Goal: Task Accomplishment & Management: Manage account settings

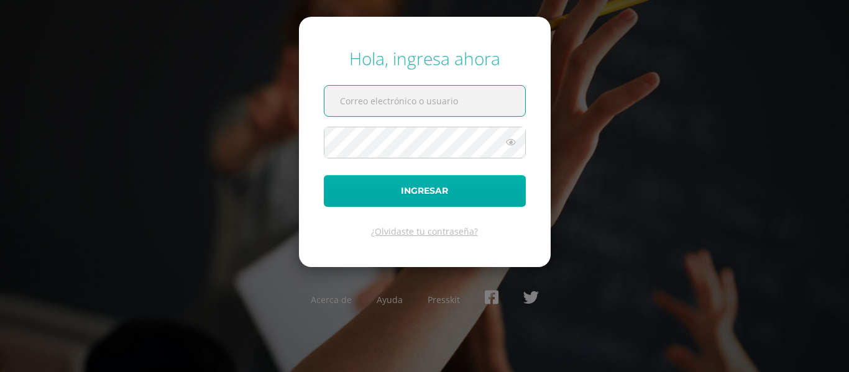
type input "mjolon@integralamericano.edu.gt"
click at [412, 193] on button "Ingresar" at bounding box center [425, 191] width 202 height 32
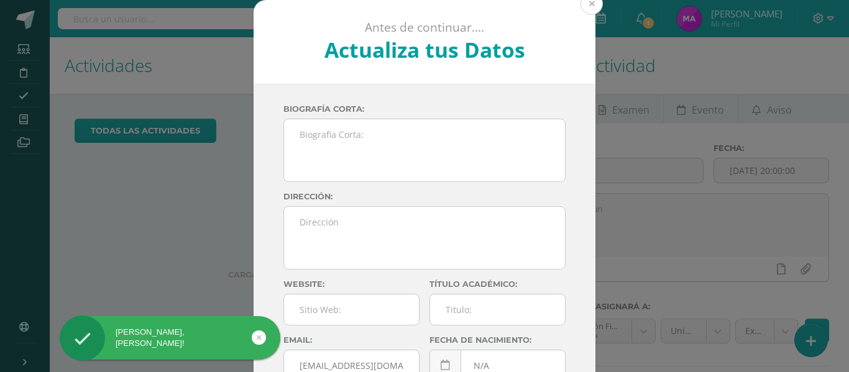
click at [590, 7] on button at bounding box center [592, 4] width 22 height 22
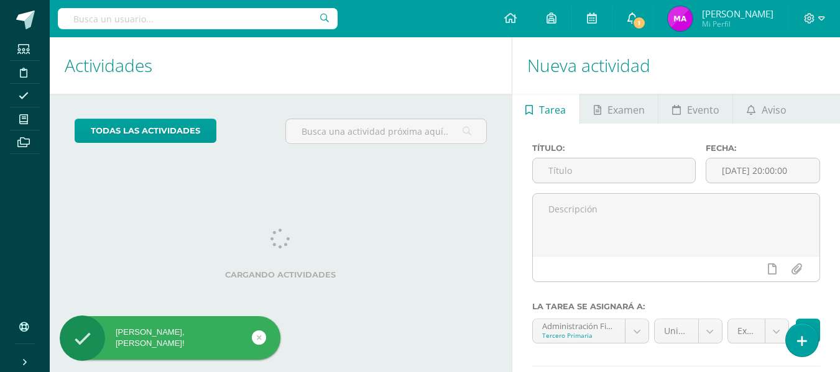
click at [645, 20] on span "1" at bounding box center [639, 23] width 14 height 14
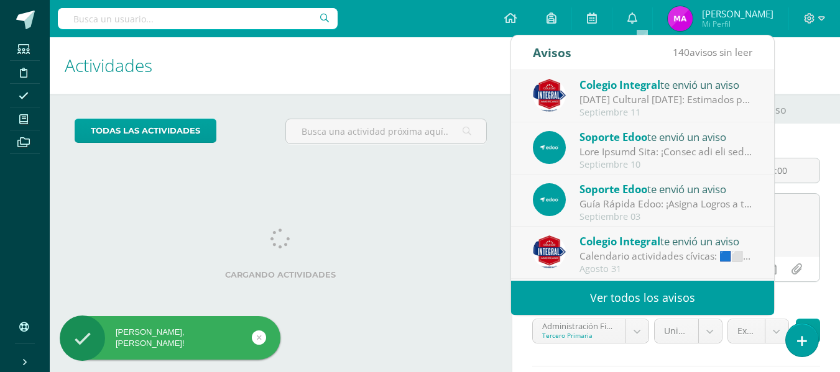
click at [454, 76] on h1 "Actividades" at bounding box center [281, 65] width 432 height 57
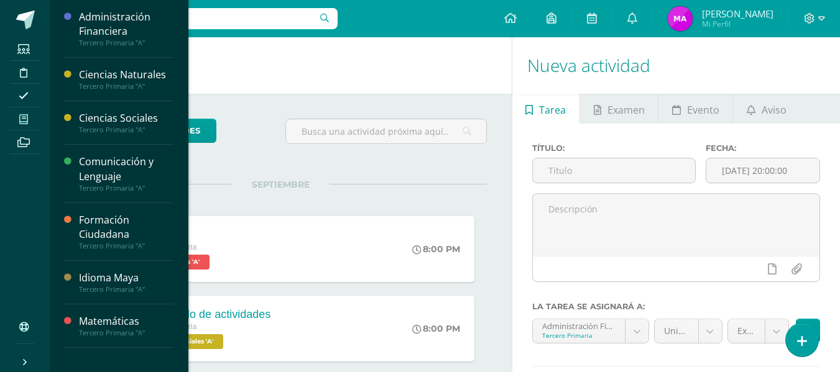
click at [16, 119] on span at bounding box center [24, 119] width 28 height 17
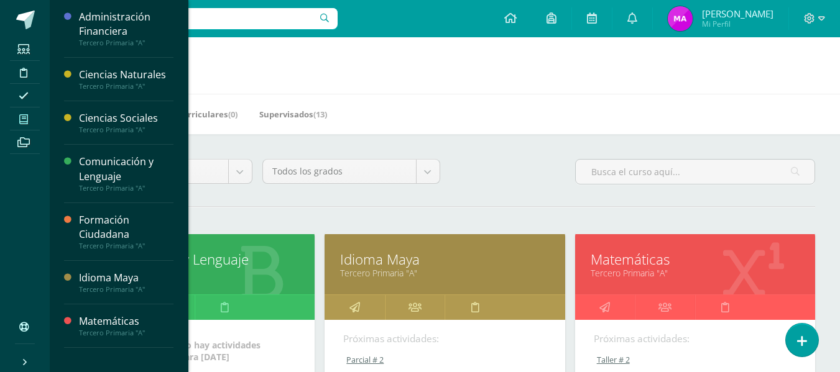
click at [713, 269] on link "Tercero Primaria "A"" at bounding box center [694, 273] width 209 height 12
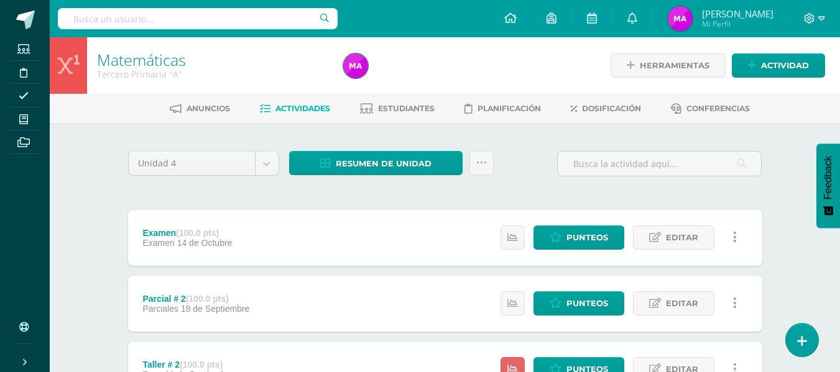
scroll to position [311, 0]
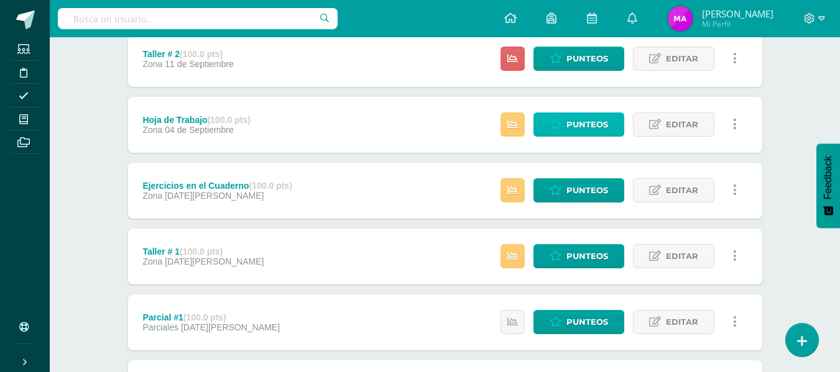
click at [598, 119] on span "Punteos" at bounding box center [587, 124] width 42 height 23
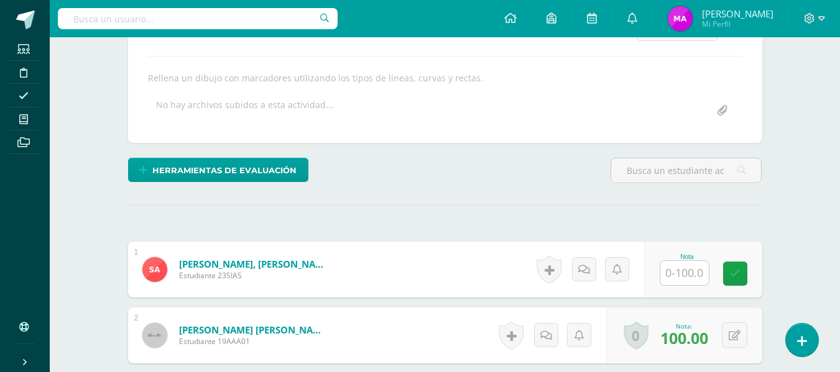
scroll to position [326, 0]
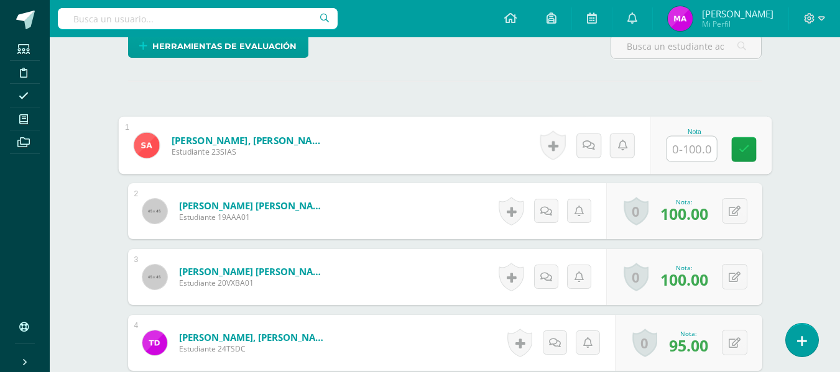
click at [689, 151] on input "text" at bounding box center [691, 149] width 50 height 25
type input "60"
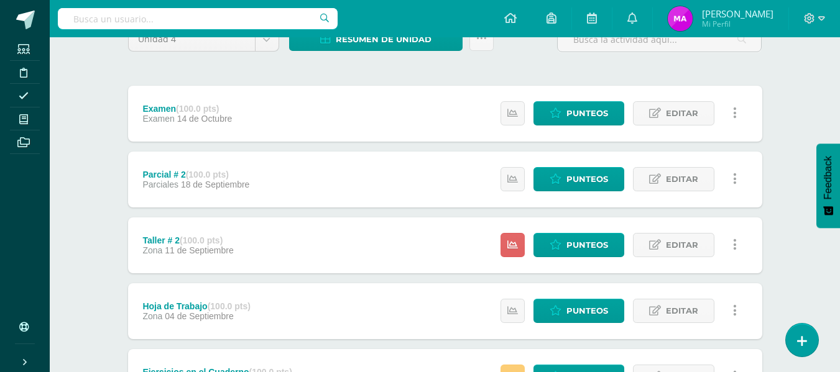
scroll to position [186, 0]
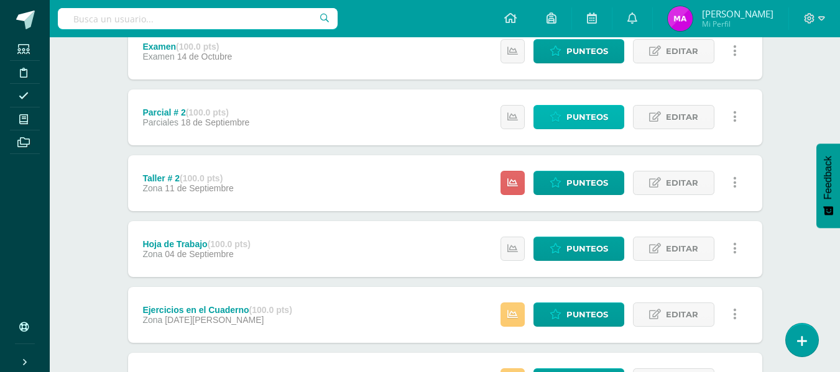
click at [607, 119] on span "Punteos" at bounding box center [587, 117] width 42 height 23
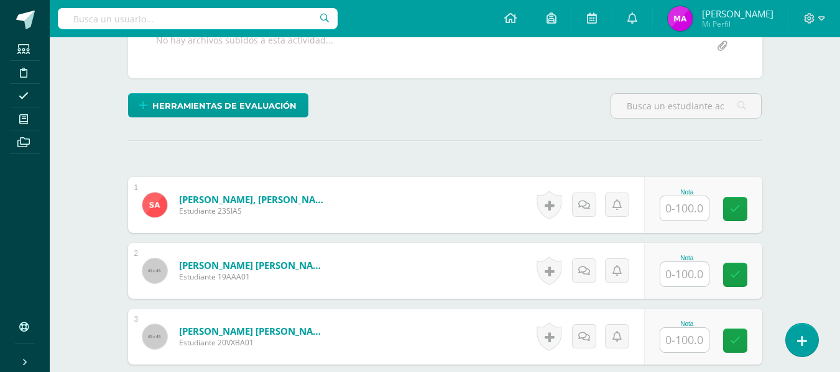
scroll to position [329, 0]
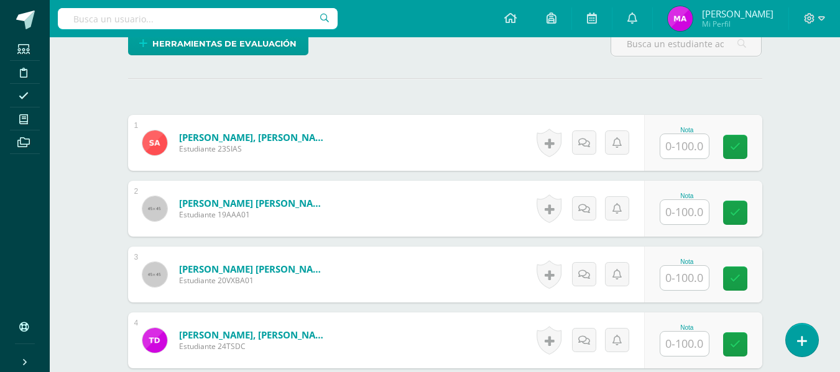
click at [702, 143] on input "text" at bounding box center [684, 146] width 48 height 24
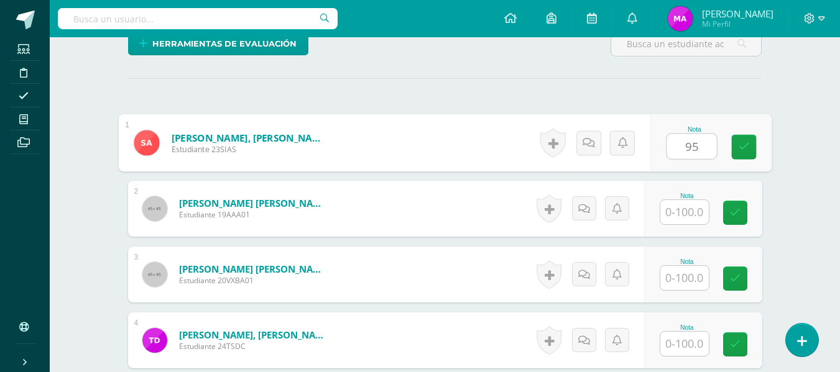
type input "95"
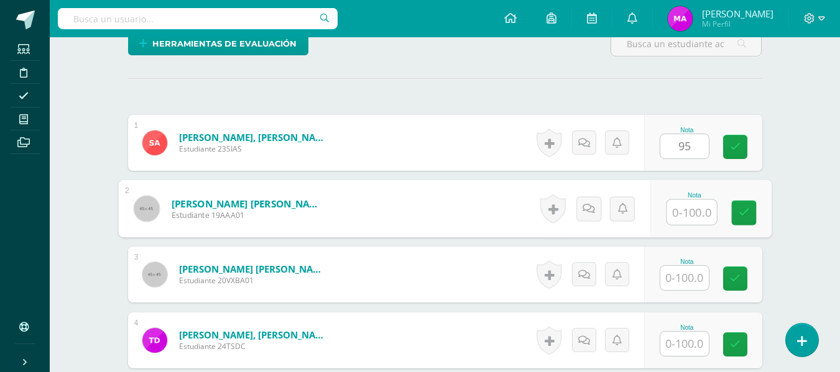
click at [693, 219] on input "text" at bounding box center [691, 212] width 50 height 25
type input "96"
click at [686, 274] on input "text" at bounding box center [684, 278] width 48 height 24
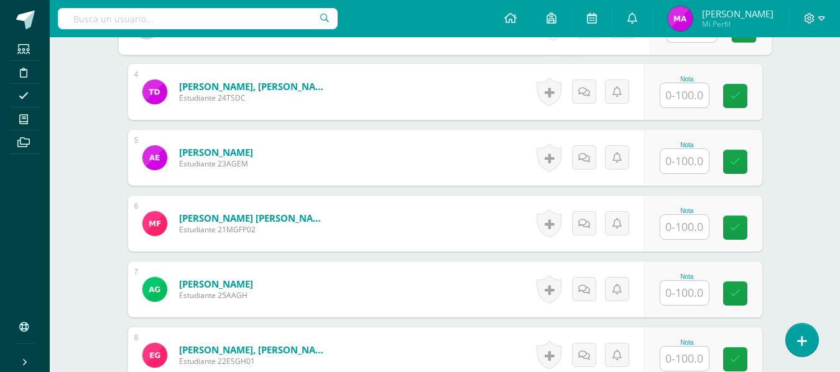
scroll to position [453, 0]
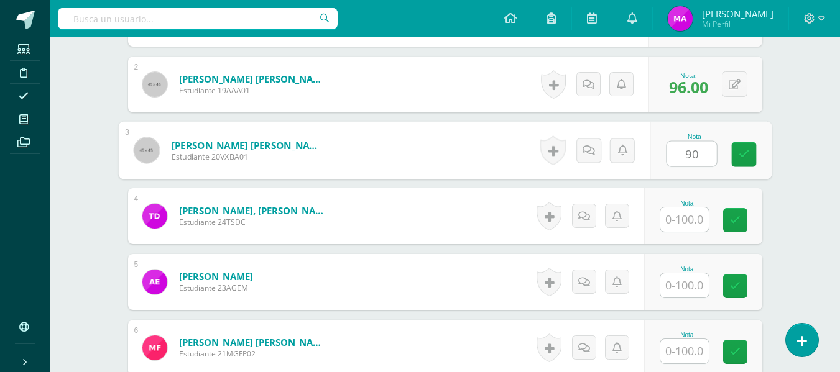
type input "90"
click at [681, 219] on input "text" at bounding box center [684, 220] width 48 height 24
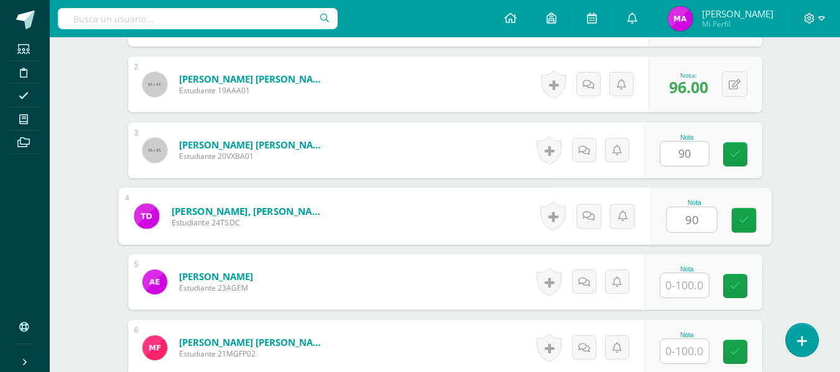
type input "90"
click at [688, 285] on input "text" at bounding box center [684, 285] width 48 height 24
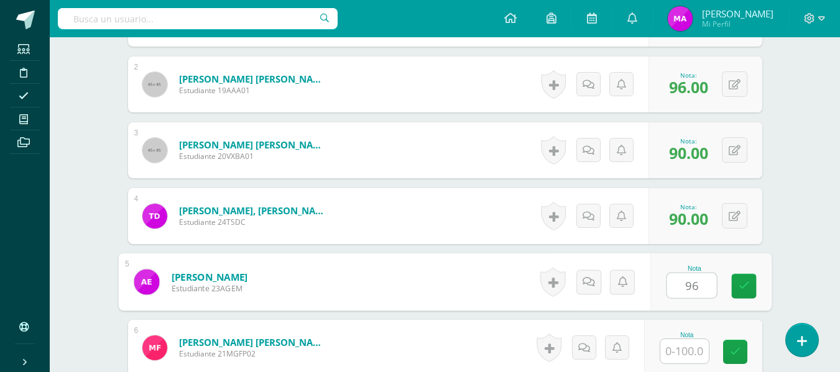
type input "96"
click at [692, 337] on div "Nota" at bounding box center [686, 335] width 55 height 7
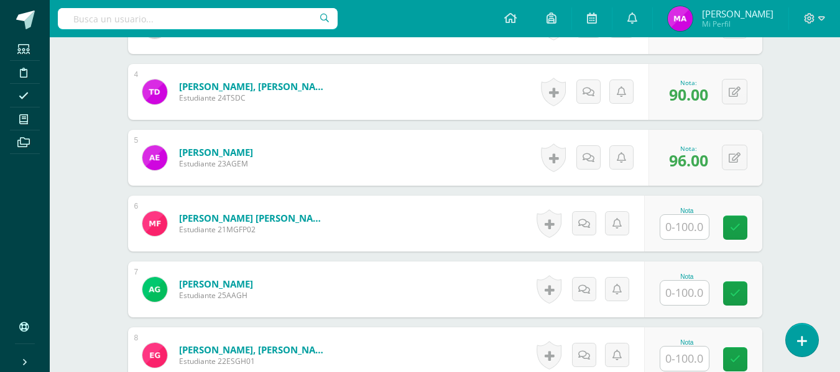
scroll to position [640, 0]
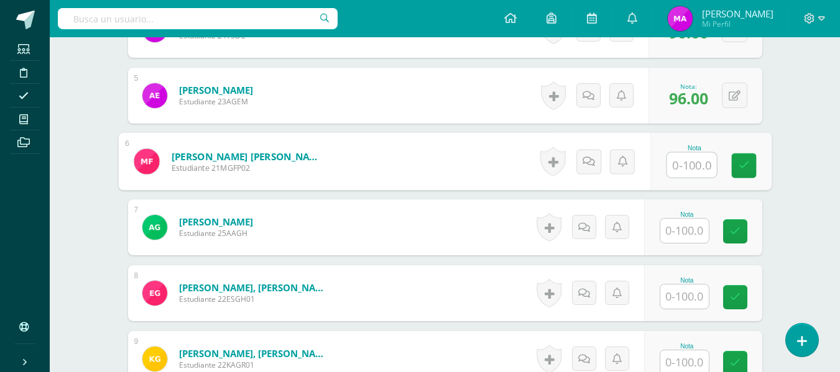
click at [686, 168] on input "text" at bounding box center [691, 165] width 50 height 25
type input "96"
click at [689, 229] on input "text" at bounding box center [684, 231] width 48 height 24
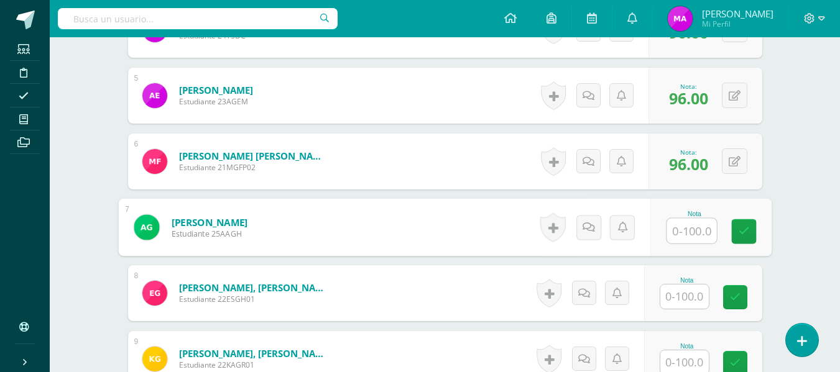
scroll to position [764, 0]
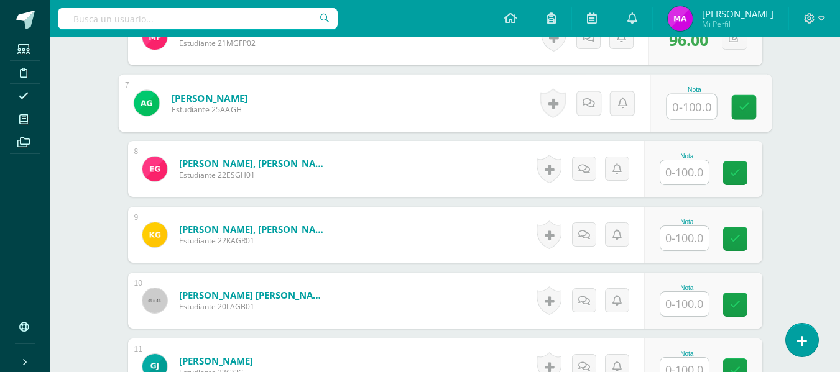
click at [688, 170] on input "text" at bounding box center [684, 172] width 48 height 24
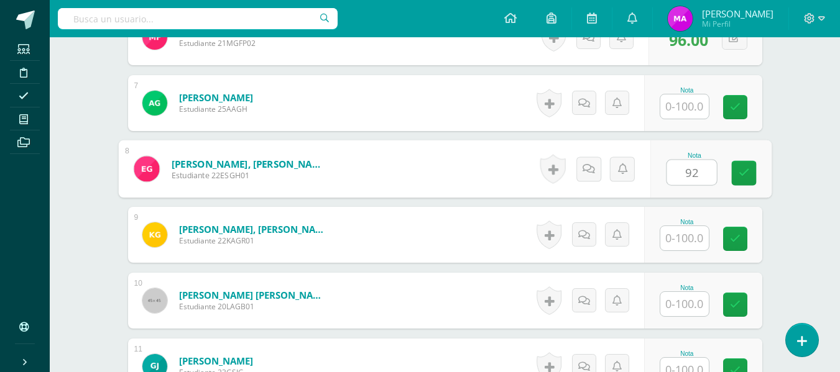
type input "92"
click at [691, 242] on input "text" at bounding box center [684, 238] width 48 height 24
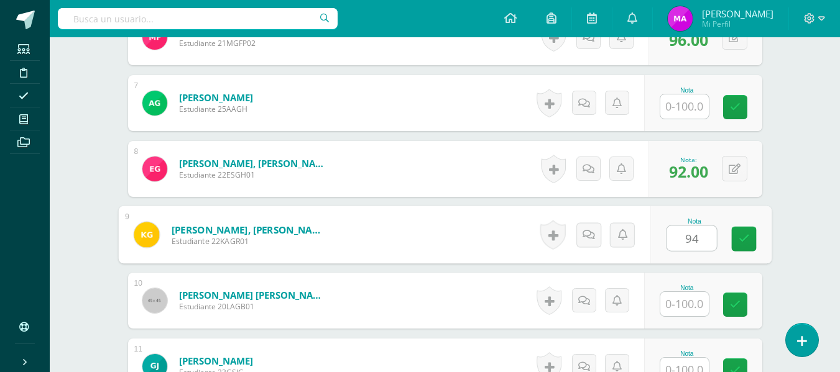
type input "94"
click at [684, 308] on input "text" at bounding box center [684, 304] width 48 height 24
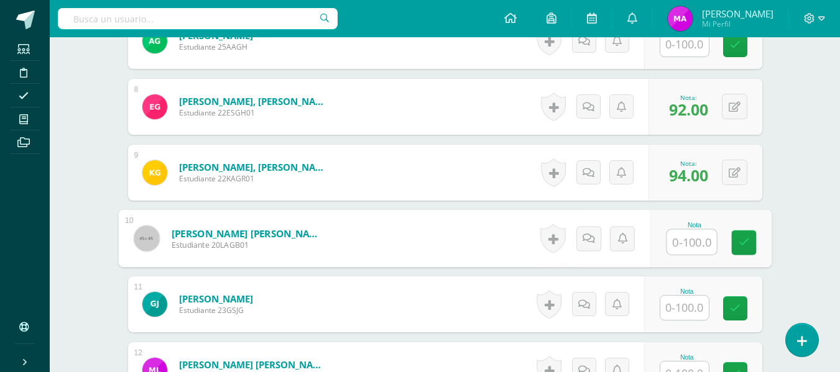
scroll to position [888, 0]
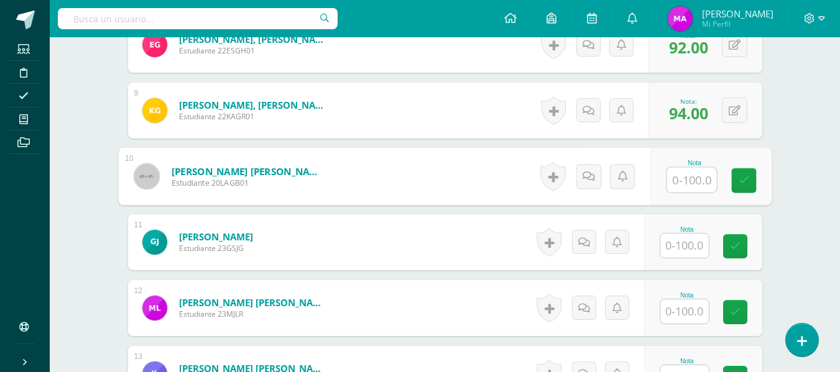
click at [696, 180] on input "text" at bounding box center [691, 180] width 50 height 25
type input "90"
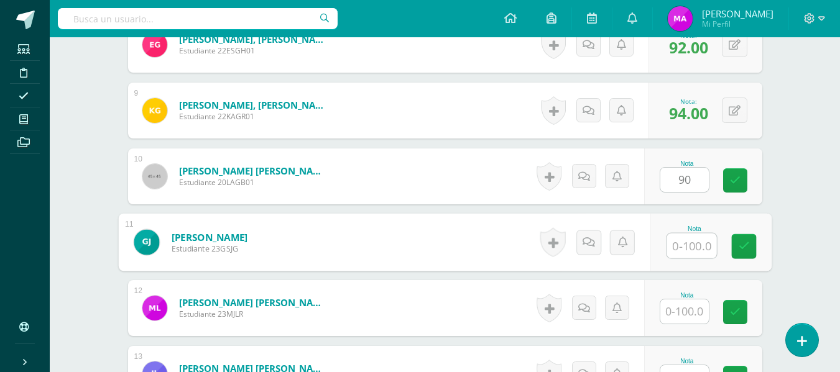
click at [696, 244] on input "text" at bounding box center [691, 246] width 50 height 25
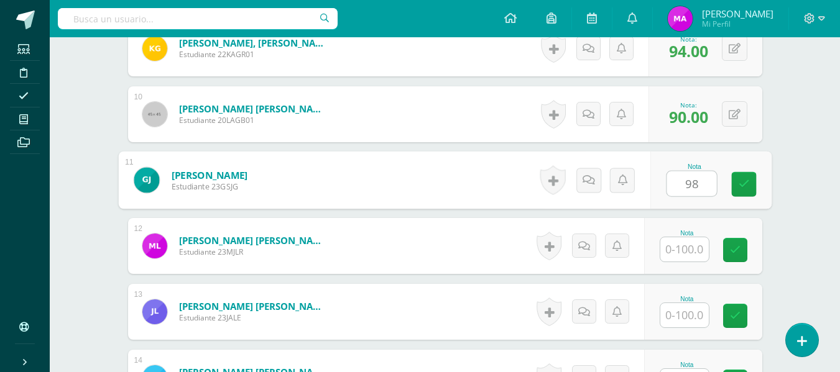
scroll to position [1013, 0]
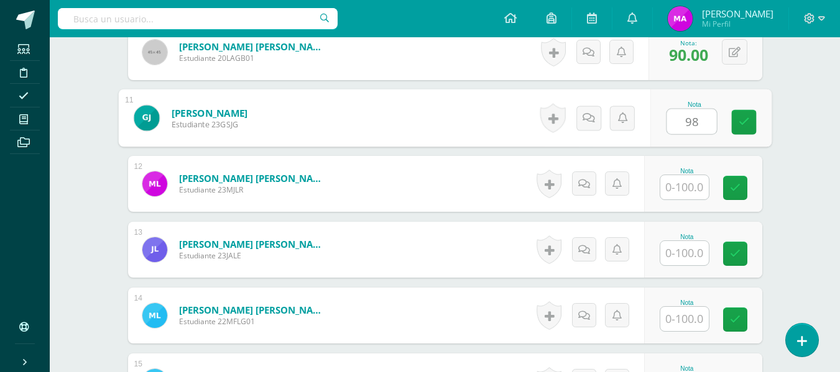
type input "98"
click at [689, 190] on input "text" at bounding box center [684, 187] width 48 height 24
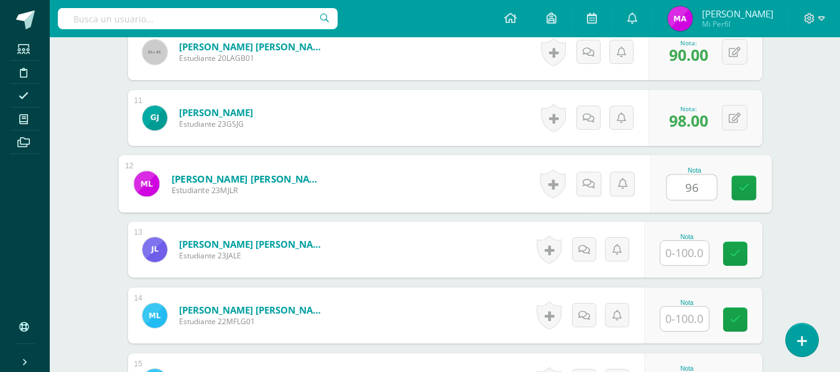
type input "96"
click at [677, 250] on input "text" at bounding box center [684, 253] width 48 height 24
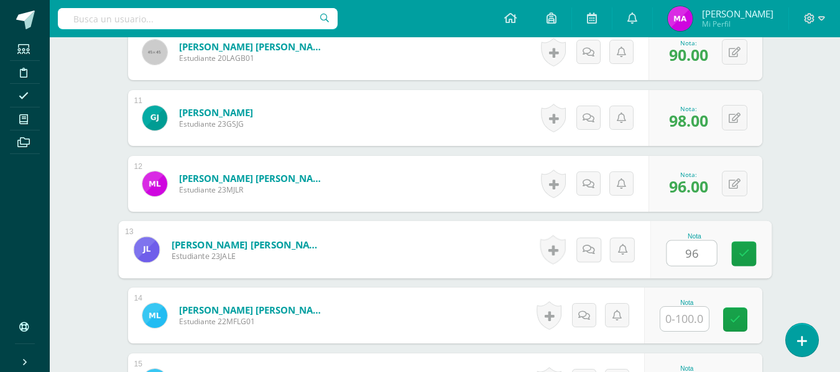
type input "96"
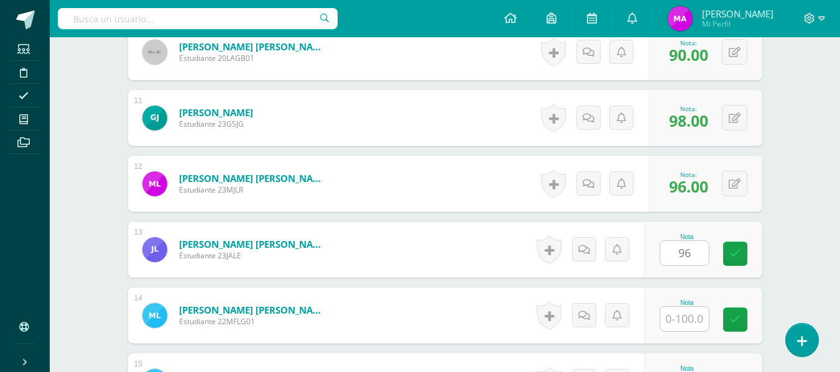
click at [681, 306] on div at bounding box center [684, 318] width 50 height 25
click at [694, 323] on input "text" at bounding box center [684, 319] width 48 height 24
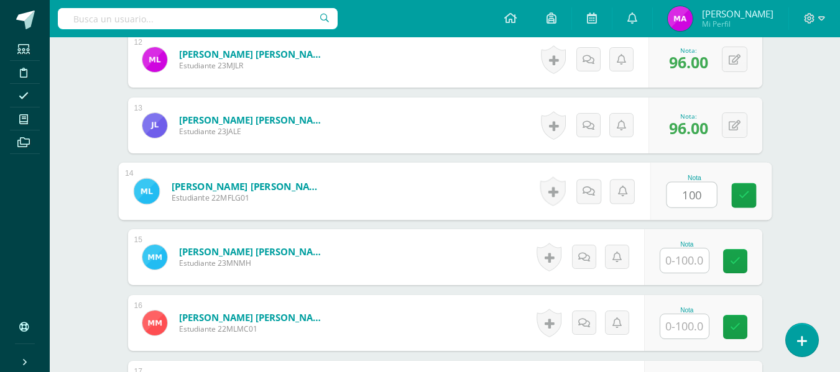
scroll to position [1261, 0]
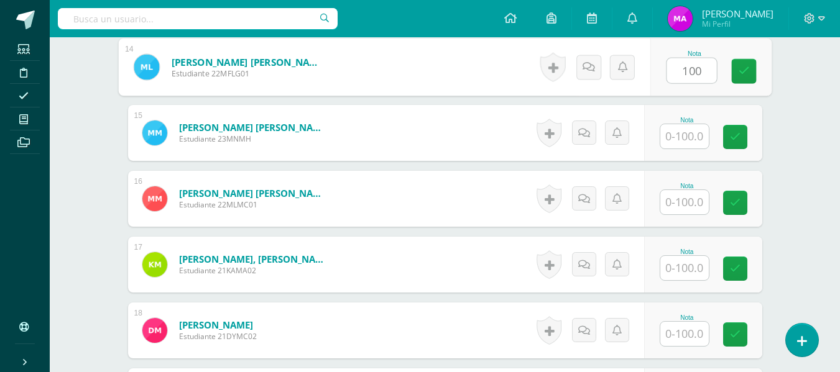
type input "100"
click at [679, 138] on input "text" at bounding box center [684, 136] width 48 height 24
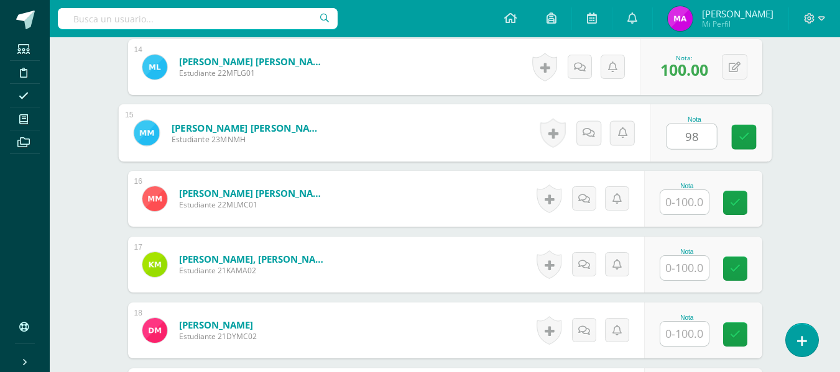
type input "98"
click at [684, 205] on input "text" at bounding box center [684, 202] width 48 height 24
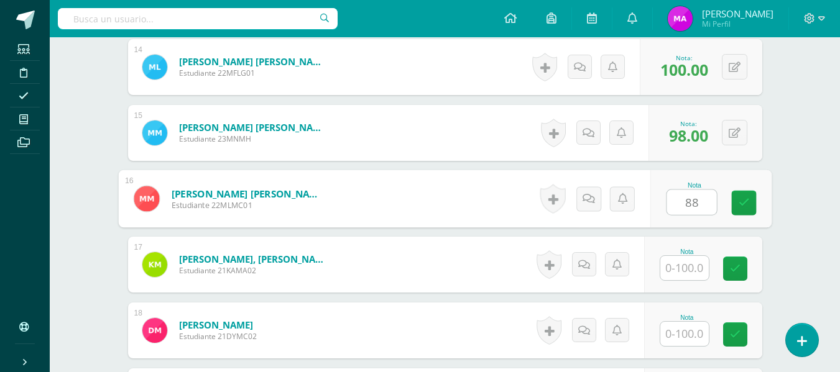
type input "88"
click at [681, 260] on input "text" at bounding box center [684, 268] width 48 height 24
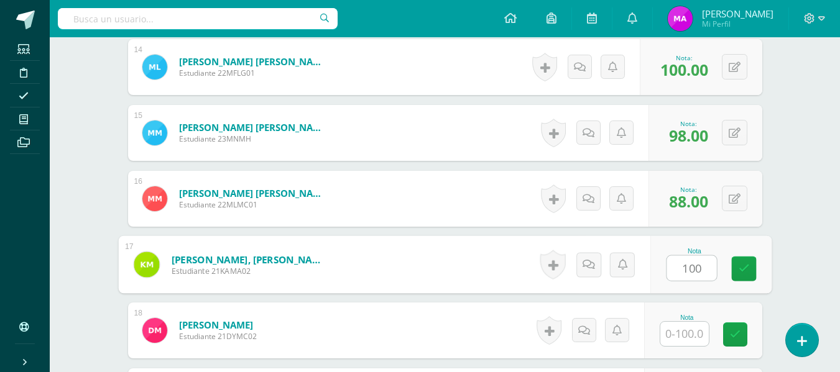
type input "100"
click at [691, 339] on input "text" at bounding box center [684, 334] width 48 height 24
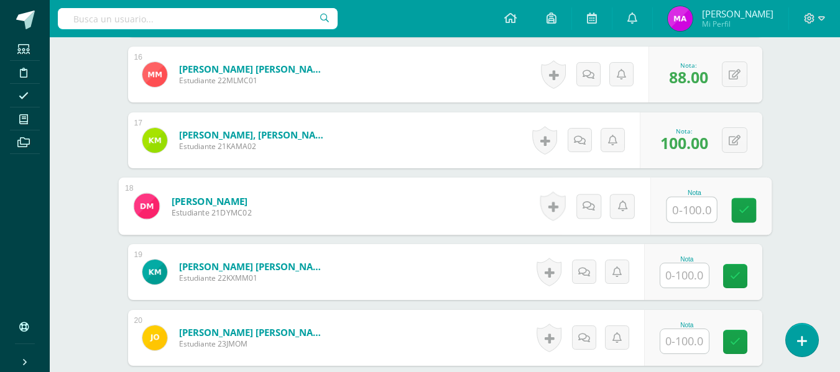
scroll to position [1448, 0]
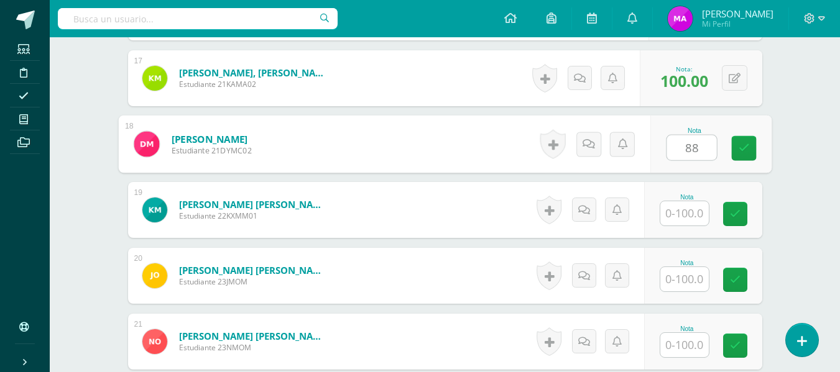
type input "88"
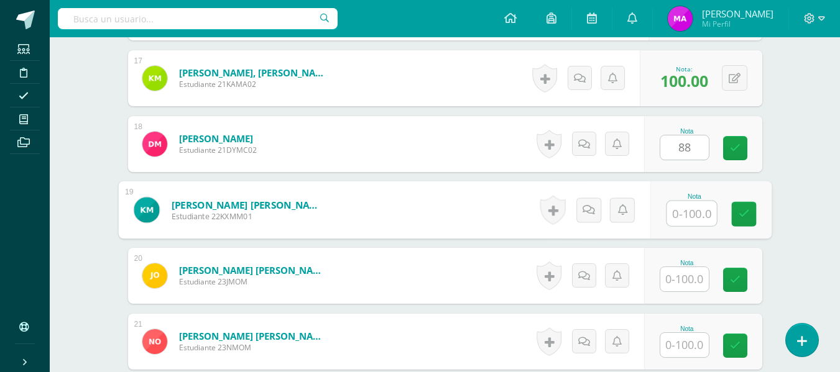
click at [690, 214] on input "text" at bounding box center [691, 213] width 50 height 25
type input "85"
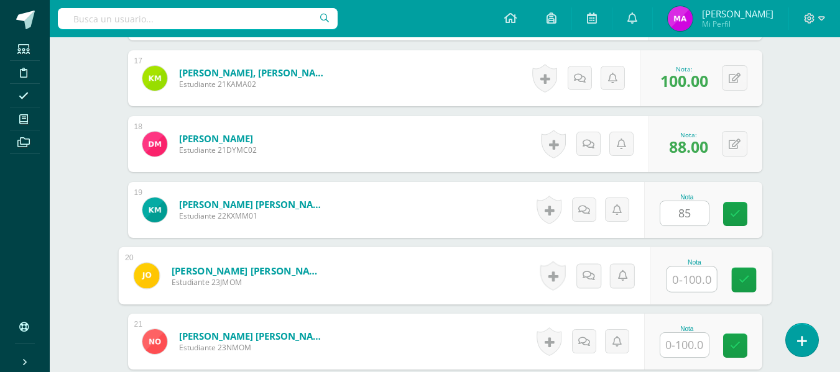
click at [682, 275] on input "text" at bounding box center [691, 279] width 50 height 25
type input "95"
click at [686, 349] on input "text" at bounding box center [684, 345] width 48 height 24
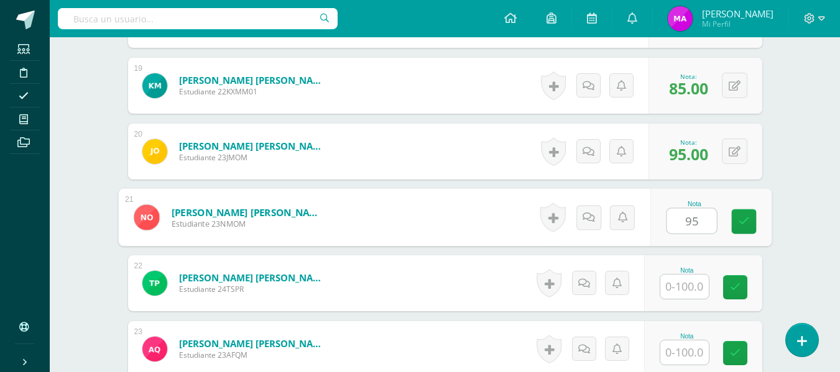
scroll to position [1634, 0]
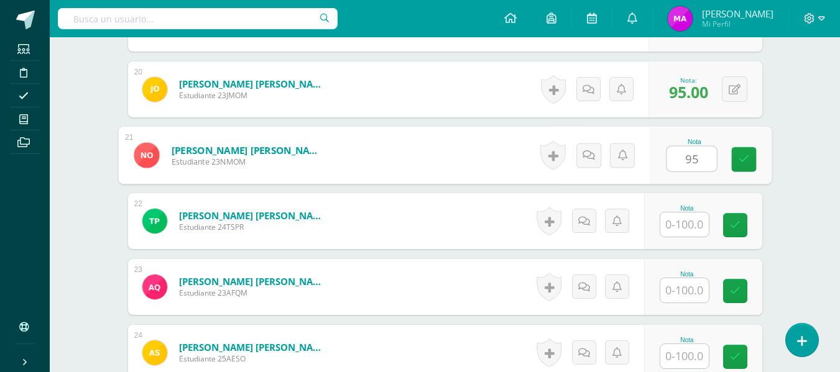
type input "95"
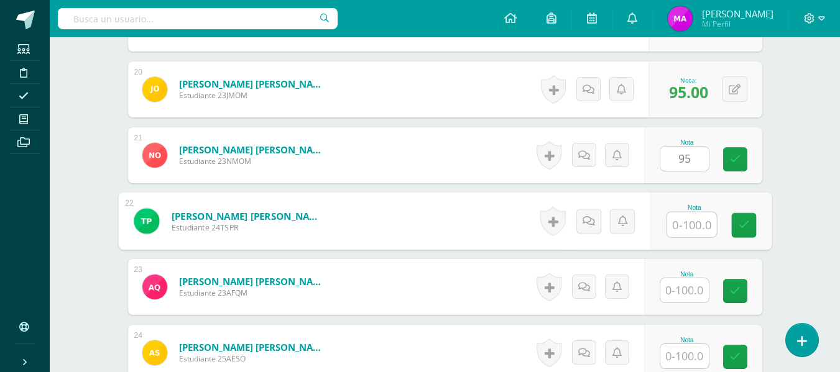
click at [687, 226] on input "text" at bounding box center [691, 225] width 50 height 25
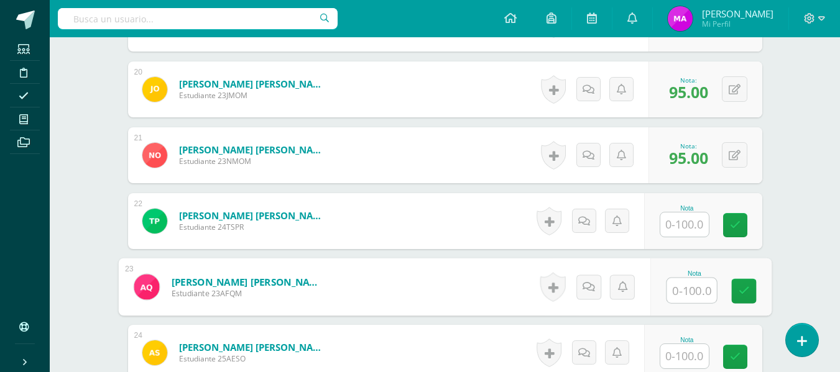
click at [689, 291] on input "text" at bounding box center [691, 290] width 50 height 25
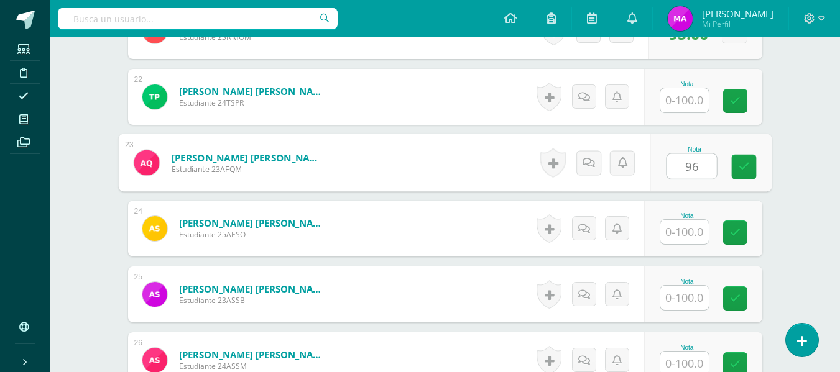
scroll to position [1821, 0]
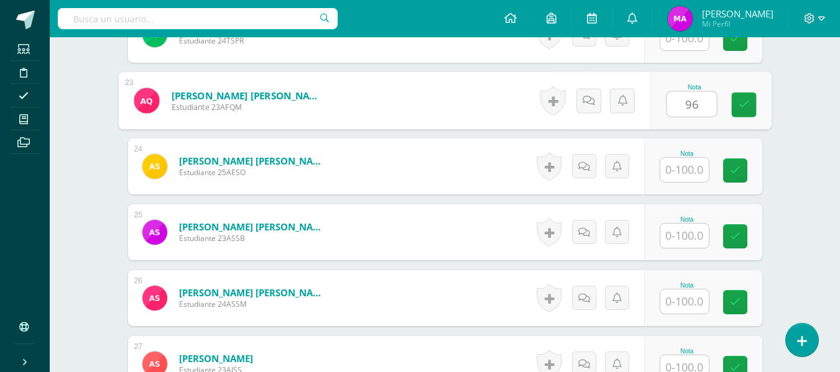
type input "96"
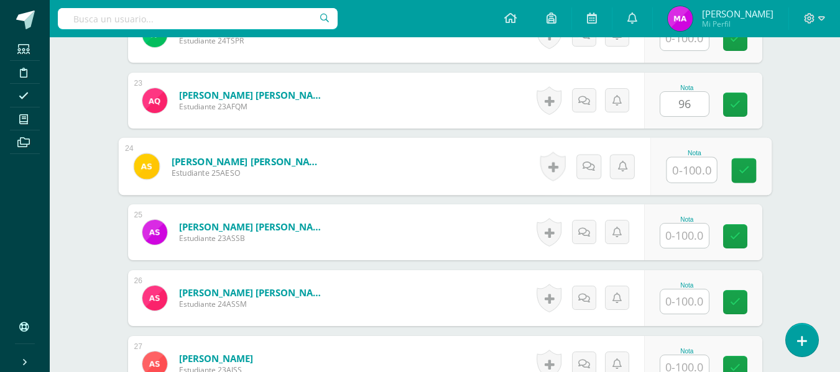
click at [687, 176] on input "text" at bounding box center [691, 170] width 50 height 25
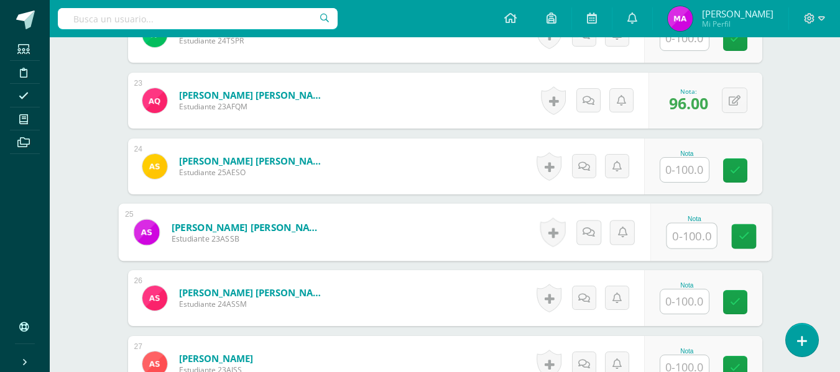
click at [683, 236] on input "text" at bounding box center [691, 236] width 50 height 25
type input "92"
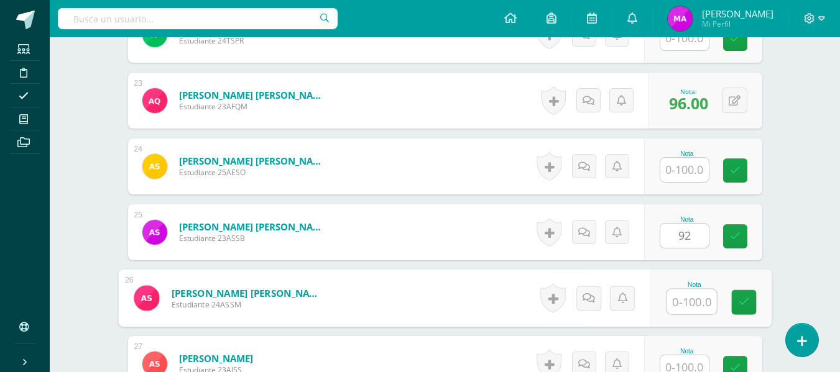
click at [694, 305] on input "text" at bounding box center [691, 302] width 50 height 25
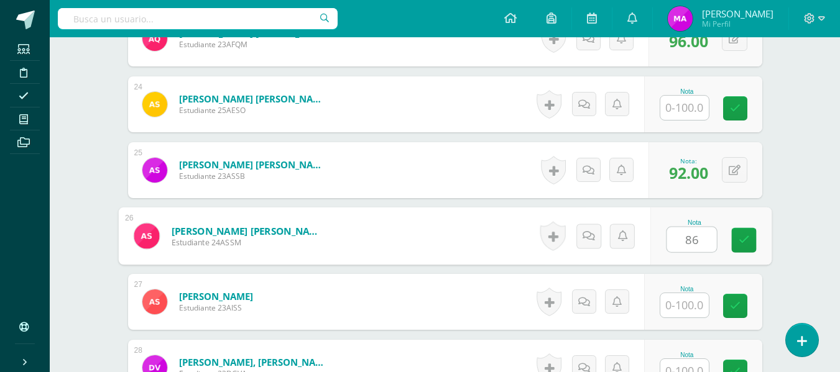
scroll to position [1945, 0]
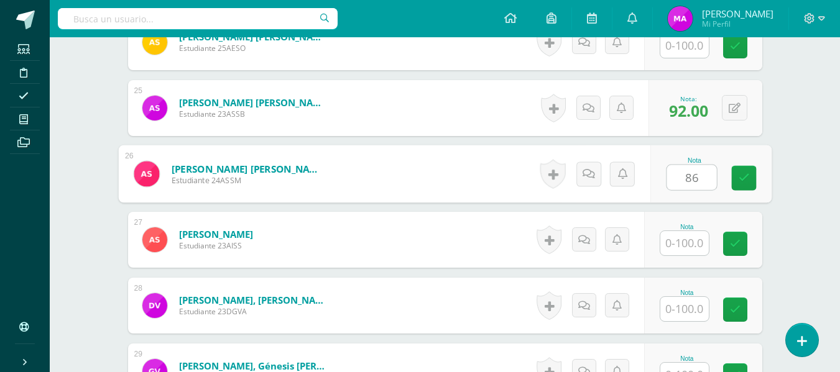
type input "86"
click at [684, 243] on input "text" at bounding box center [684, 243] width 48 height 24
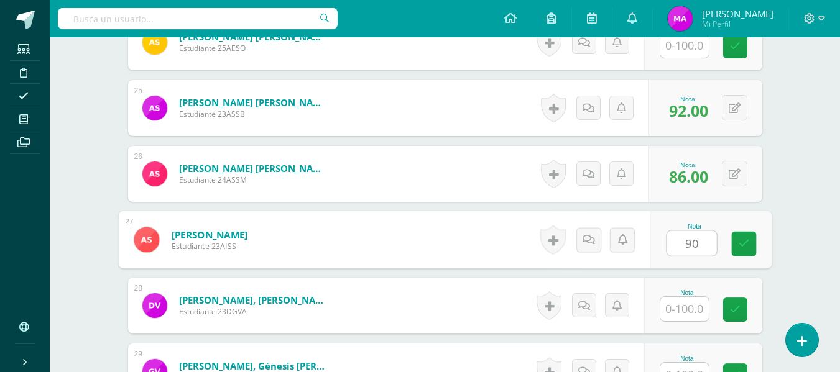
type input "90"
click at [696, 319] on input "text" at bounding box center [684, 309] width 48 height 24
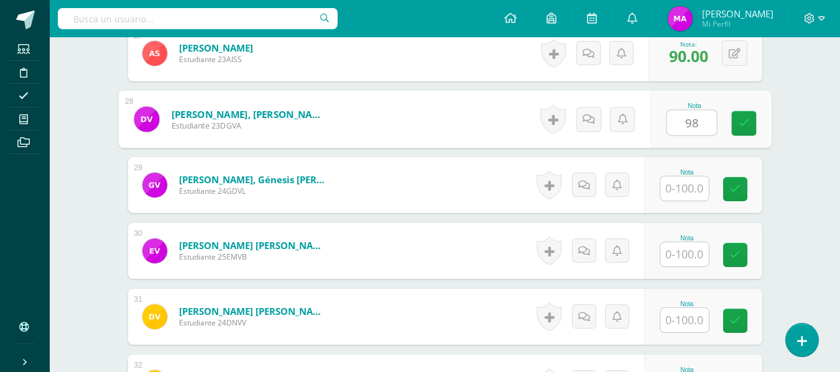
scroll to position [2193, 0]
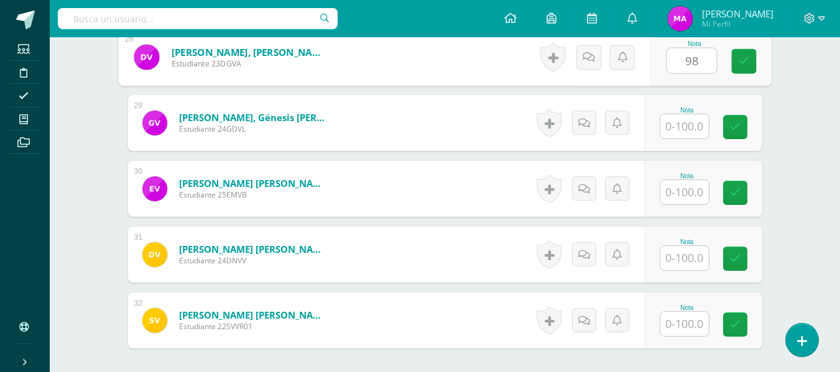
type input "98"
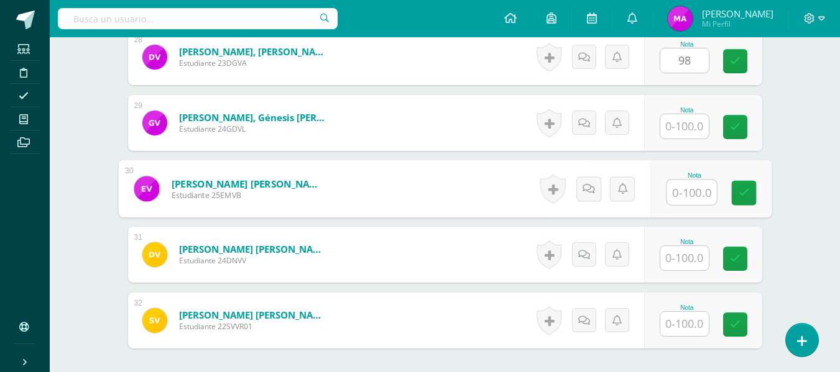
click at [684, 188] on input "text" at bounding box center [691, 192] width 50 height 25
type input "100"
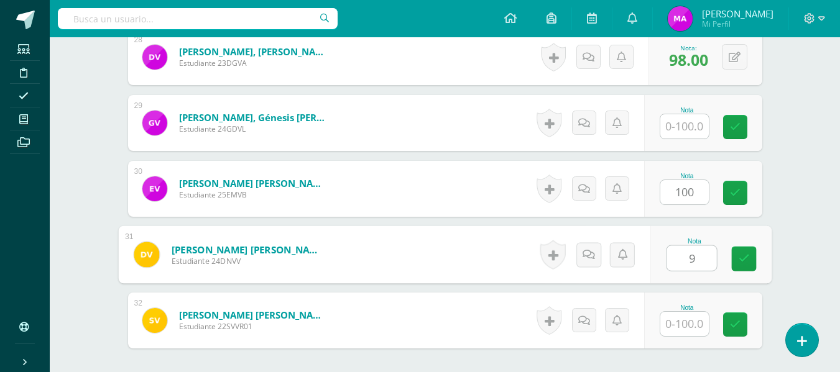
click at [691, 257] on input "9" at bounding box center [691, 258] width 50 height 25
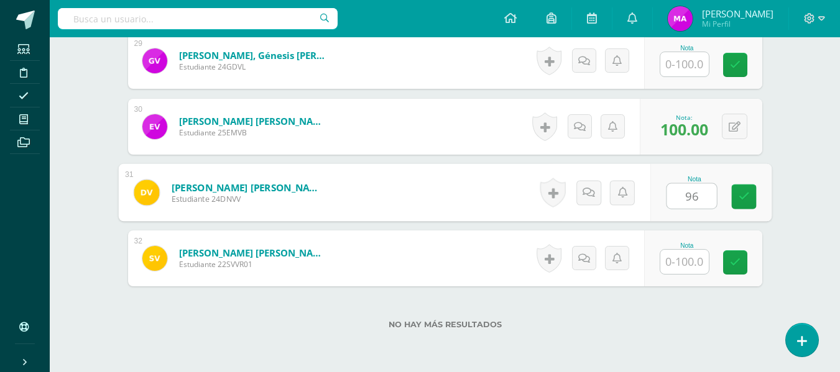
scroll to position [2312, 0]
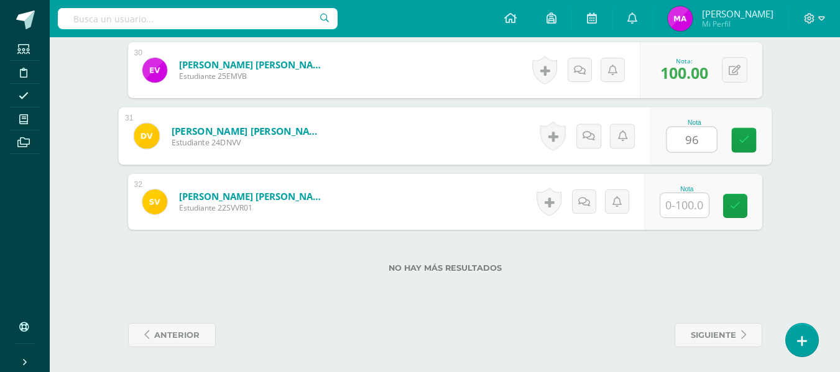
type input "96"
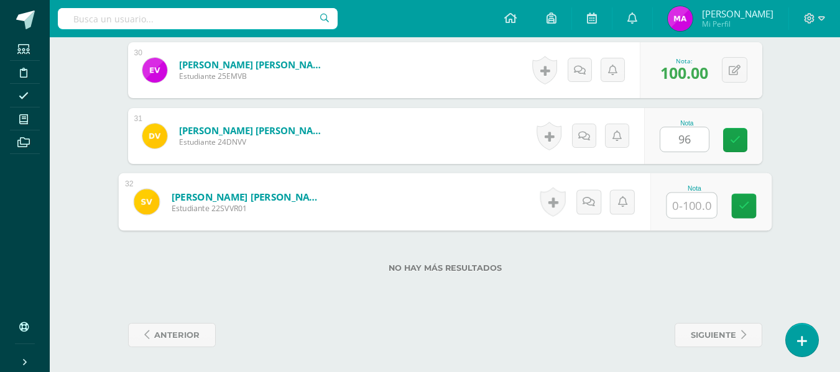
click at [692, 206] on input "text" at bounding box center [691, 205] width 50 height 25
type input "90"
click at [702, 276] on div "No hay más resultados" at bounding box center [445, 259] width 634 height 58
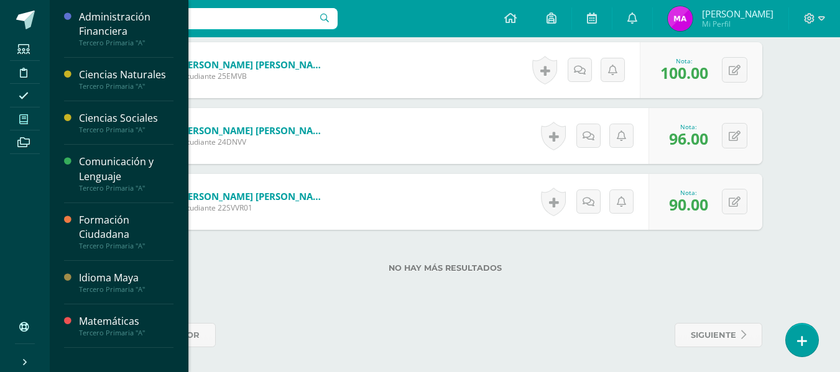
click at [16, 116] on span at bounding box center [24, 119] width 28 height 17
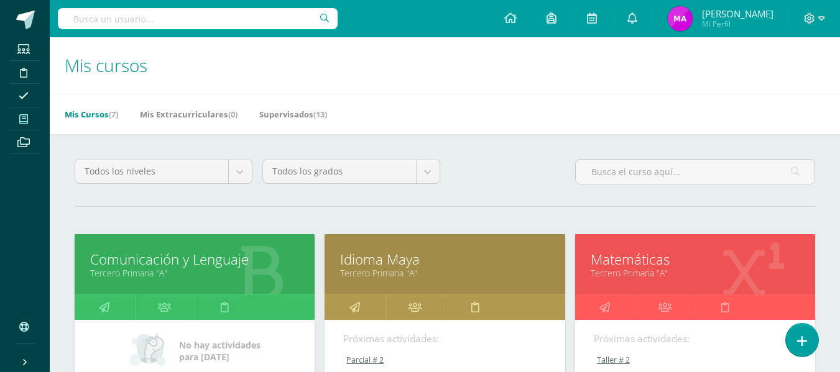
click at [237, 260] on link "Comunicación y Lenguaje" at bounding box center [194, 259] width 209 height 19
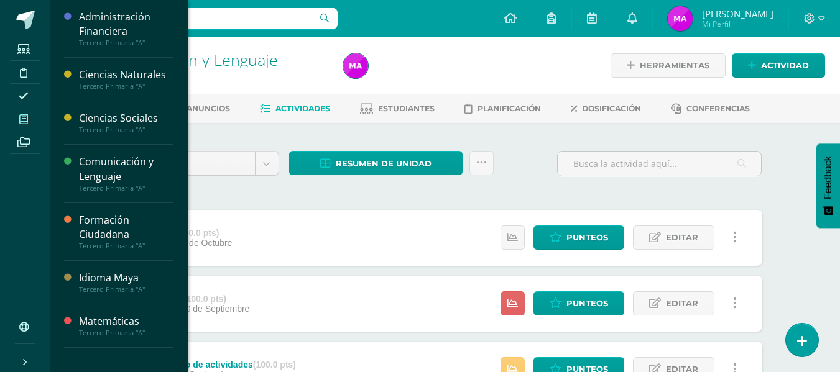
click at [19, 120] on span at bounding box center [24, 119] width 28 height 17
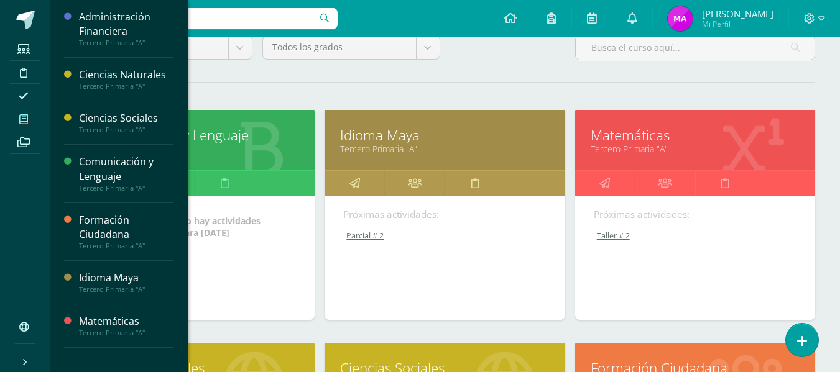
scroll to position [186, 0]
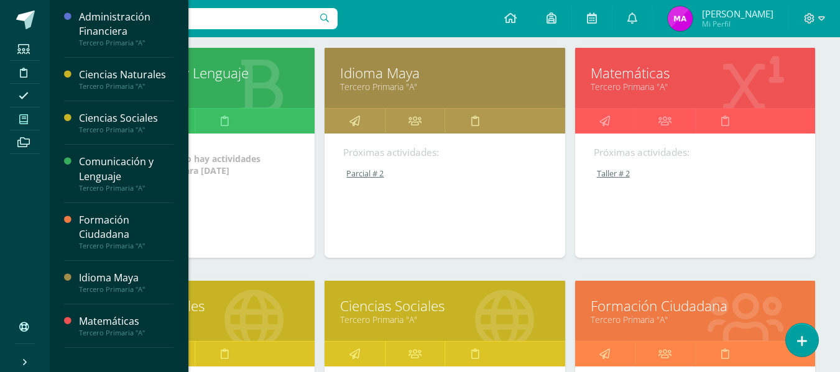
click at [290, 309] on link "Ciencias Naturales" at bounding box center [194, 305] width 209 height 19
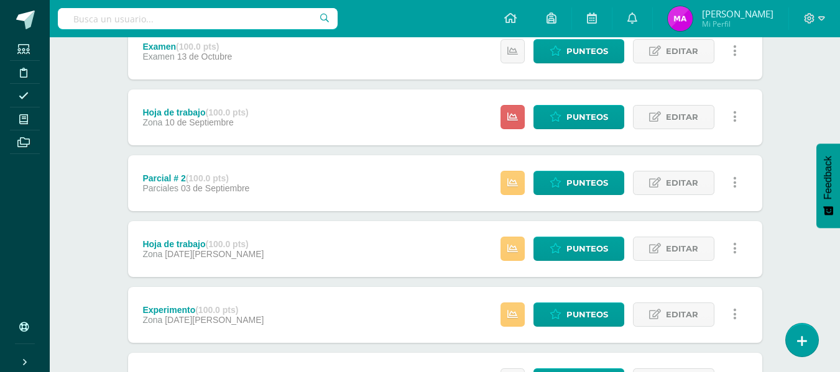
scroll to position [311, 0]
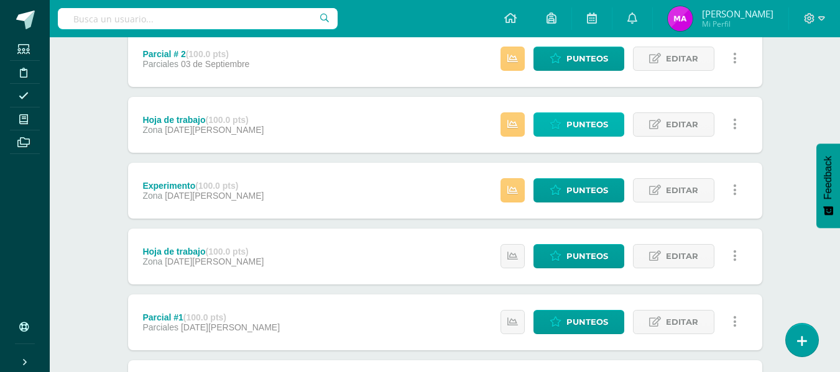
click at [573, 131] on span "Punteos" at bounding box center [587, 124] width 42 height 23
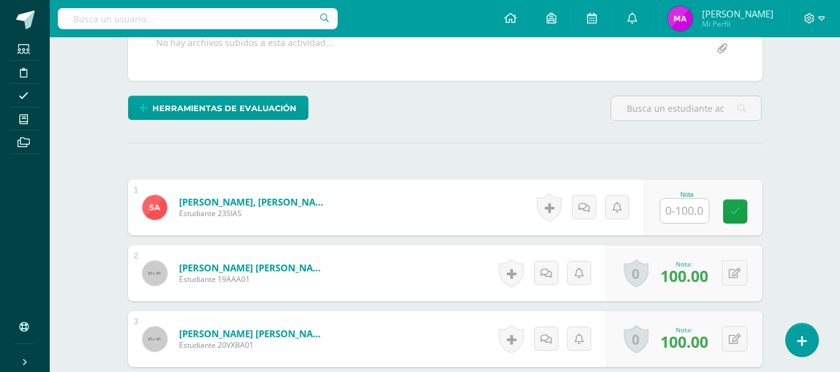
scroll to position [326, 0]
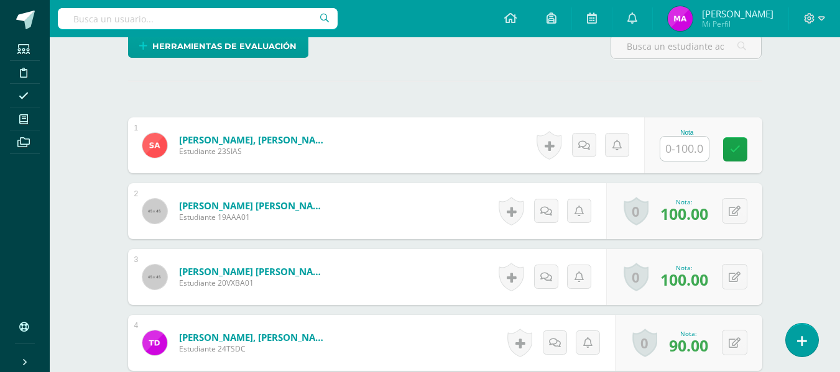
click at [700, 152] on input "text" at bounding box center [684, 149] width 48 height 24
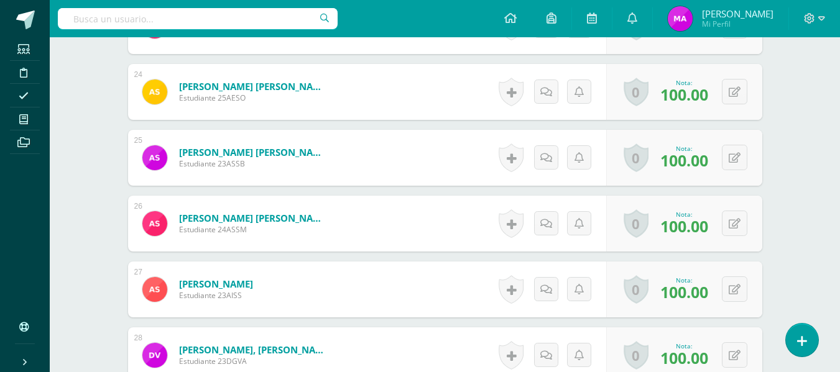
scroll to position [1709, 0]
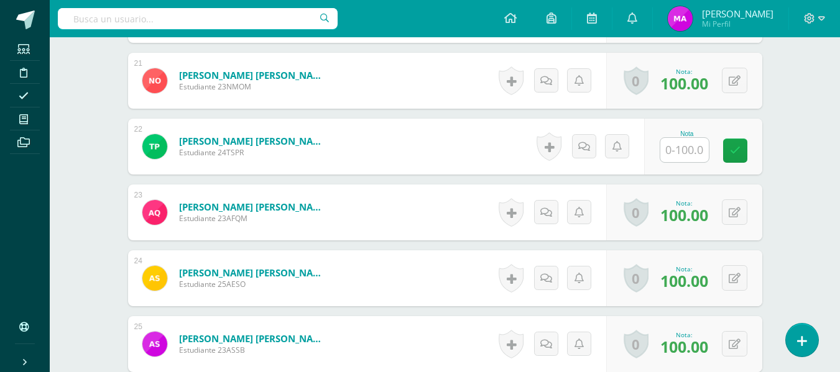
type input "60"
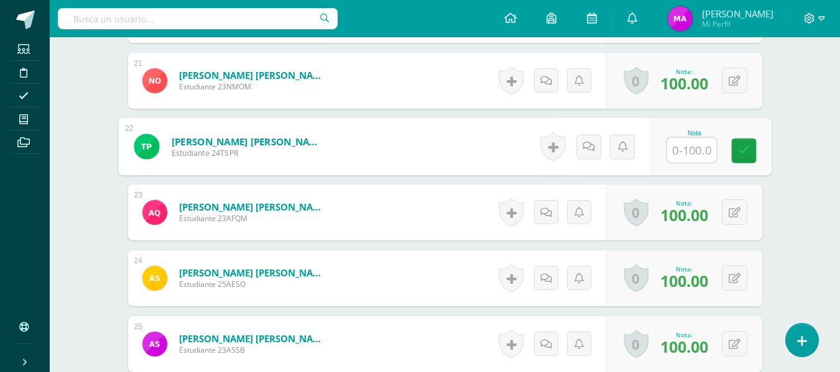
click at [687, 154] on input "text" at bounding box center [691, 150] width 50 height 25
type input "85"
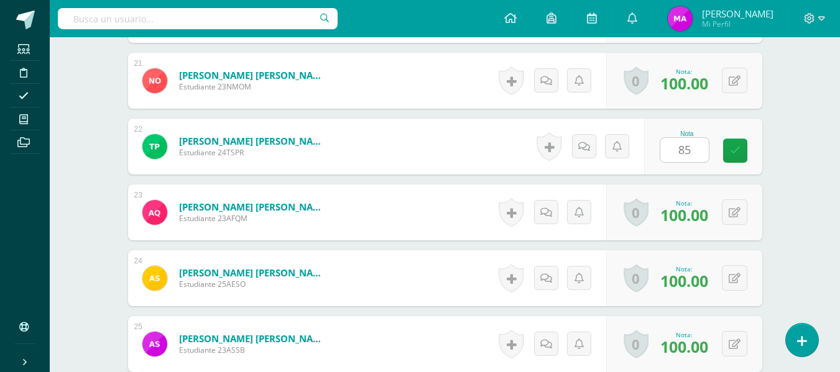
drag, startPoint x: 802, startPoint y: 213, endPoint x: 783, endPoint y: 238, distance: 31.6
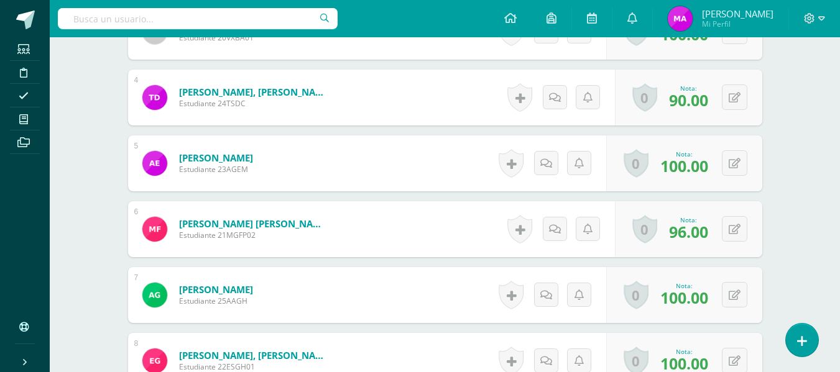
scroll to position [137, 0]
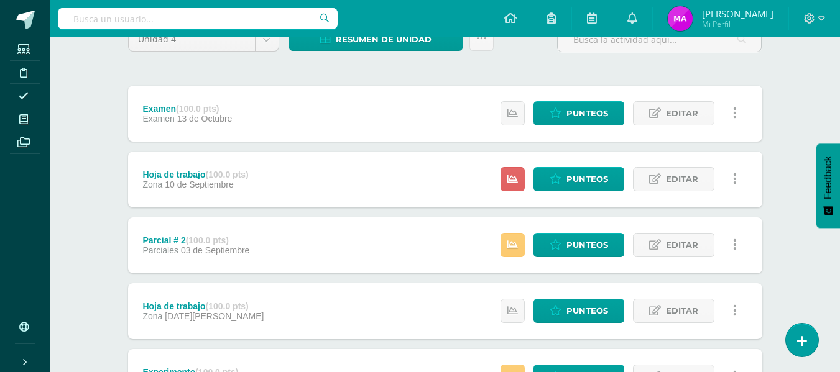
scroll to position [186, 0]
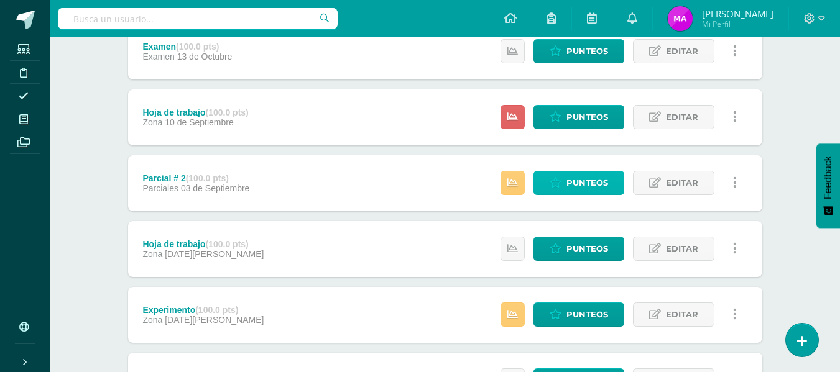
click at [582, 183] on span "Punteos" at bounding box center [587, 183] width 42 height 23
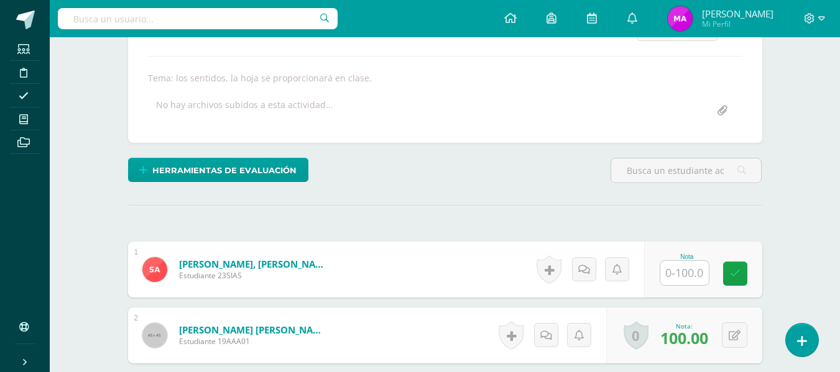
scroll to position [264, 0]
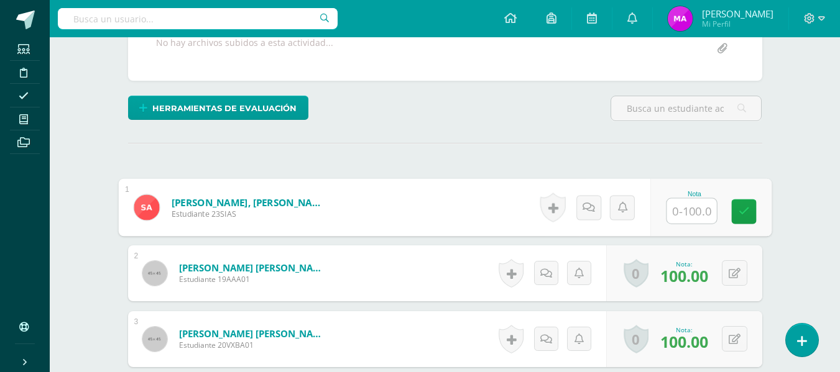
click at [702, 213] on input "text" at bounding box center [691, 211] width 50 height 25
type input "60"
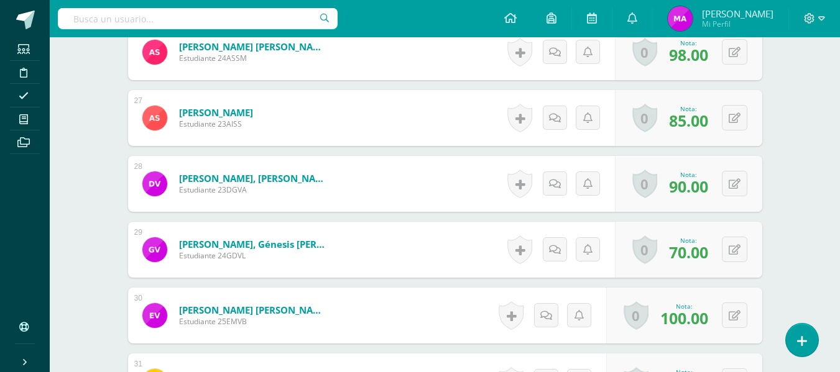
scroll to position [2312, 0]
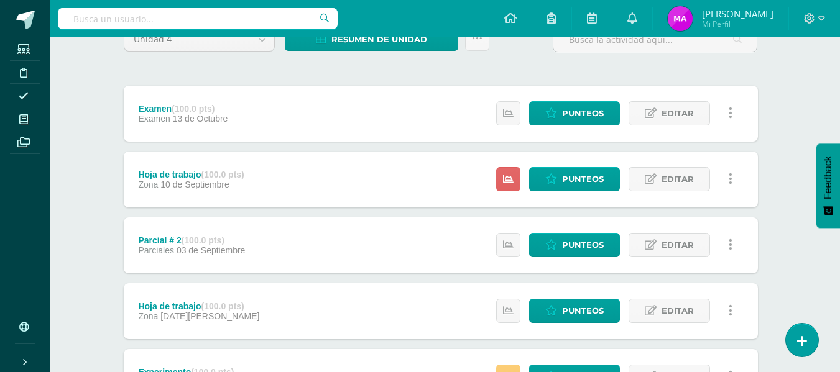
scroll to position [186, 4]
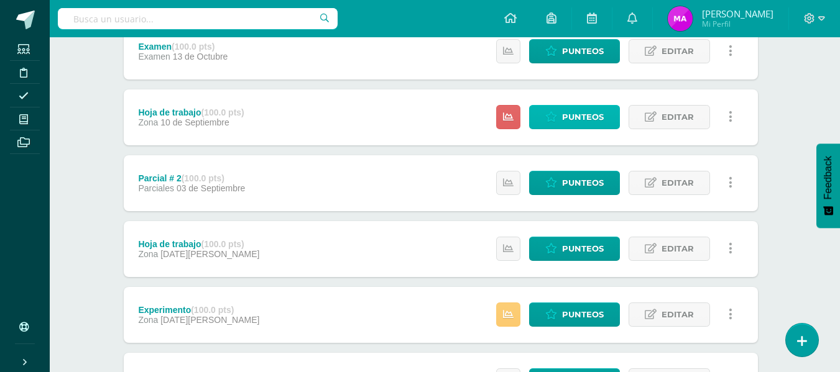
click at [567, 110] on span "Punteos" at bounding box center [583, 117] width 42 height 23
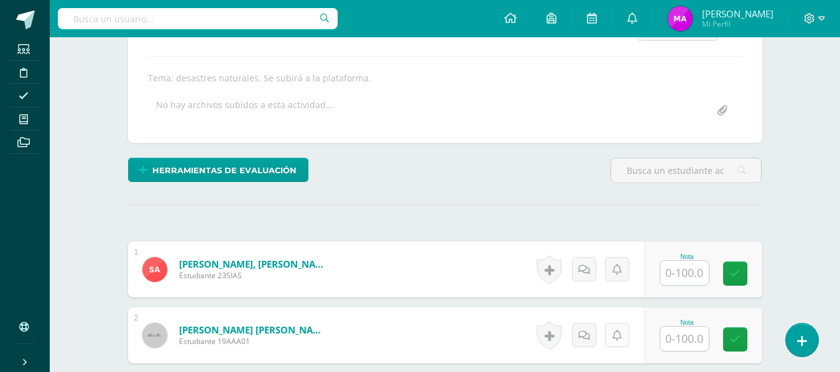
scroll to position [388, 0]
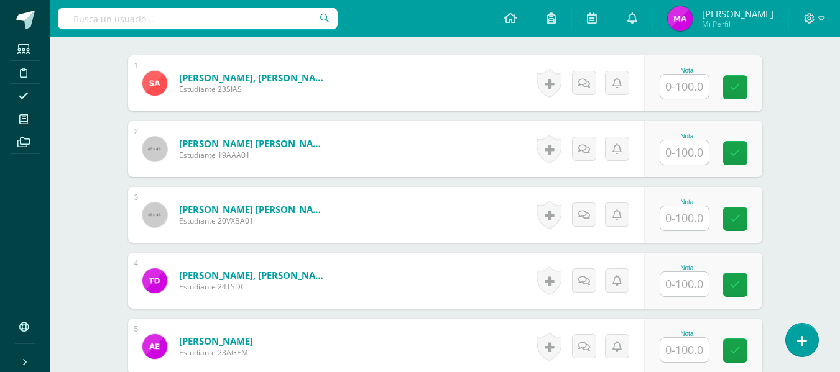
click at [682, 91] on input "text" at bounding box center [684, 87] width 48 height 24
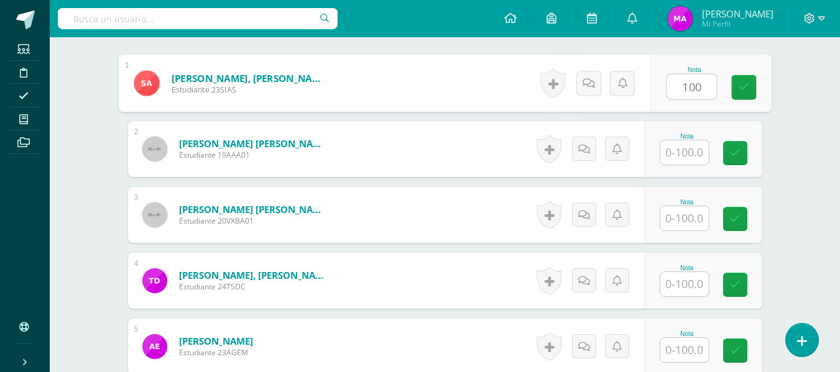
drag, startPoint x: 700, startPoint y: 85, endPoint x: 654, endPoint y: 88, distance: 45.5
click at [654, 88] on div "Nota 100" at bounding box center [710, 84] width 121 height 58
type input "100"
click at [693, 147] on input "text" at bounding box center [684, 152] width 48 height 24
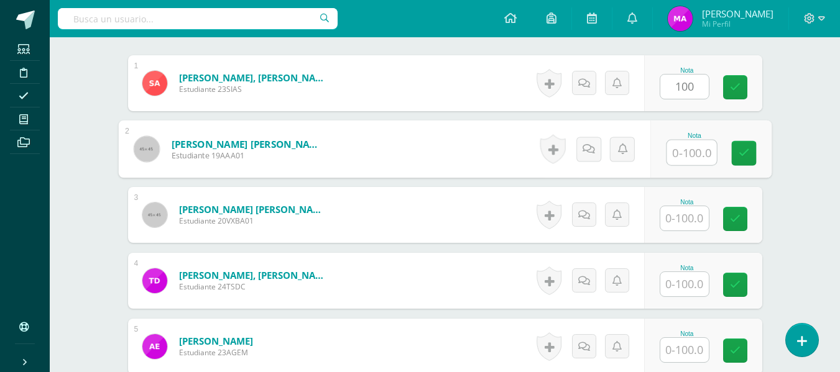
paste input "100"
type input "100"
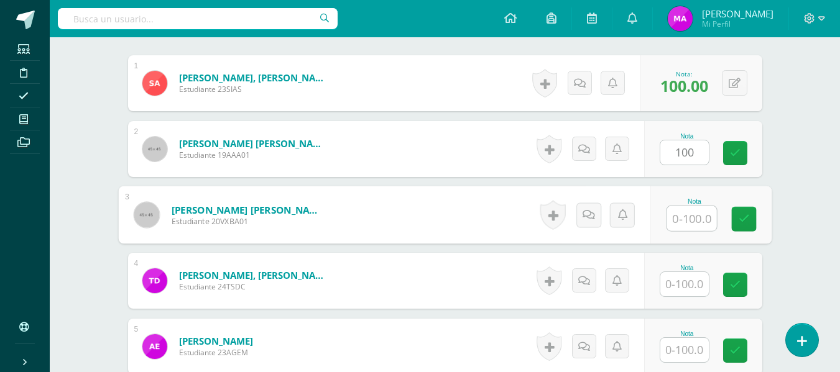
click at [691, 209] on input "text" at bounding box center [691, 218] width 50 height 25
type input "96"
click at [694, 283] on input "text" at bounding box center [684, 284] width 48 height 24
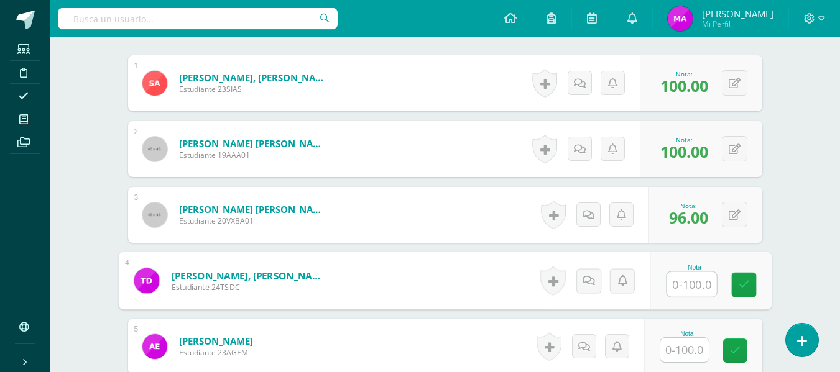
paste input "100"
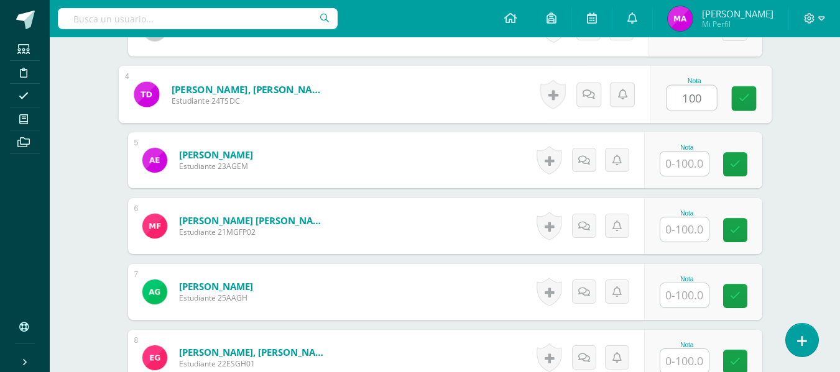
type input "100"
click at [697, 160] on input "text" at bounding box center [684, 164] width 48 height 24
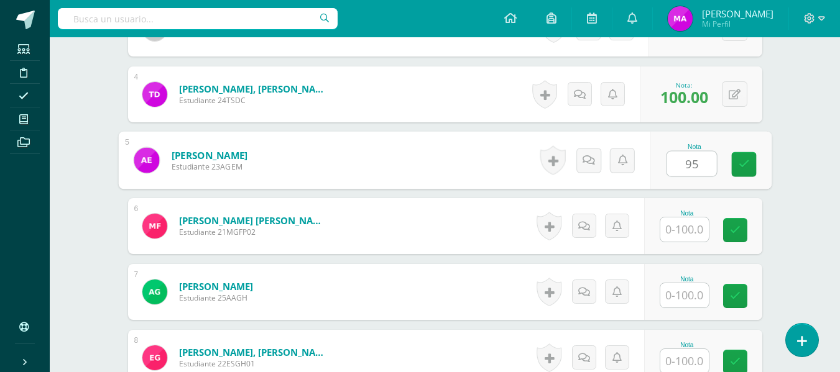
type input "95"
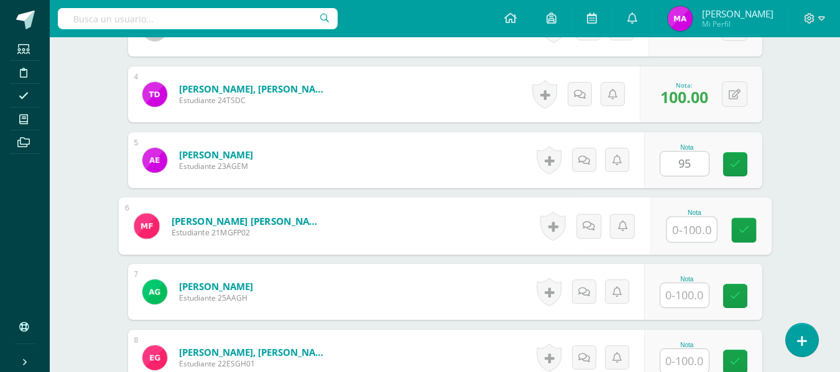
click at [694, 223] on input "text" at bounding box center [691, 230] width 50 height 25
type input "98"
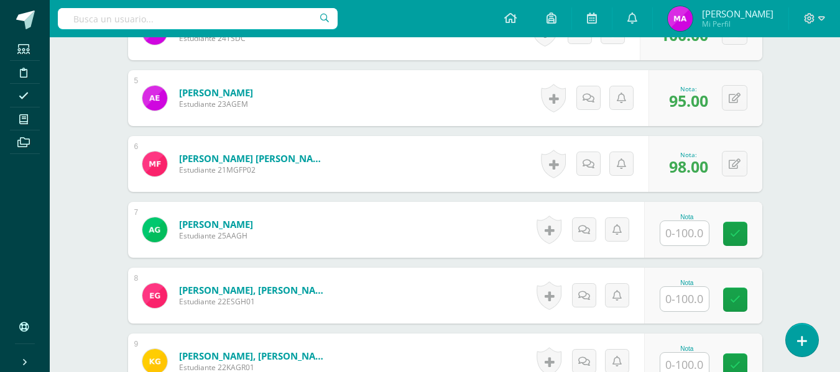
scroll to position [699, 0]
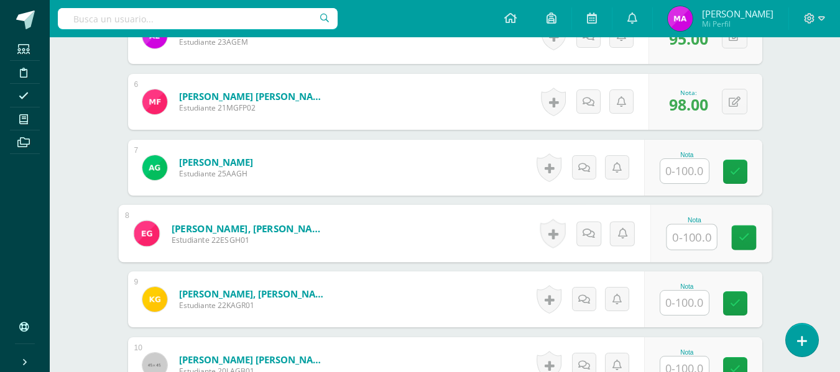
click at [691, 241] on input "text" at bounding box center [691, 237] width 50 height 25
type input "95"
click at [696, 301] on input "text" at bounding box center [684, 303] width 48 height 24
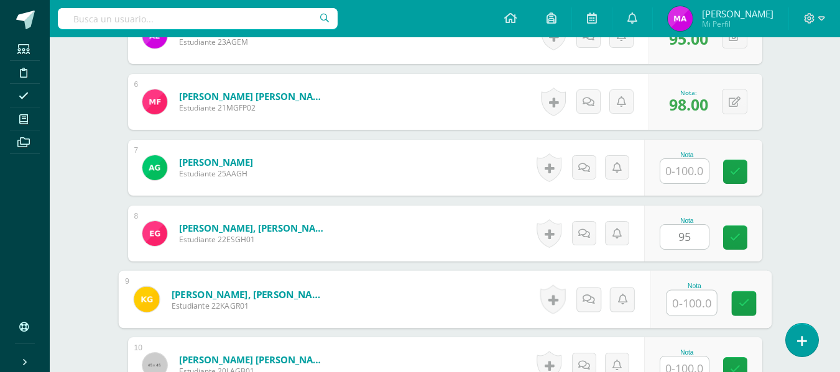
scroll to position [824, 0]
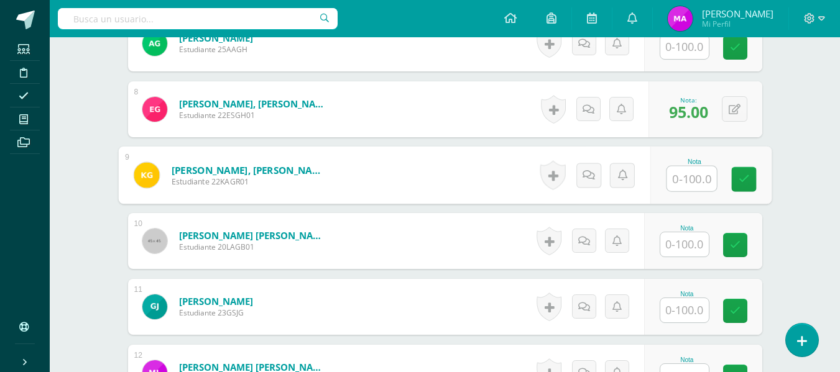
paste input "100"
type input "100"
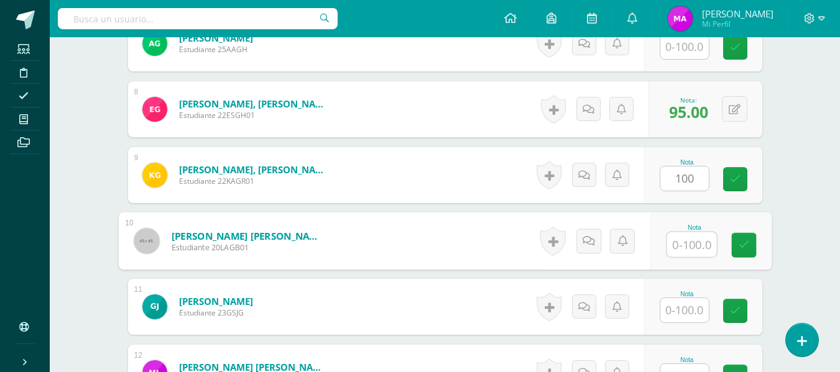
click at [691, 242] on input "text" at bounding box center [691, 244] width 50 height 25
type input "90"
click at [687, 317] on input "text" at bounding box center [684, 310] width 48 height 24
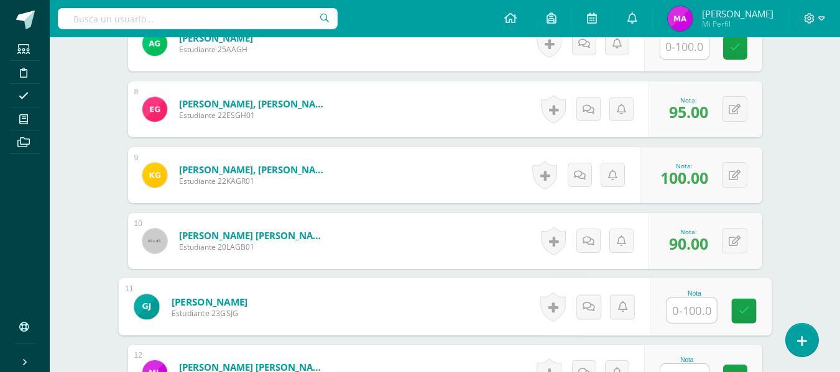
paste input "100"
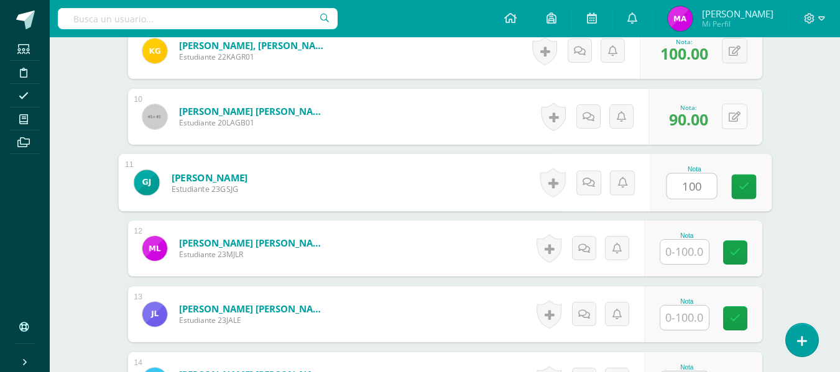
type input "100"
click at [738, 115] on icon at bounding box center [734, 117] width 12 height 11
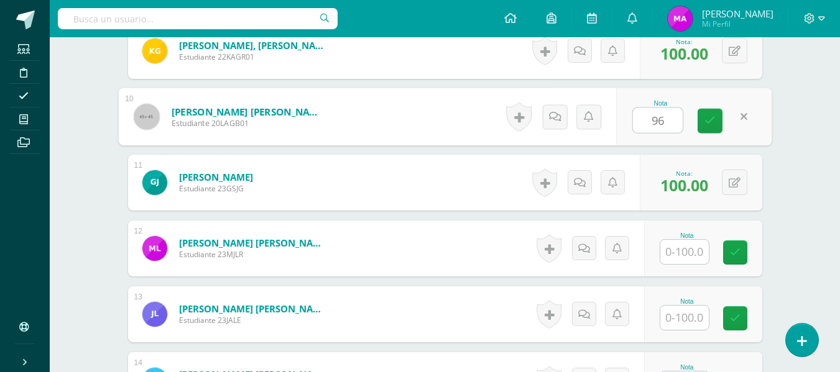
type input "96"
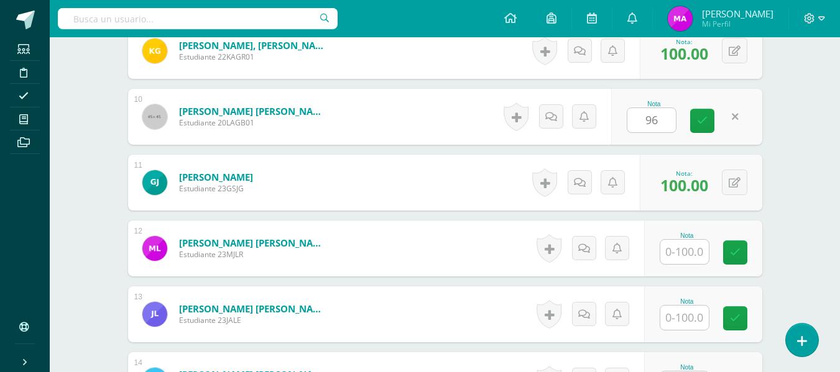
click at [737, 177] on button at bounding box center [734, 182] width 25 height 25
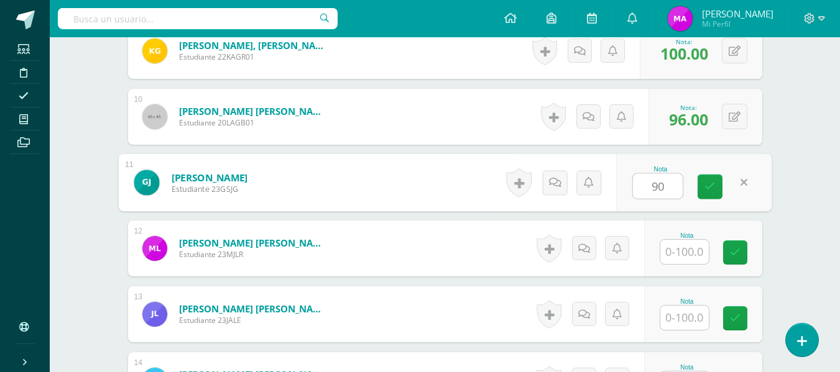
type input "90"
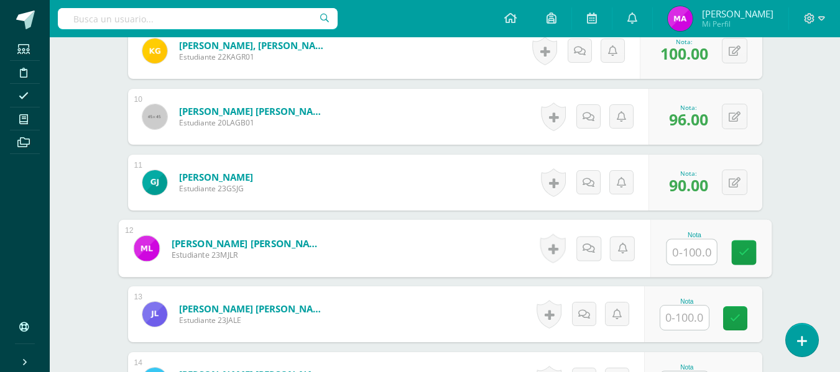
click at [686, 259] on input "text" at bounding box center [691, 252] width 50 height 25
paste input "100"
type input "100"
click at [697, 308] on input "text" at bounding box center [684, 318] width 48 height 24
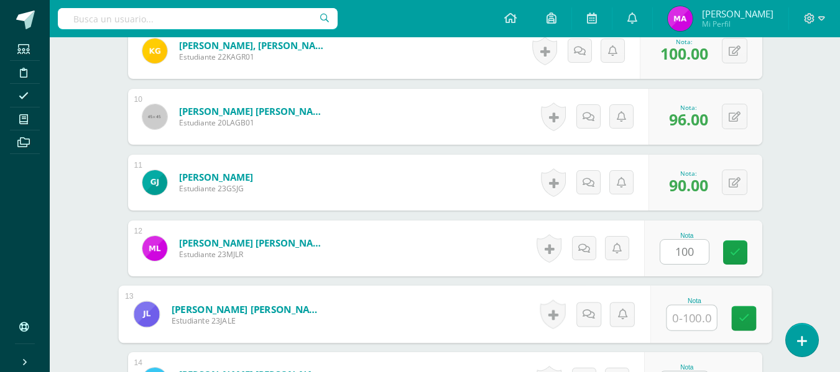
paste input "100"
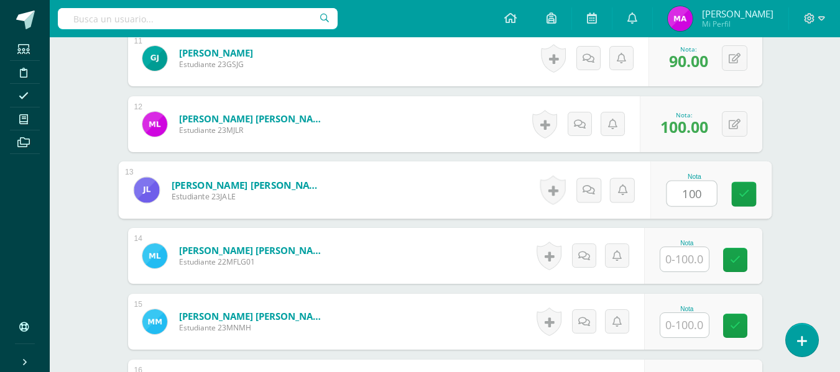
scroll to position [1134, 0]
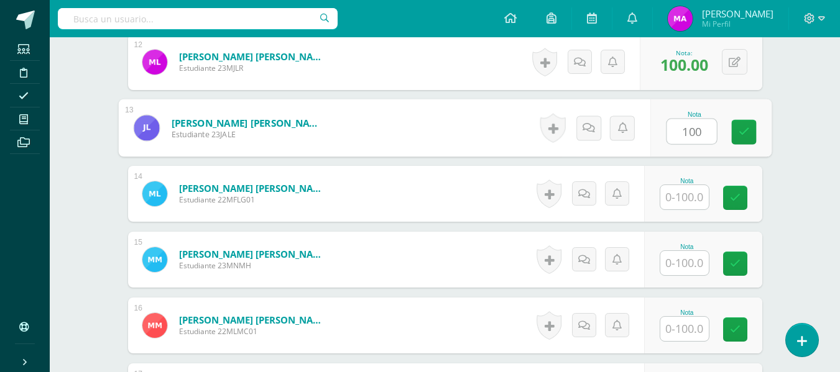
type input "100"
click at [691, 199] on input "text" at bounding box center [684, 197] width 48 height 24
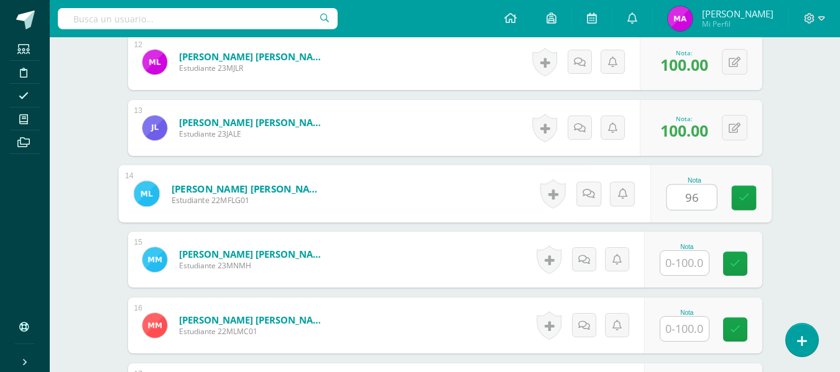
type input "96"
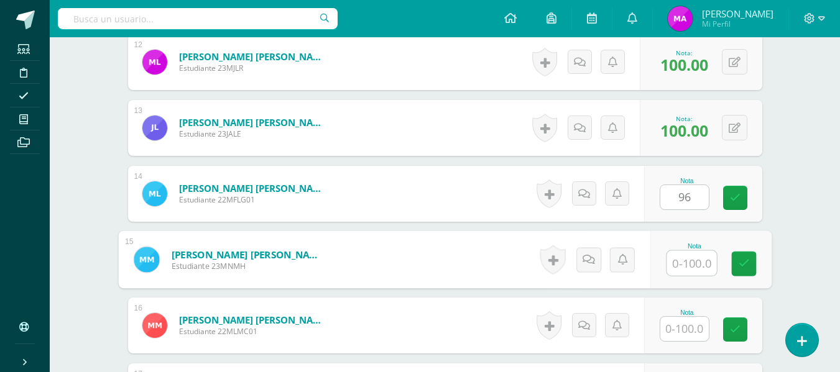
click at [688, 253] on input "text" at bounding box center [691, 263] width 50 height 25
type input "96"
click at [684, 331] on input "text" at bounding box center [684, 329] width 48 height 24
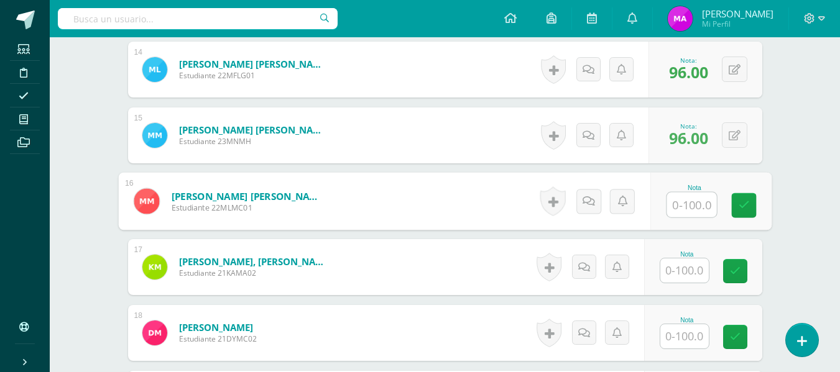
scroll to position [1321, 0]
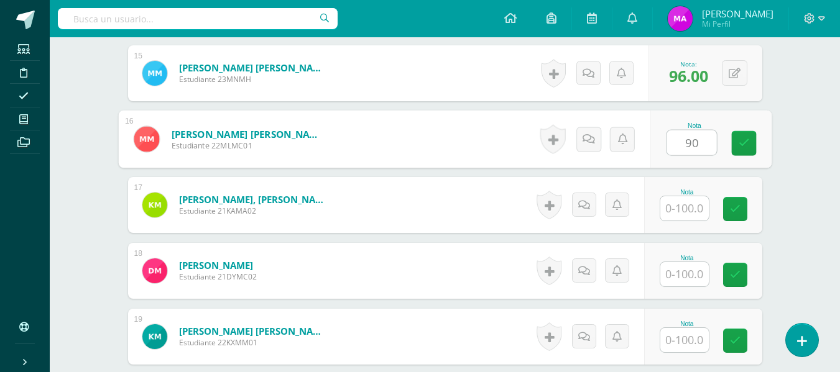
type input "90"
click at [682, 206] on input "text" at bounding box center [684, 208] width 48 height 24
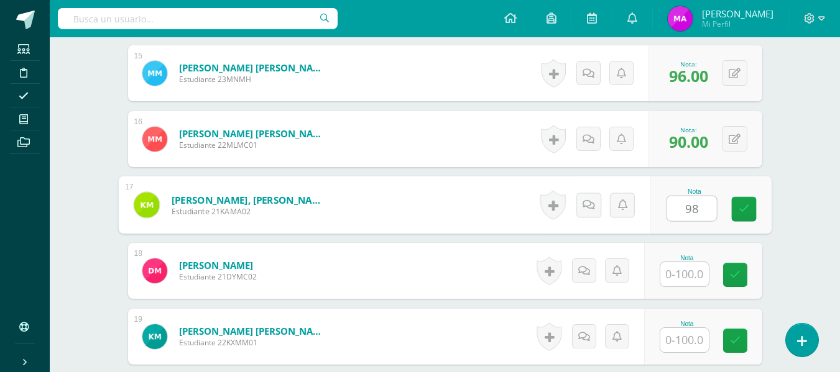
type input "98"
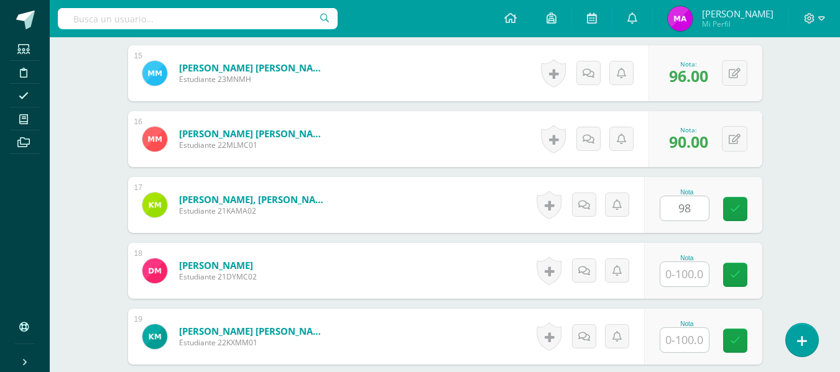
click at [687, 287] on div at bounding box center [684, 274] width 50 height 25
click at [688, 278] on input "text" at bounding box center [684, 274] width 48 height 24
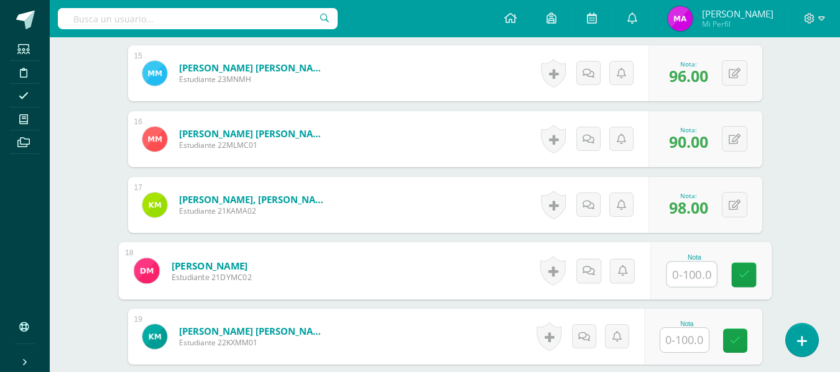
scroll to position [1383, 0]
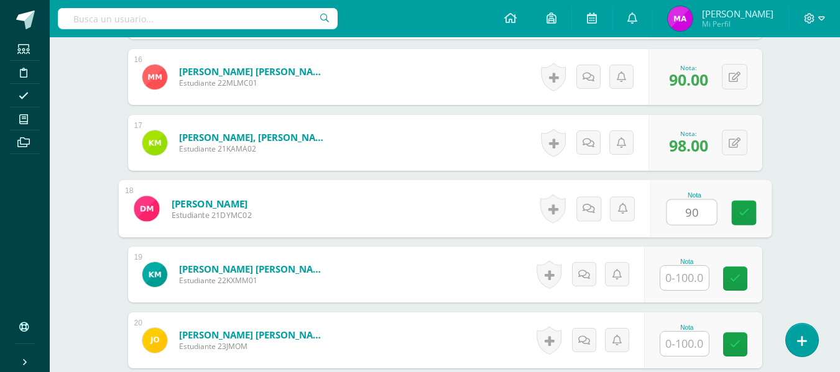
type input "90"
click at [696, 277] on input "text" at bounding box center [684, 278] width 48 height 24
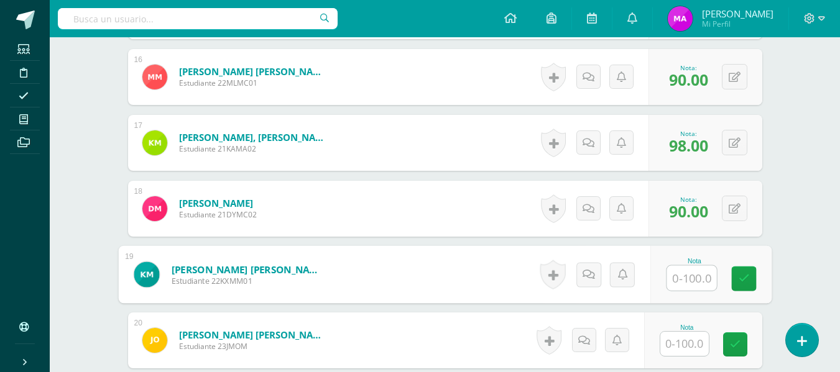
paste input "100"
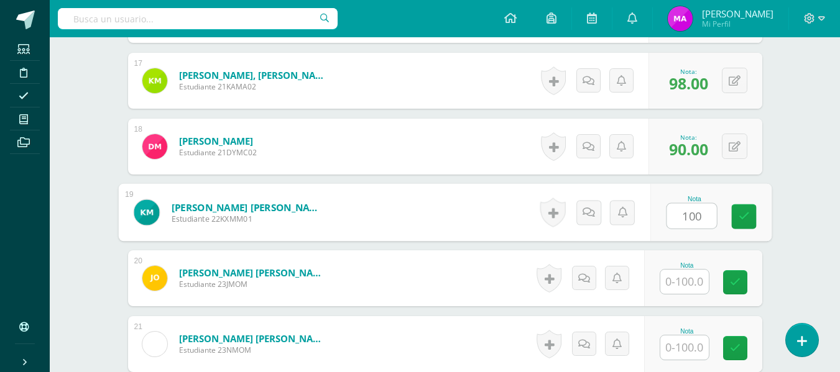
scroll to position [1507, 0]
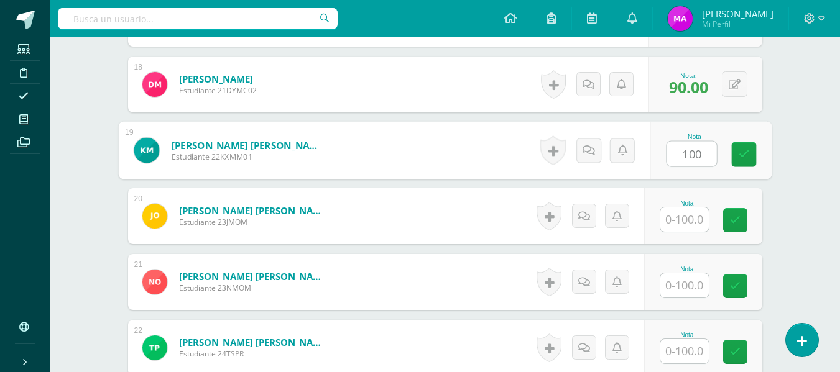
type input "100"
click at [689, 224] on input "text" at bounding box center [684, 220] width 48 height 24
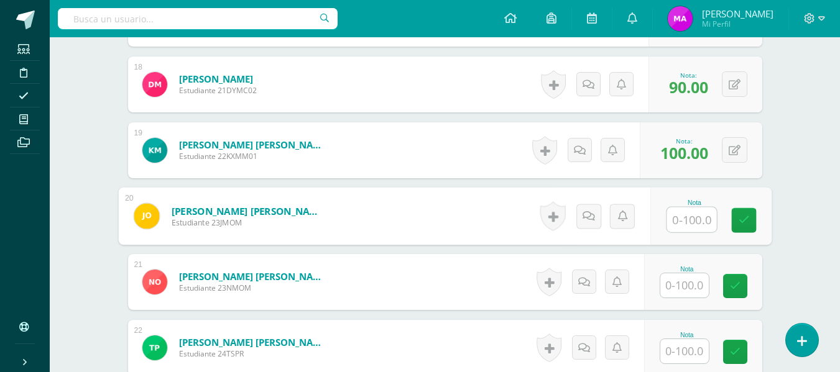
paste input "100"
type input "100"
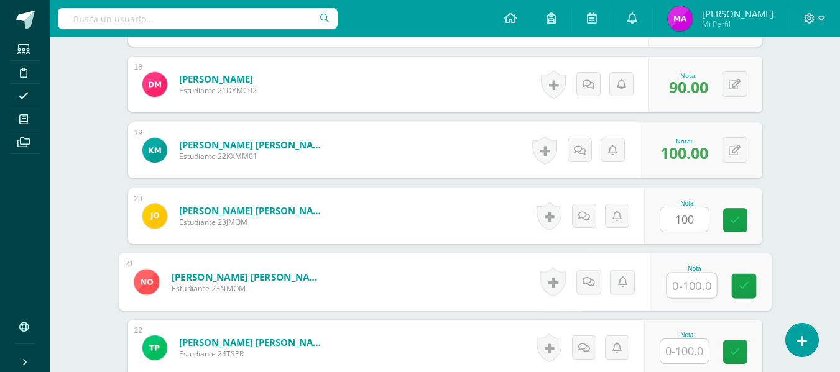
click at [691, 290] on input "text" at bounding box center [691, 285] width 50 height 25
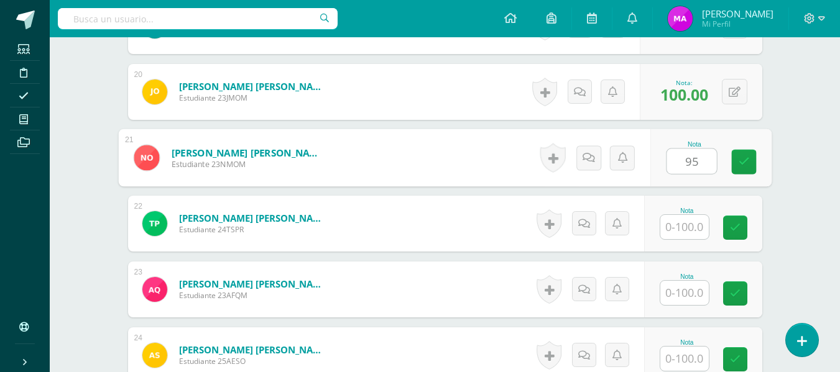
scroll to position [1694, 0]
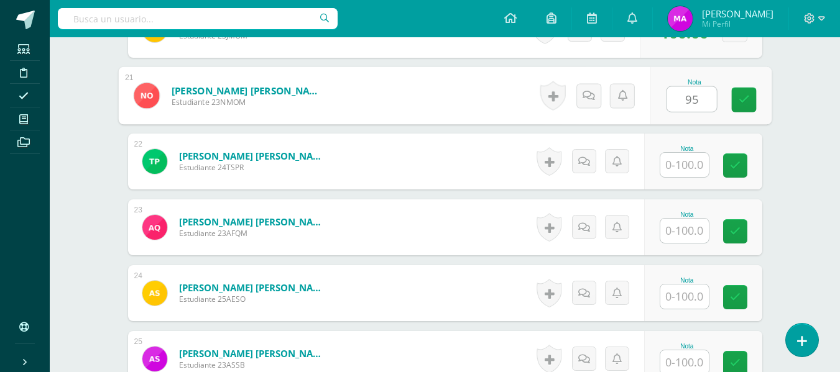
type input "95"
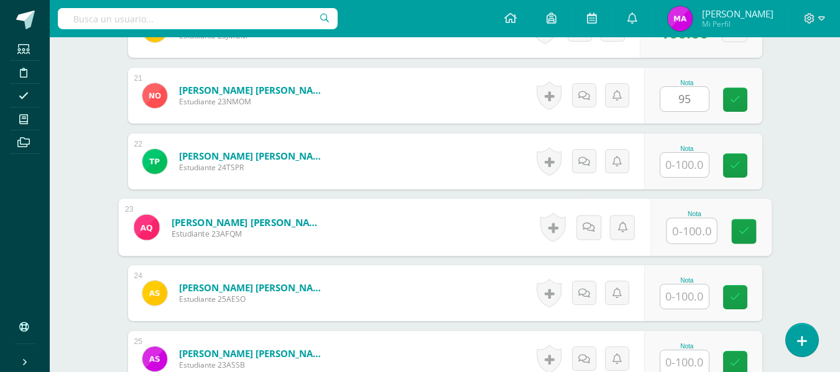
click at [692, 231] on input "text" at bounding box center [691, 231] width 50 height 25
paste input "100"
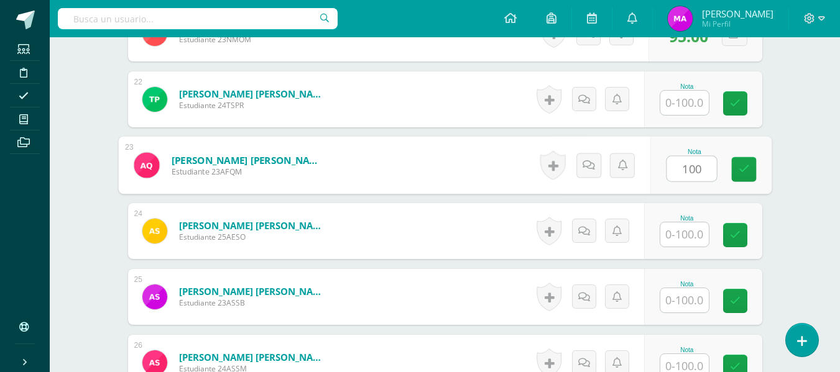
scroll to position [1818, 0]
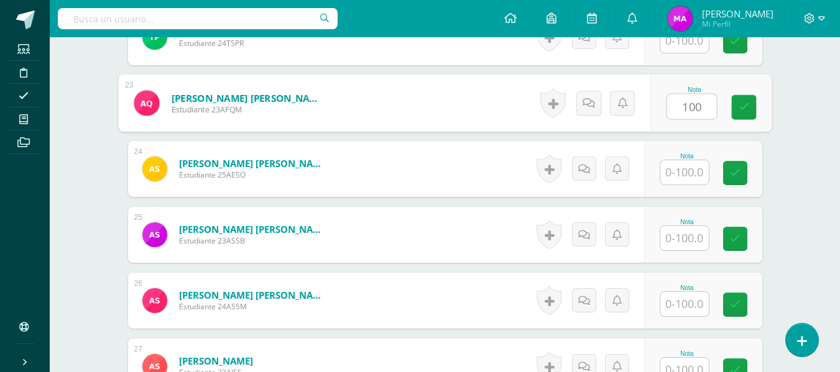
type input "100"
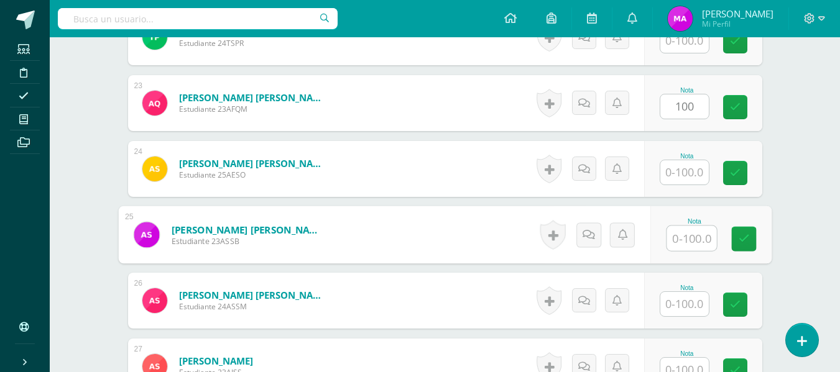
click at [691, 234] on input "text" at bounding box center [691, 238] width 50 height 25
paste input "100"
type input "100"
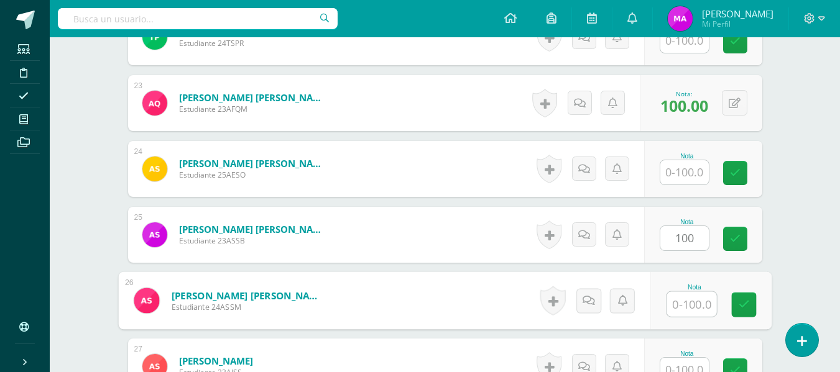
click at [688, 307] on input "text" at bounding box center [691, 304] width 50 height 25
paste input "100"
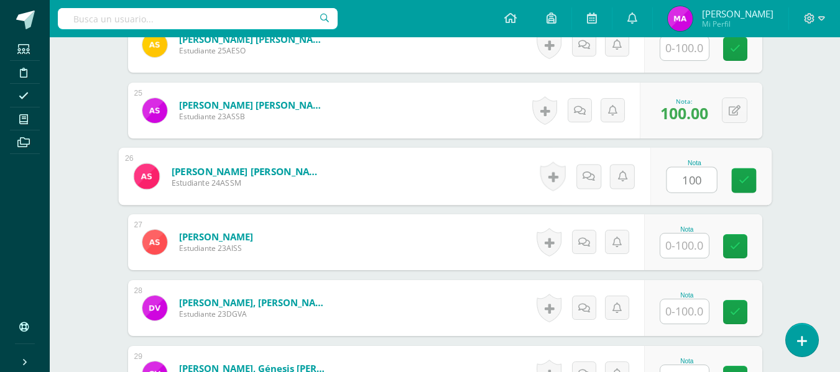
scroll to position [2005, 0]
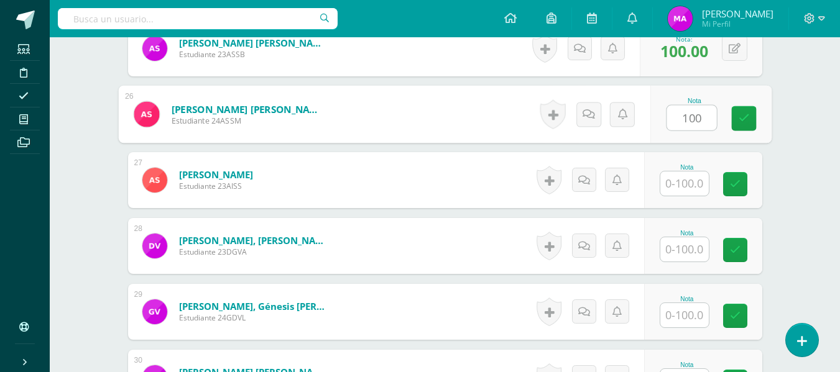
type input "100"
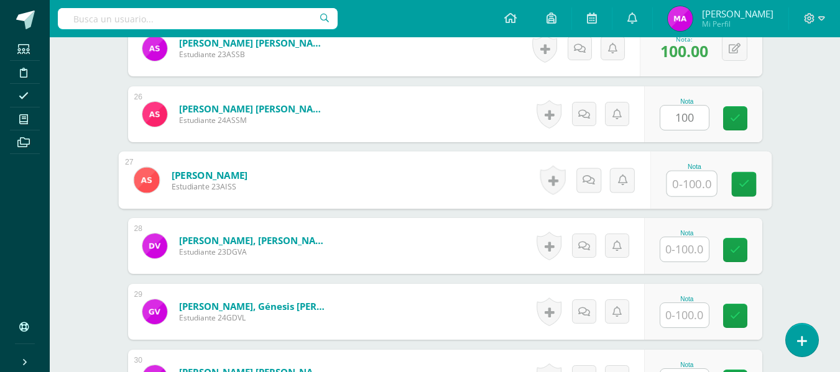
click at [692, 183] on input "text" at bounding box center [691, 184] width 50 height 25
type input "95"
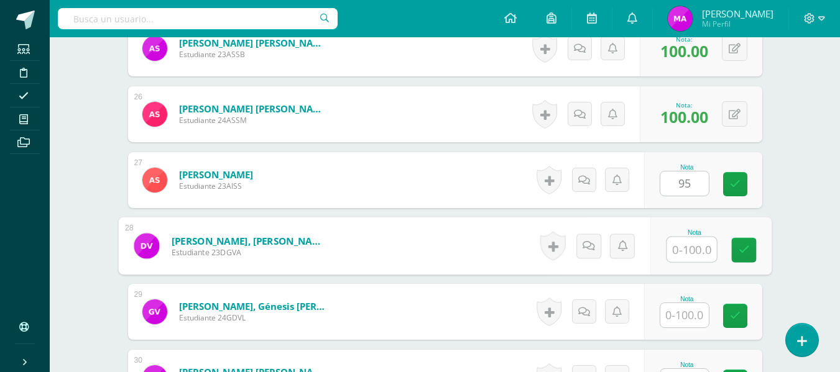
click at [686, 257] on input "text" at bounding box center [691, 249] width 50 height 25
paste input "100"
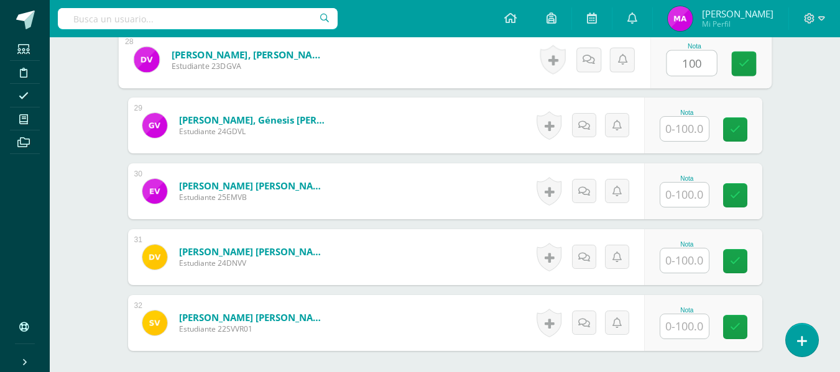
type input "100"
click at [687, 193] on input "text" at bounding box center [684, 195] width 48 height 24
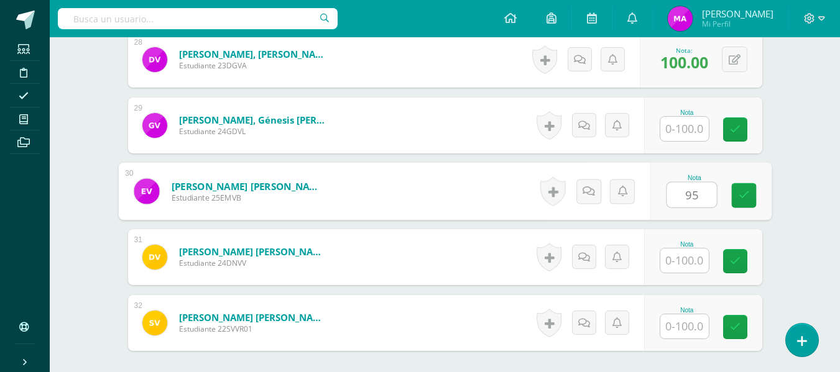
type input "95"
click at [691, 259] on input "text" at bounding box center [684, 261] width 48 height 24
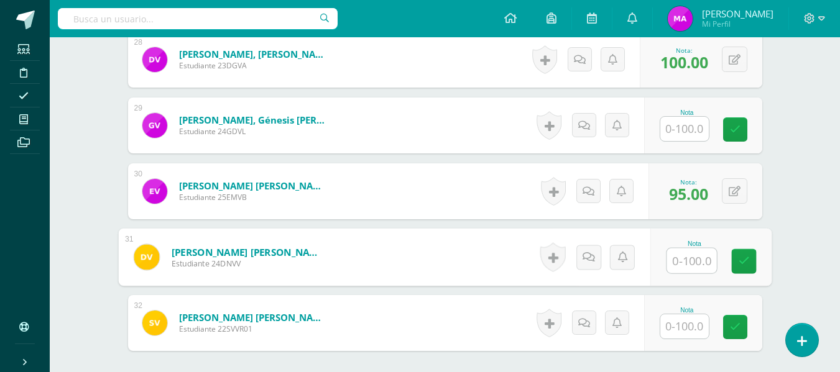
paste input "100"
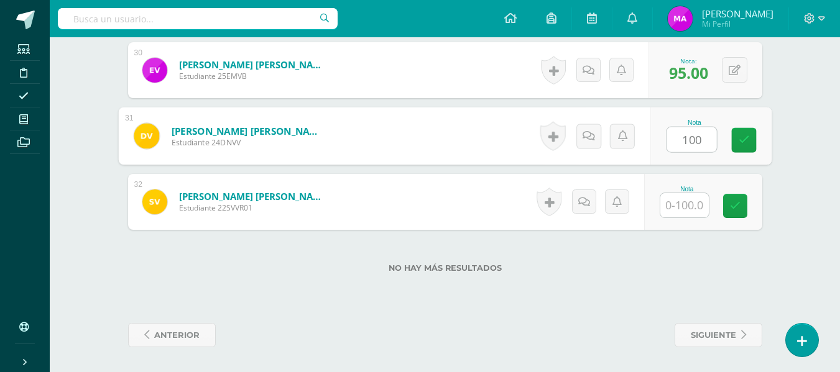
type input "100"
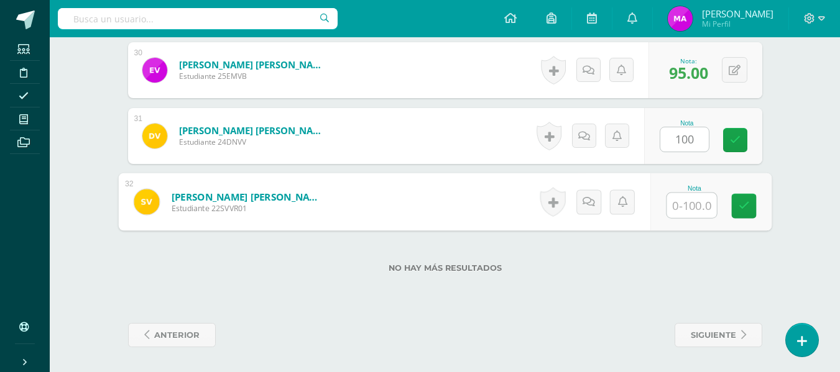
click at [691, 209] on input "text" at bounding box center [691, 205] width 50 height 25
type input "95"
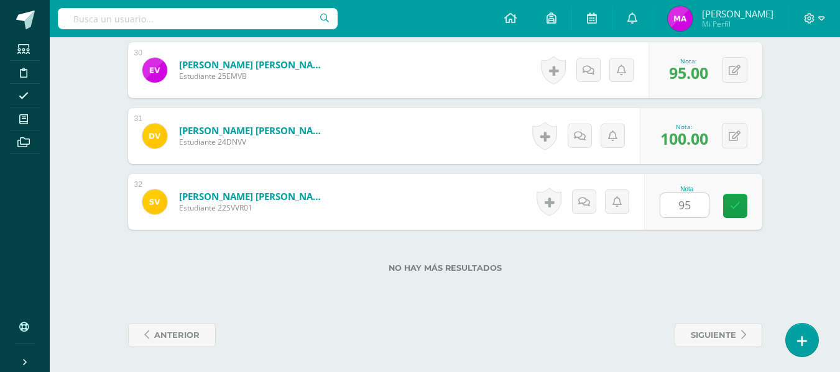
click at [680, 272] on label "No hay más resultados" at bounding box center [445, 268] width 634 height 9
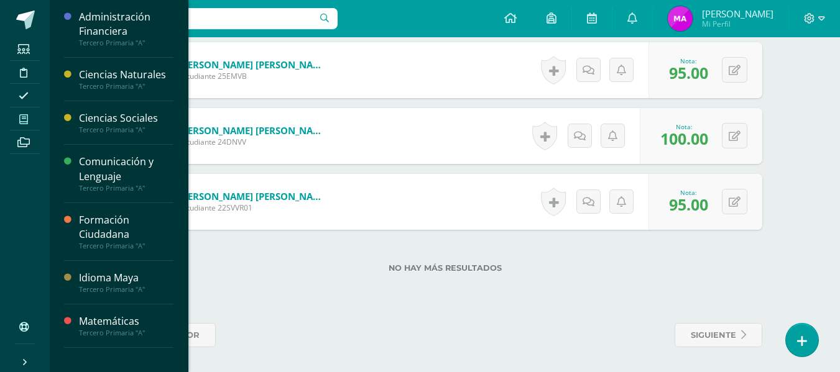
click at [22, 119] on icon at bounding box center [23, 119] width 9 height 10
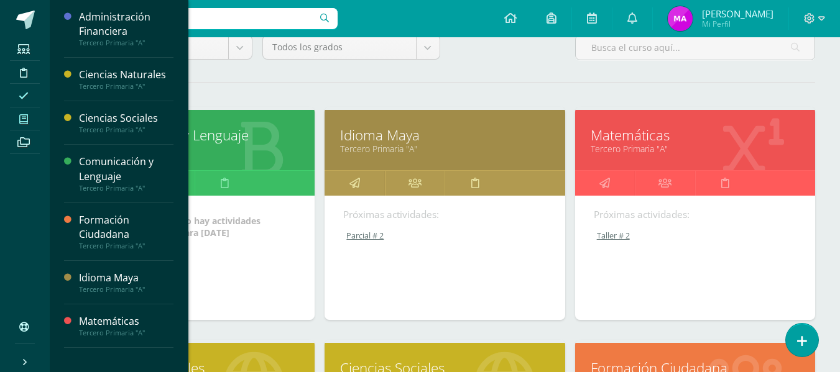
scroll to position [249, 0]
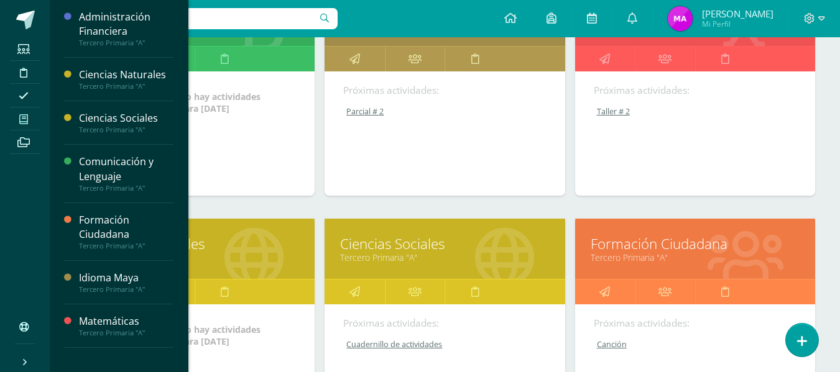
click at [356, 225] on div "Ciencias Sociales Tercero Primaria "A"" at bounding box center [444, 249] width 240 height 60
click at [367, 239] on link "Ciencias Sociales" at bounding box center [444, 243] width 209 height 19
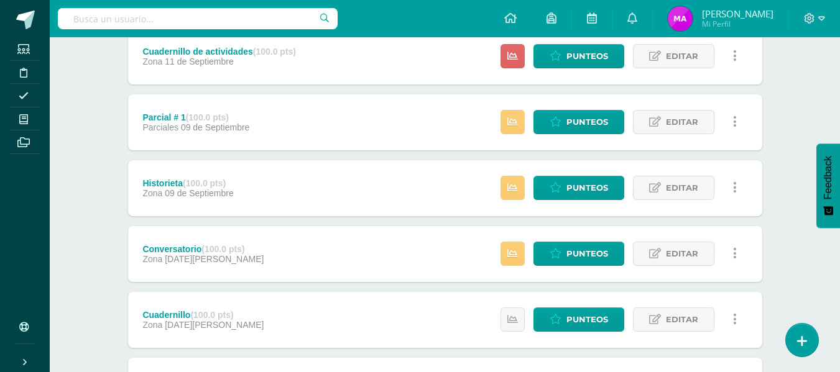
scroll to position [251, 0]
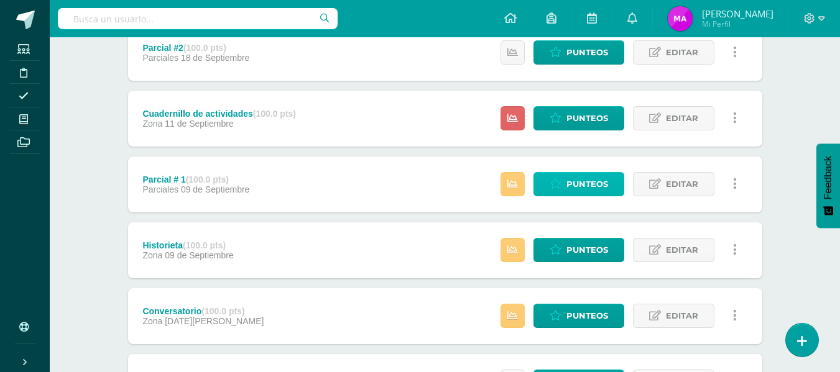
click at [561, 181] on icon at bounding box center [555, 184] width 12 height 11
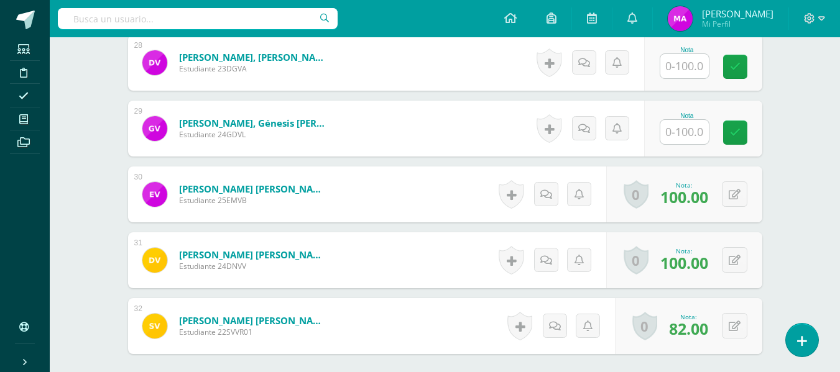
scroll to position [2126, 0]
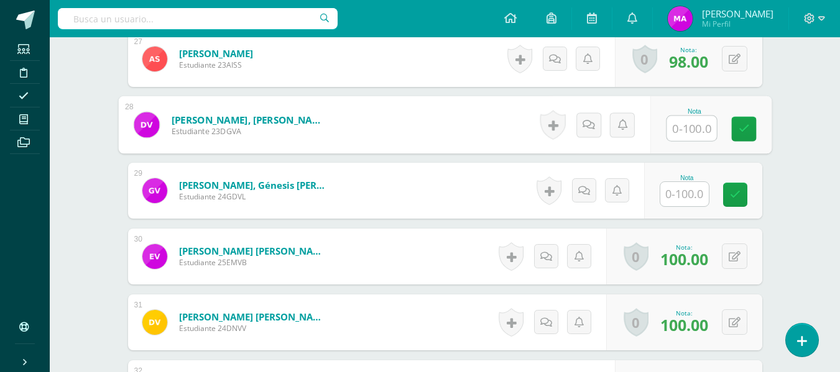
click at [700, 126] on input "text" at bounding box center [691, 128] width 50 height 25
paste input "100"
type input "100"
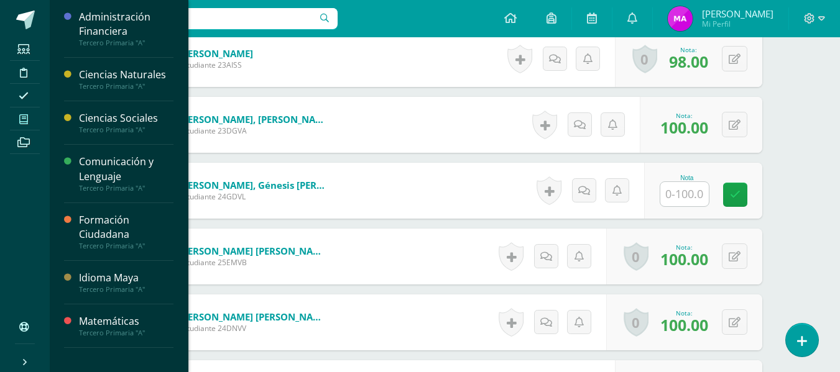
click at [20, 118] on icon at bounding box center [23, 119] width 9 height 10
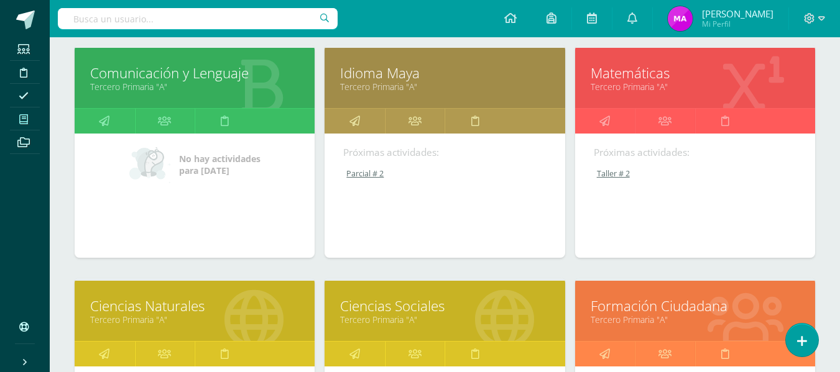
scroll to position [311, 0]
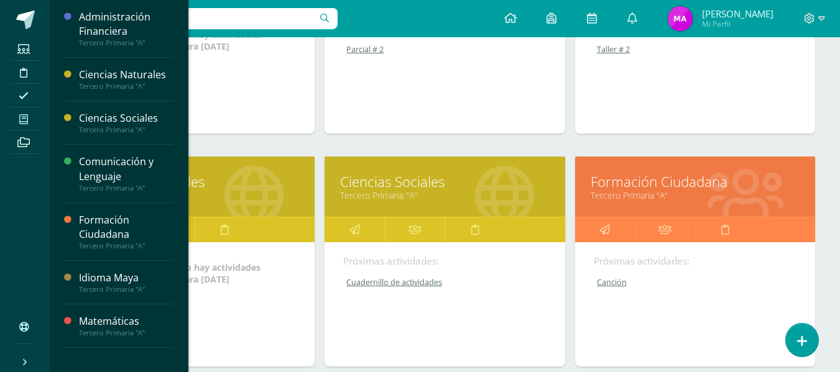
click at [650, 185] on link "Formación Ciudadana" at bounding box center [694, 181] width 209 height 19
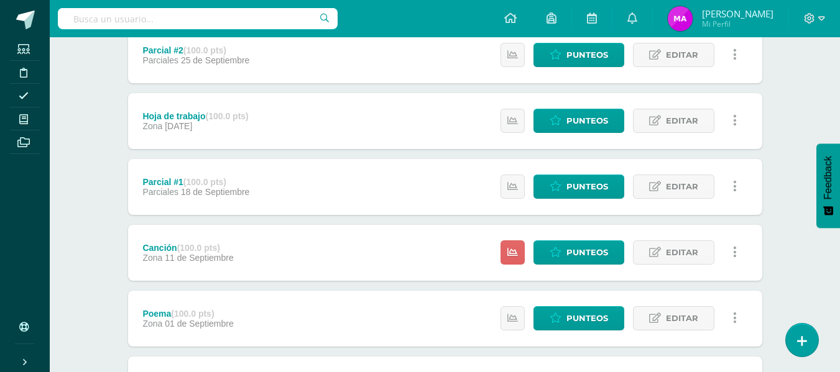
scroll to position [311, 0]
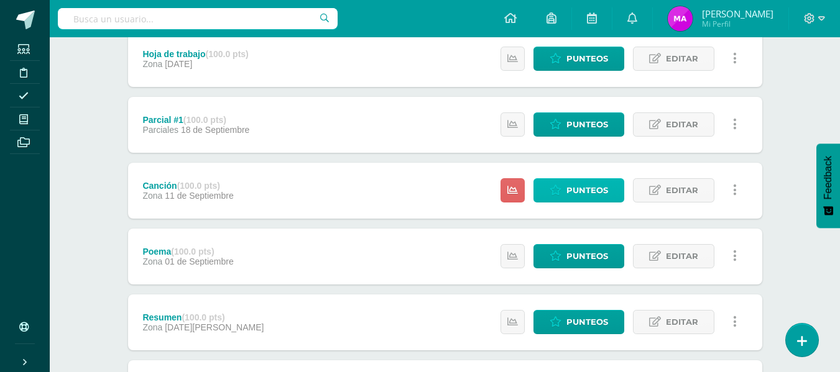
click at [587, 188] on span "Punteos" at bounding box center [587, 190] width 42 height 23
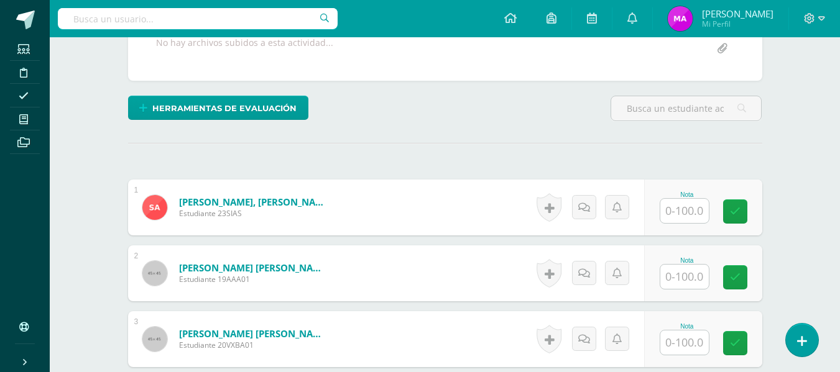
scroll to position [388, 0]
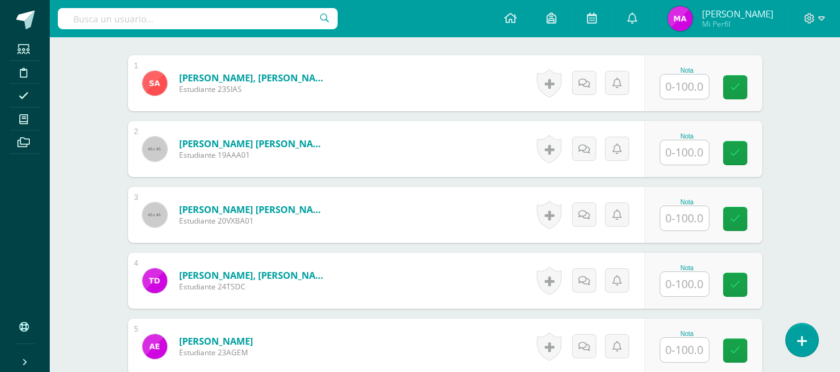
click at [694, 90] on input "text" at bounding box center [684, 87] width 48 height 24
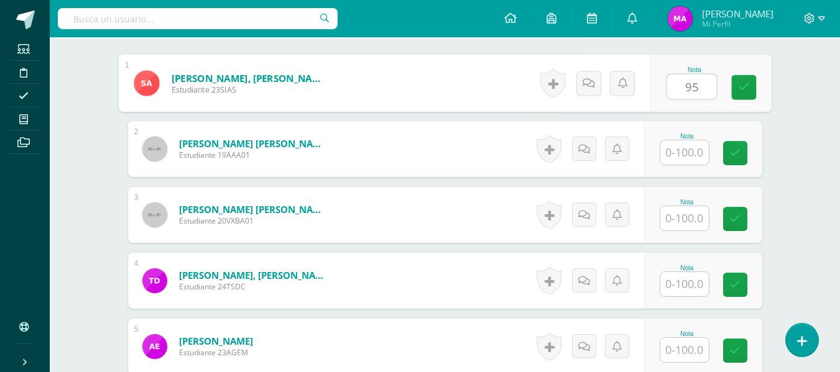
type input "95"
click at [687, 151] on input "text" at bounding box center [684, 152] width 48 height 24
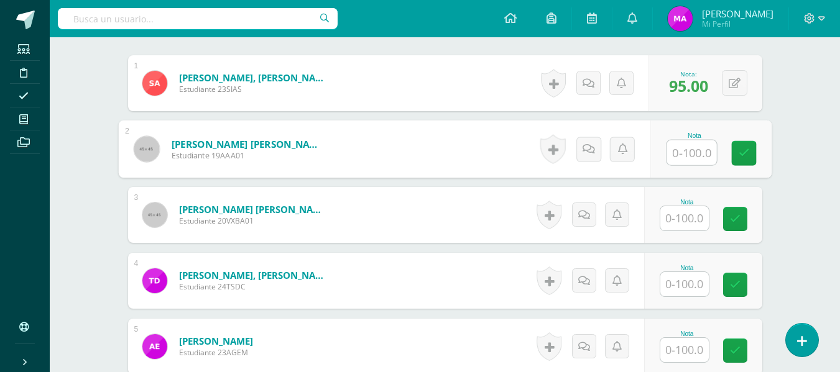
paste input "100"
type input "100"
click at [692, 213] on input "text" at bounding box center [684, 218] width 48 height 24
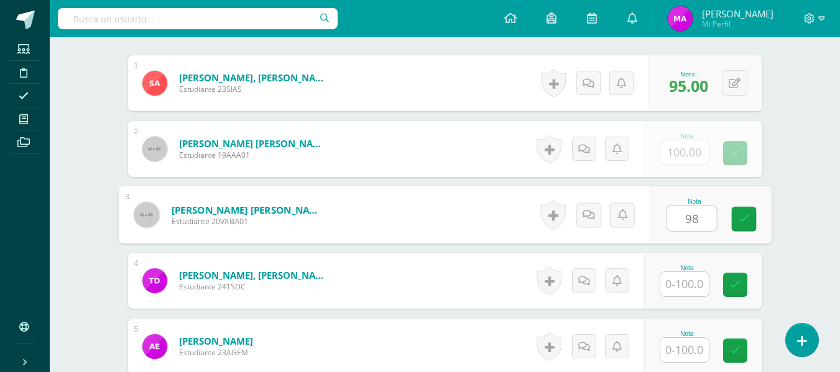
type input "98"
click at [689, 288] on input "text" at bounding box center [684, 284] width 48 height 24
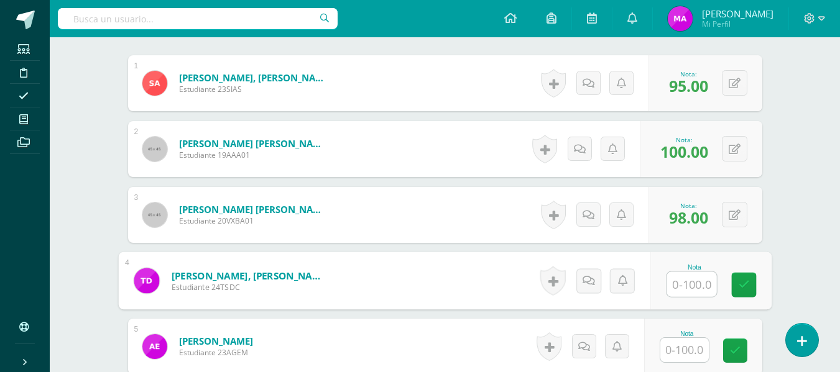
paste input "100"
type input "100"
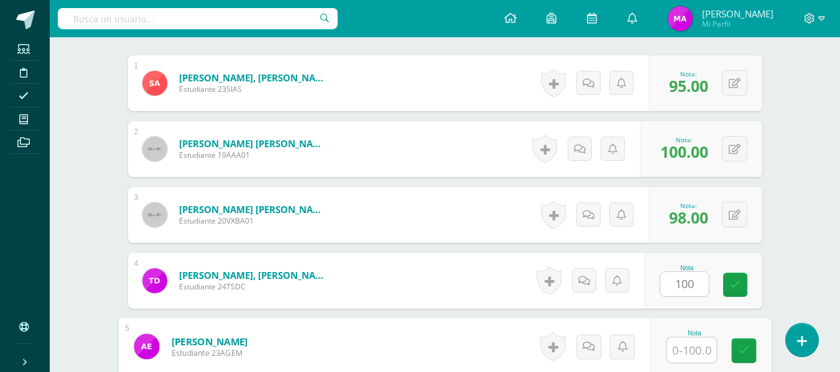
click at [695, 348] on input "text" at bounding box center [691, 350] width 50 height 25
paste input "100"
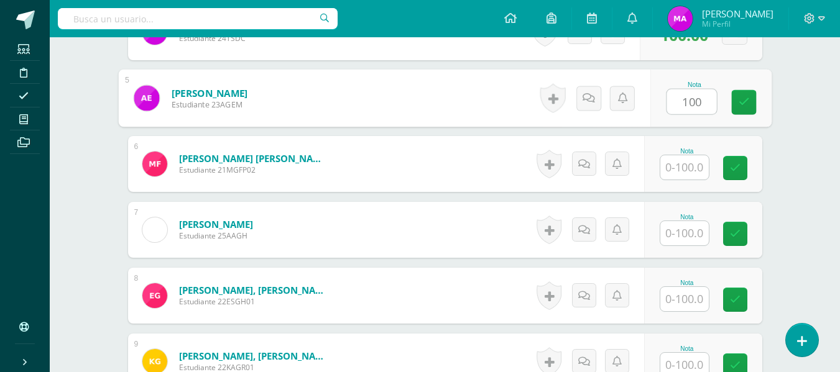
scroll to position [699, 0]
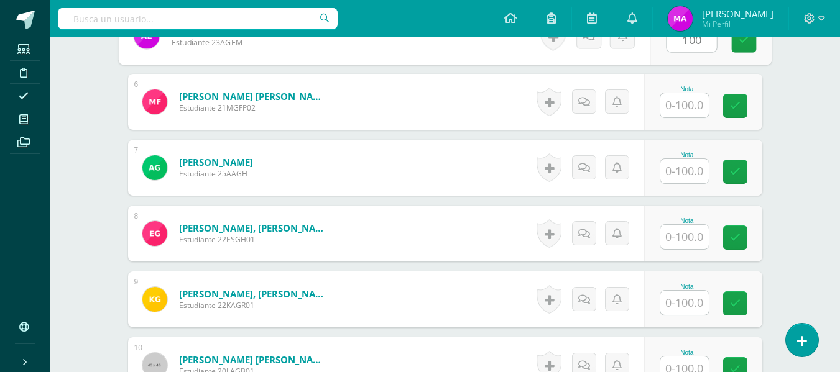
type input "100"
click at [684, 104] on input "text" at bounding box center [684, 105] width 48 height 24
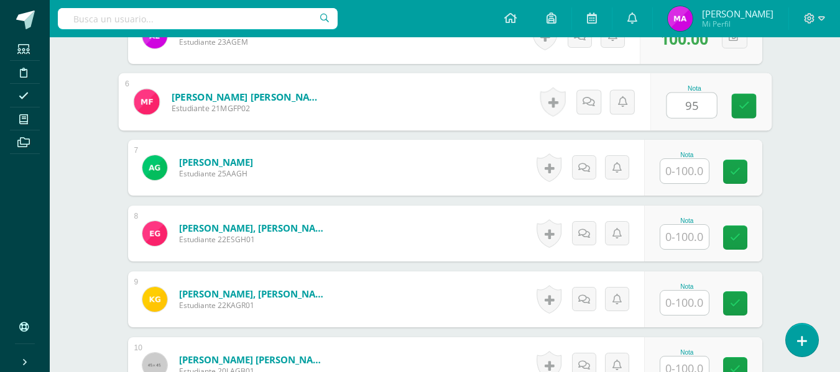
type input "95"
click at [686, 162] on input "text" at bounding box center [684, 171] width 48 height 24
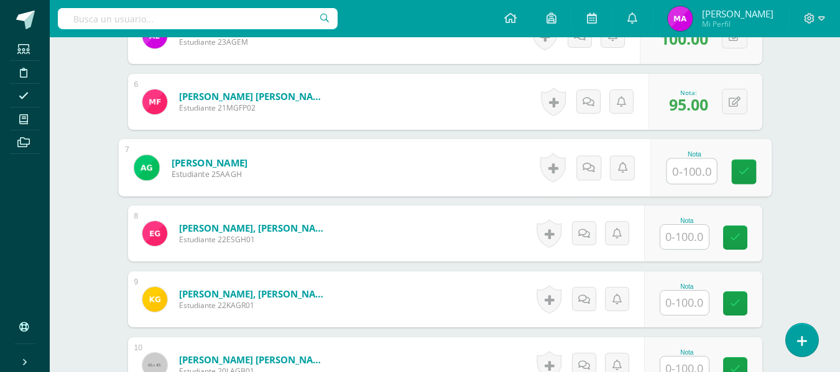
paste input "100"
type input "100"
click at [690, 240] on input "text" at bounding box center [684, 237] width 48 height 24
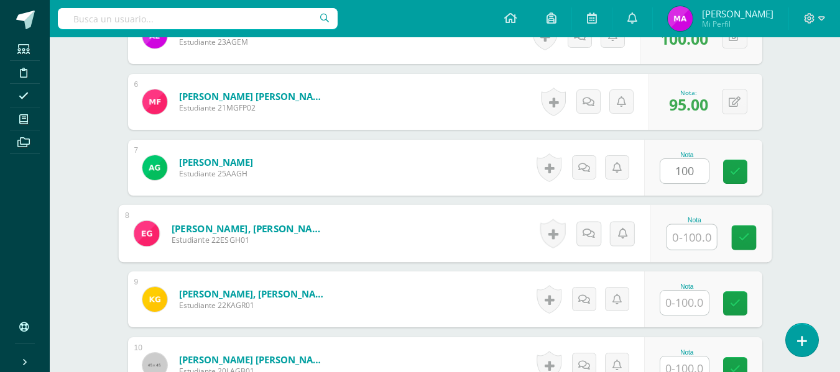
paste input "100"
type input "100"
click at [699, 301] on input "text" at bounding box center [684, 303] width 48 height 24
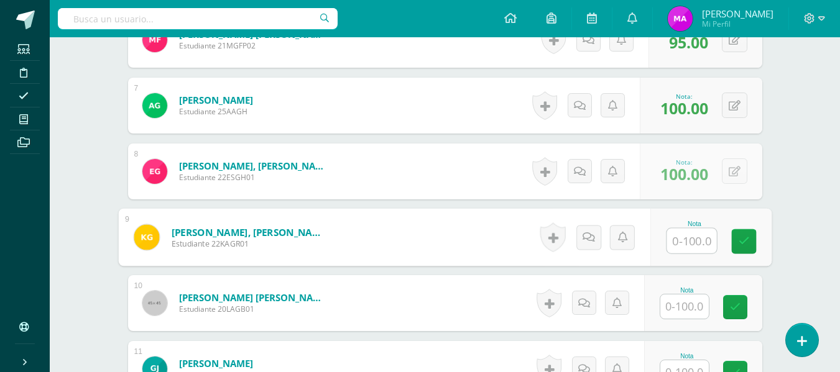
scroll to position [824, 0]
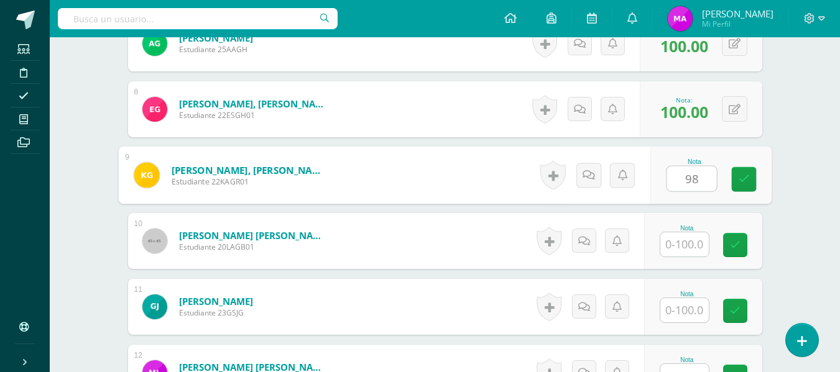
type input "98"
click at [689, 240] on input "text" at bounding box center [684, 244] width 48 height 24
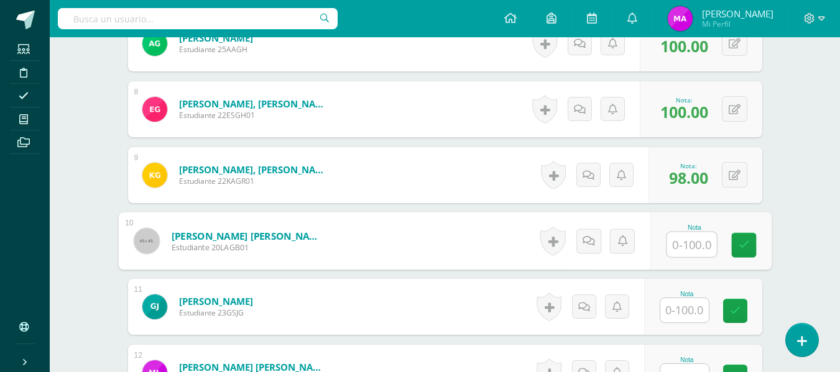
paste input "100"
type input "100"
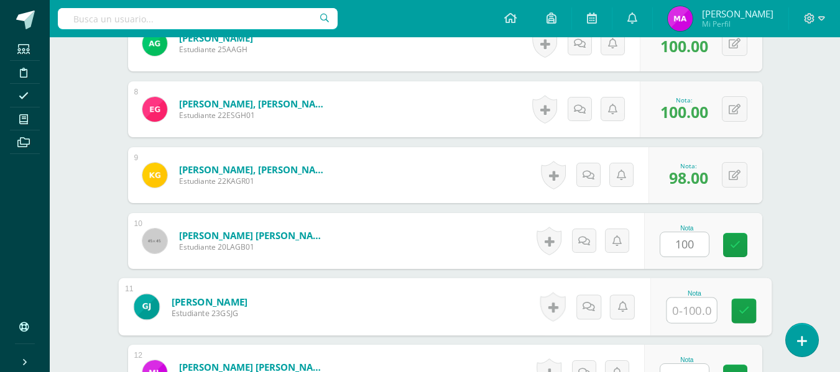
drag, startPoint x: 684, startPoint y: 319, endPoint x: 691, endPoint y: 316, distance: 7.5
click at [691, 316] on input "text" at bounding box center [691, 310] width 50 height 25
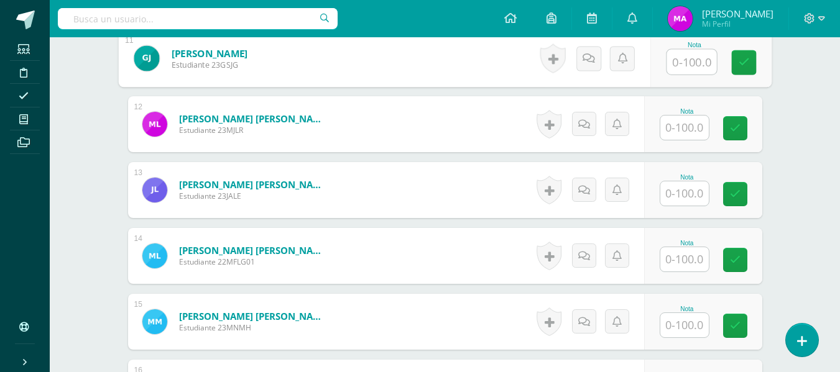
scroll to position [1010, 0]
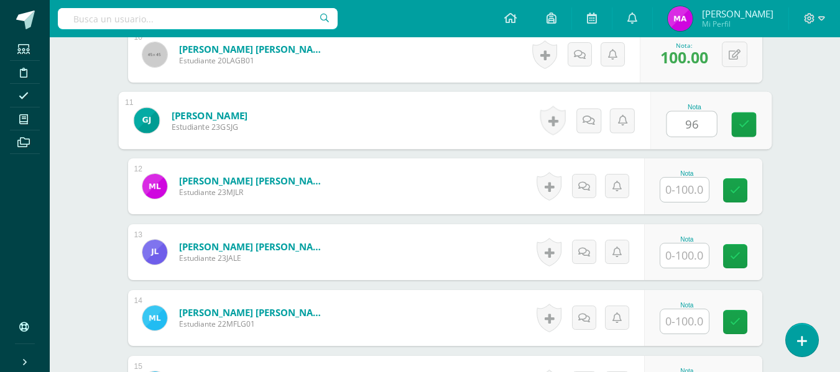
type input "96"
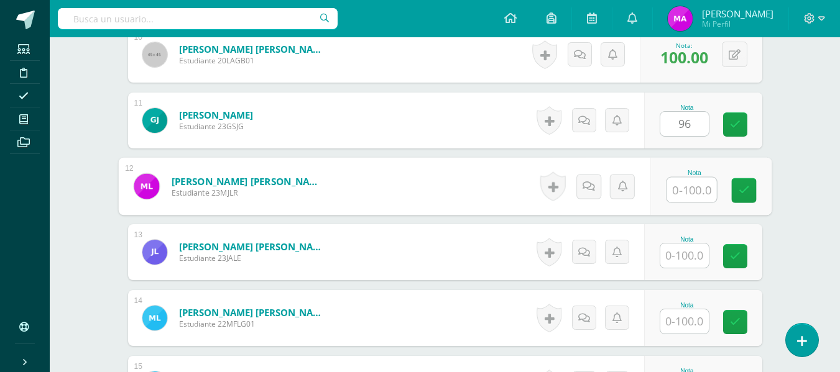
click at [694, 190] on input "text" at bounding box center [691, 190] width 50 height 25
type input "98"
click at [702, 249] on input "text" at bounding box center [684, 256] width 48 height 24
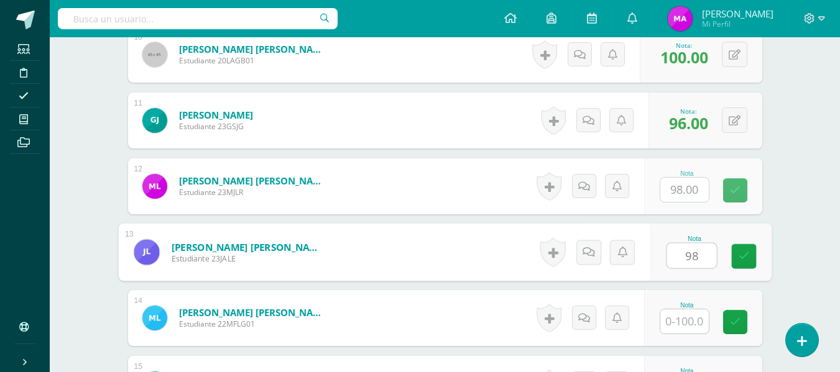
type input "98"
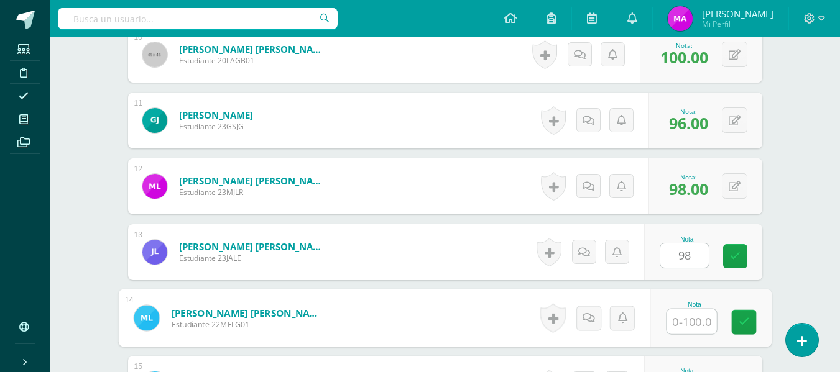
click at [690, 329] on input "text" at bounding box center [691, 322] width 50 height 25
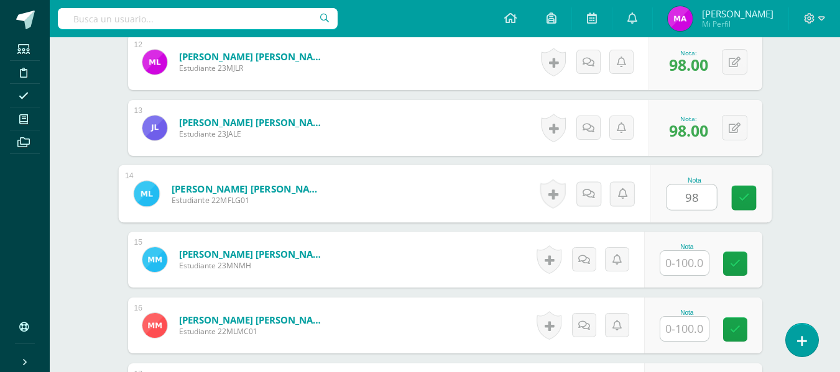
scroll to position [1196, 0]
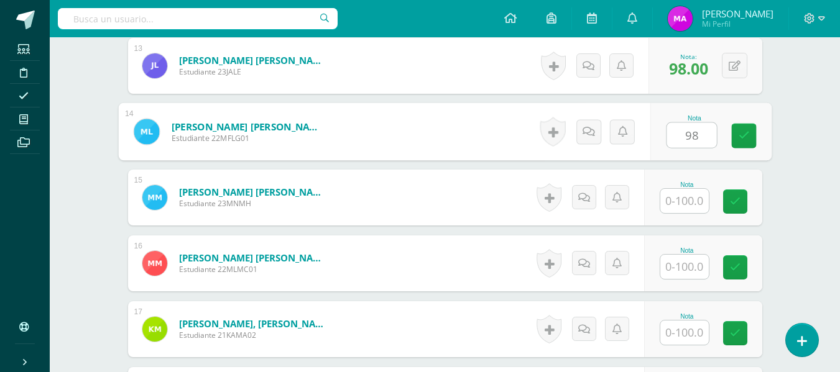
type input "98"
click at [690, 195] on input "text" at bounding box center [684, 201] width 48 height 24
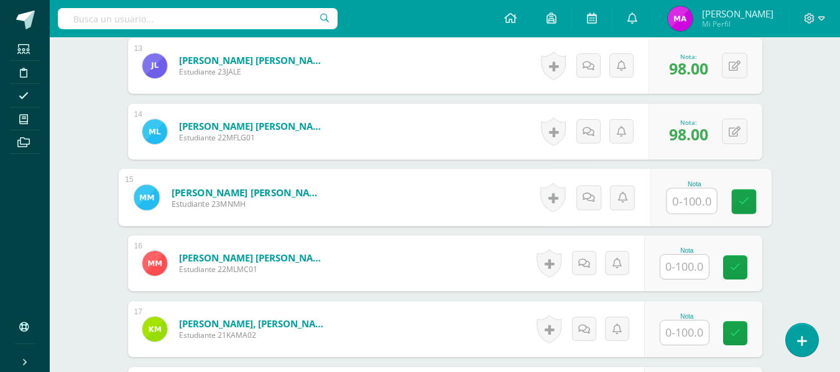
paste input "100"
type input "100"
click at [684, 264] on input "text" at bounding box center [684, 267] width 48 height 24
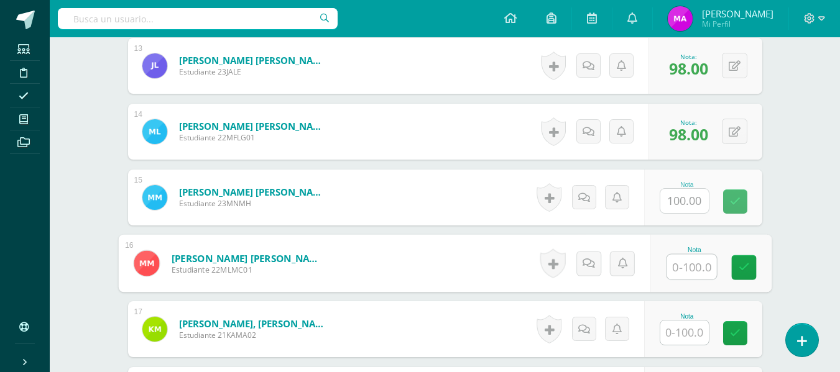
paste input "100"
type input "100"
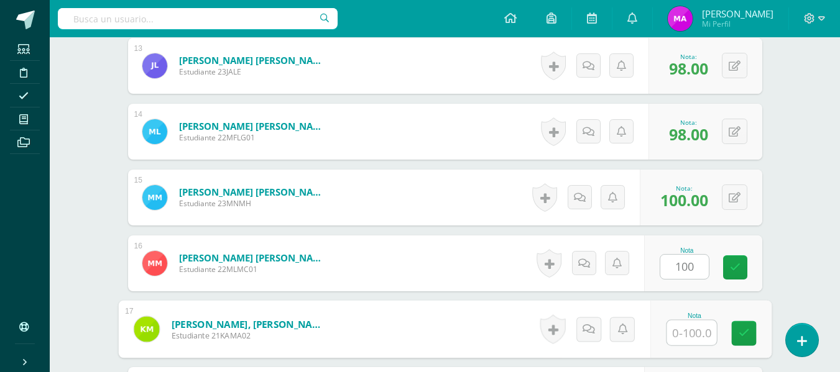
click at [685, 332] on input "text" at bounding box center [691, 333] width 50 height 25
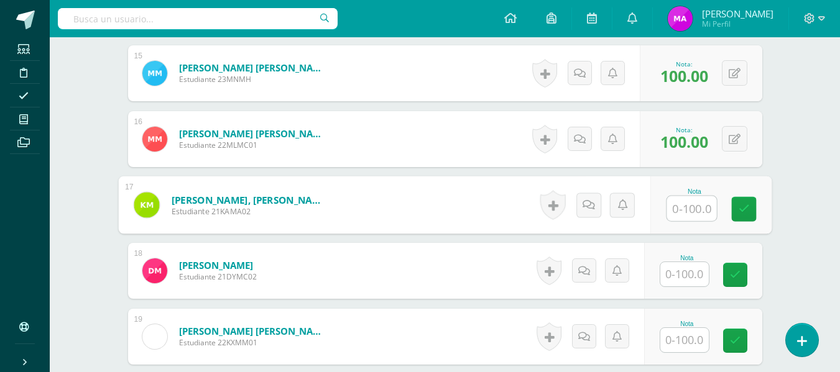
scroll to position [1383, 0]
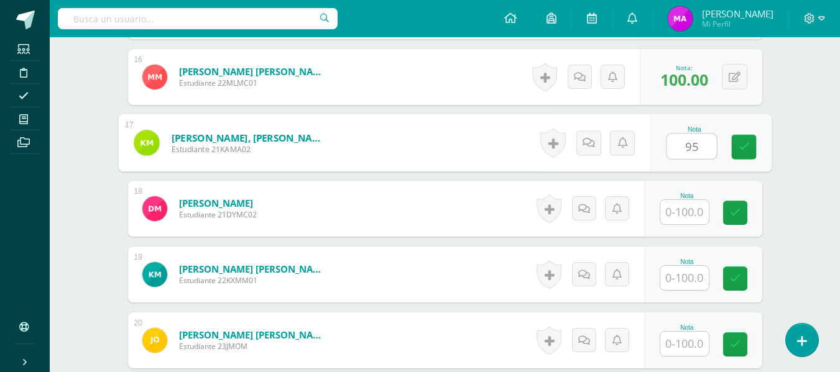
type input "95"
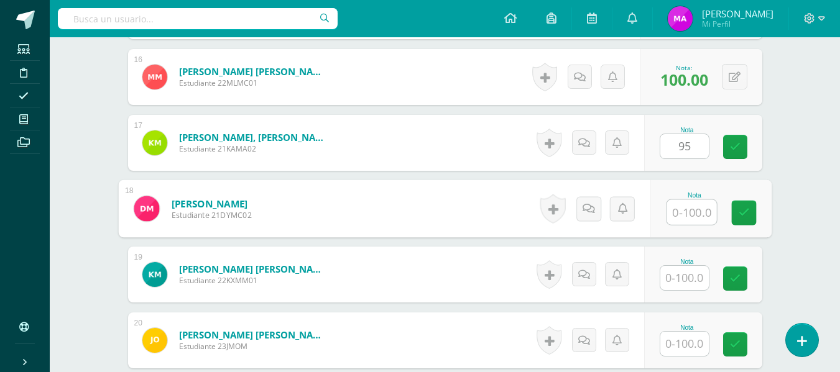
click at [692, 210] on input "text" at bounding box center [691, 212] width 50 height 25
type input "98"
click at [692, 275] on input "text" at bounding box center [684, 278] width 48 height 24
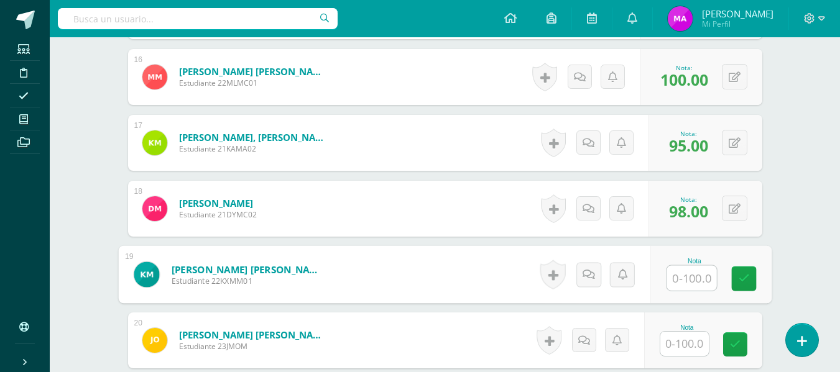
paste input "100"
type input "100"
click at [677, 334] on input "text" at bounding box center [684, 344] width 48 height 24
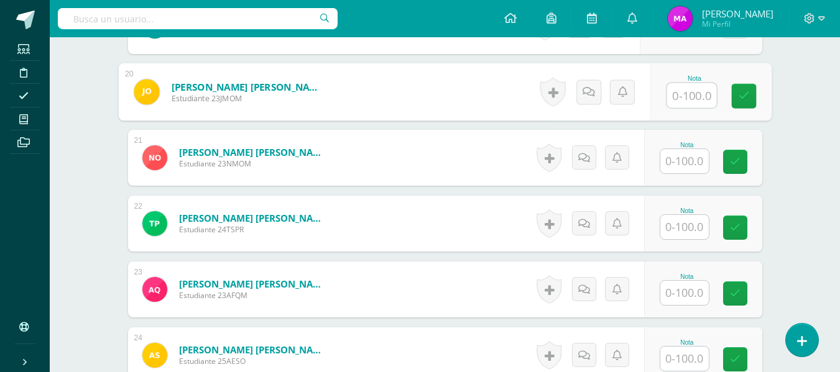
scroll to position [1507, 0]
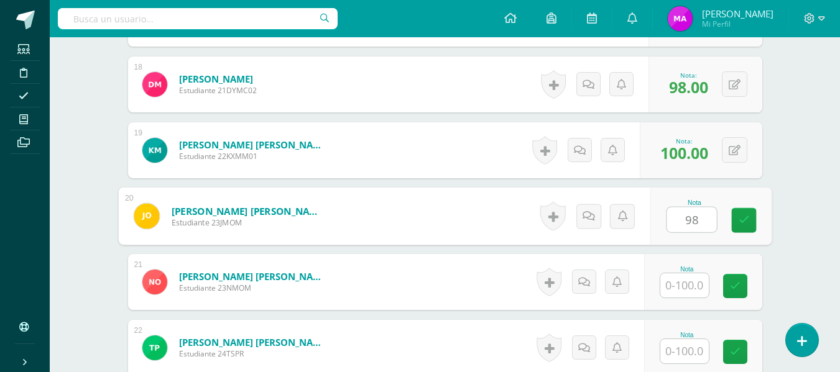
type input "98"
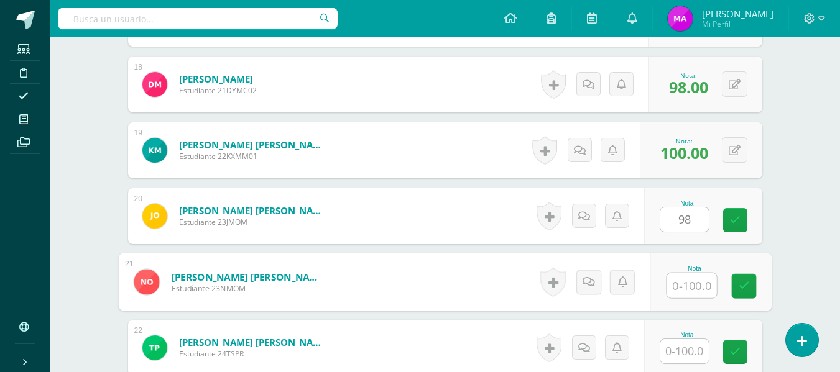
click at [684, 285] on input "text" at bounding box center [691, 285] width 50 height 25
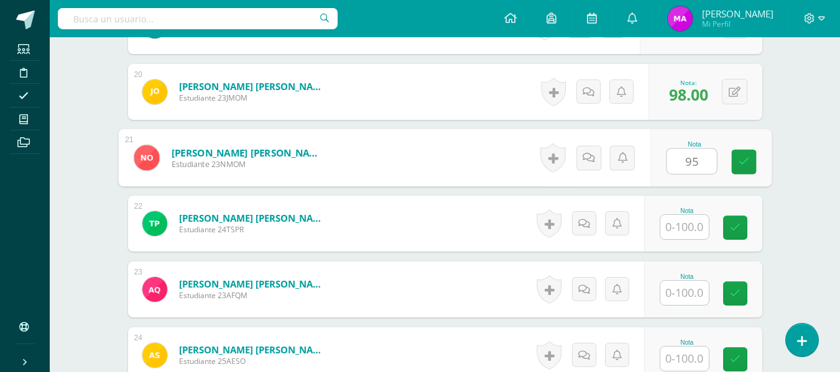
type input "95"
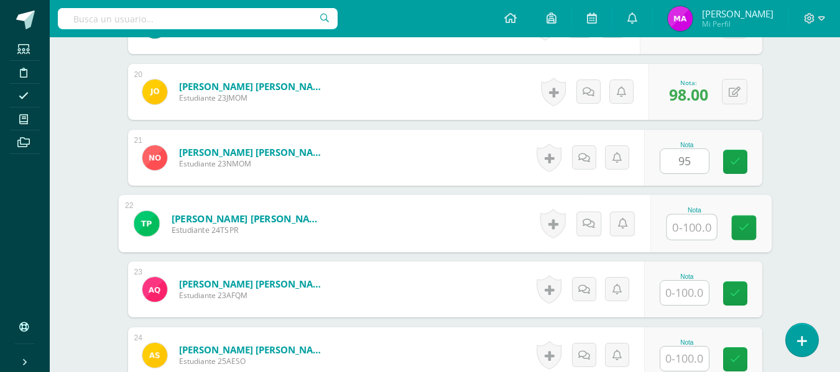
click at [691, 221] on input "text" at bounding box center [691, 227] width 50 height 25
type input "96"
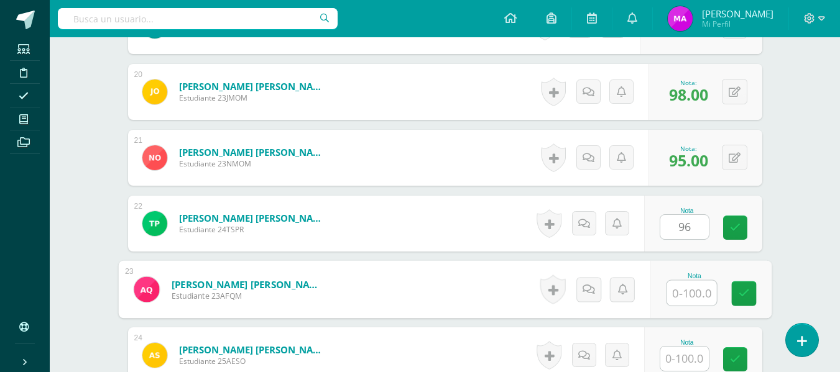
click at [683, 289] on input "text" at bounding box center [691, 293] width 50 height 25
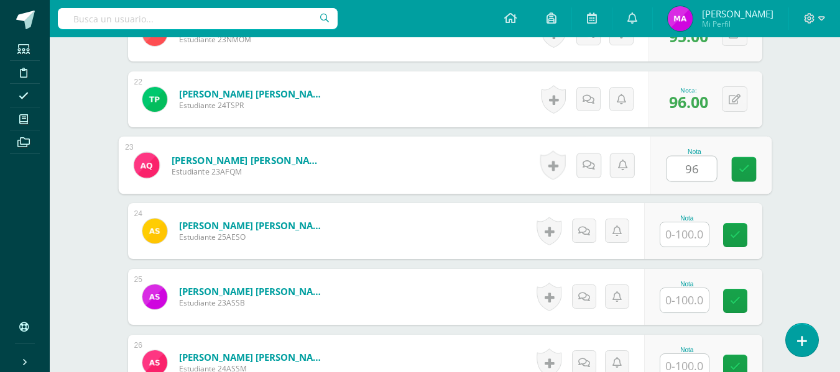
scroll to position [1818, 0]
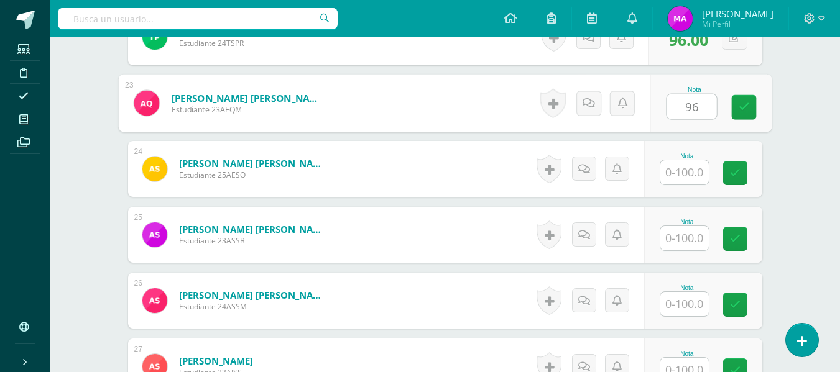
type input "96"
click at [681, 177] on input "text" at bounding box center [684, 172] width 48 height 24
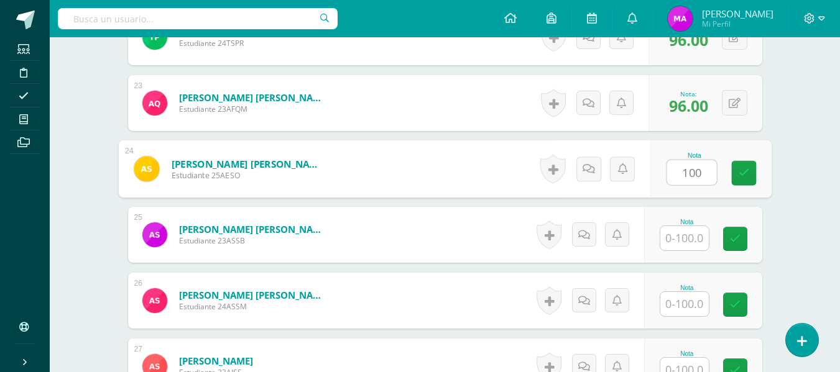
type input "100"
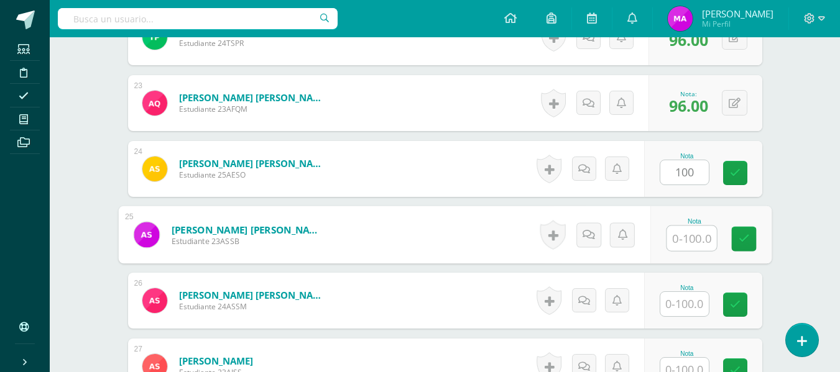
click at [686, 226] on input "text" at bounding box center [691, 238] width 50 height 25
type input "96"
click at [683, 306] on input "text" at bounding box center [684, 304] width 48 height 24
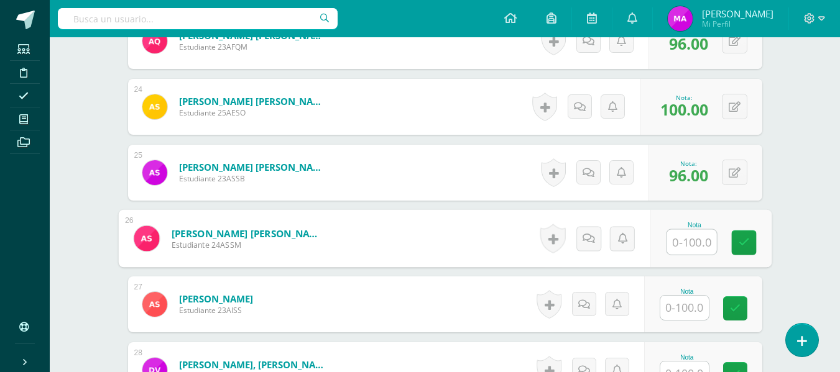
scroll to position [1942, 0]
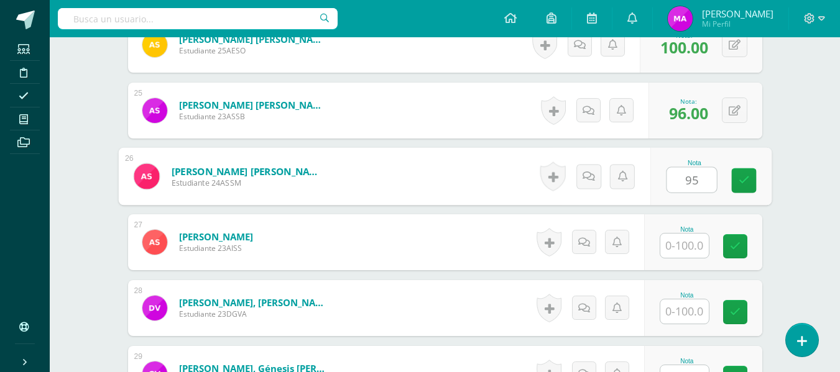
type input "95"
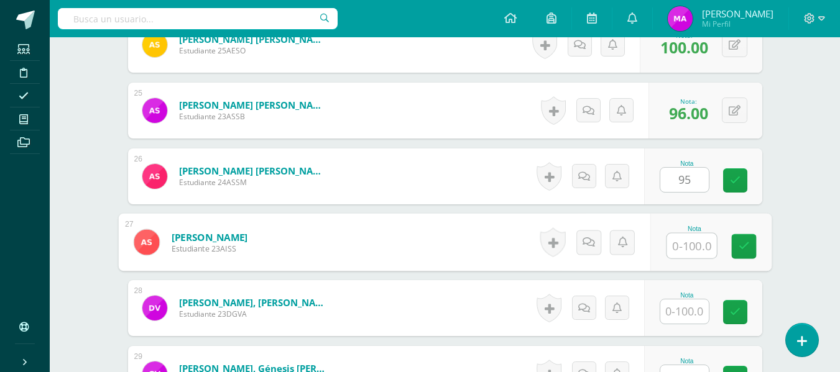
click at [687, 246] on input "text" at bounding box center [691, 246] width 50 height 25
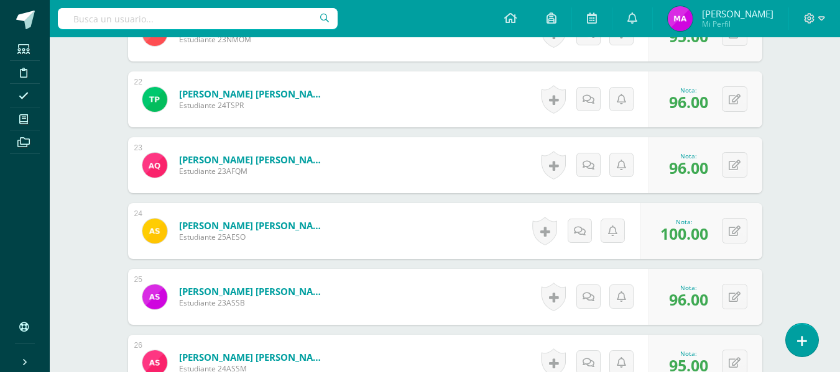
scroll to position [1818, 0]
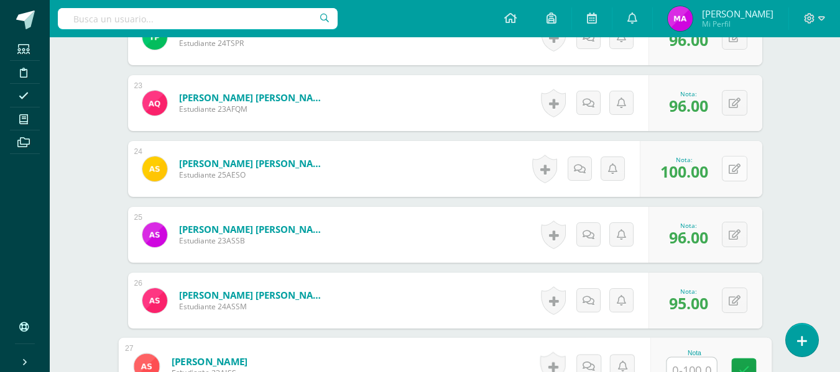
click at [738, 168] on icon at bounding box center [734, 169] width 12 height 11
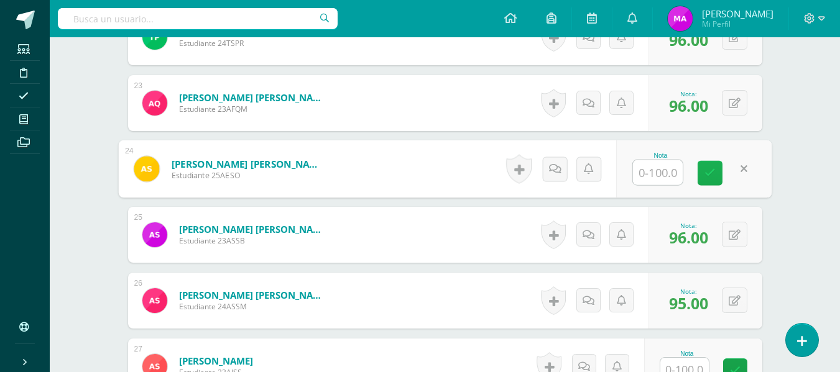
click at [712, 173] on icon at bounding box center [709, 173] width 11 height 11
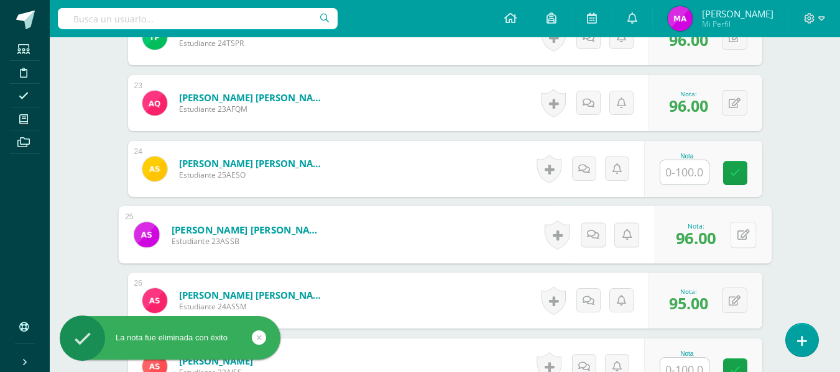
click at [735, 229] on button at bounding box center [743, 235] width 26 height 26
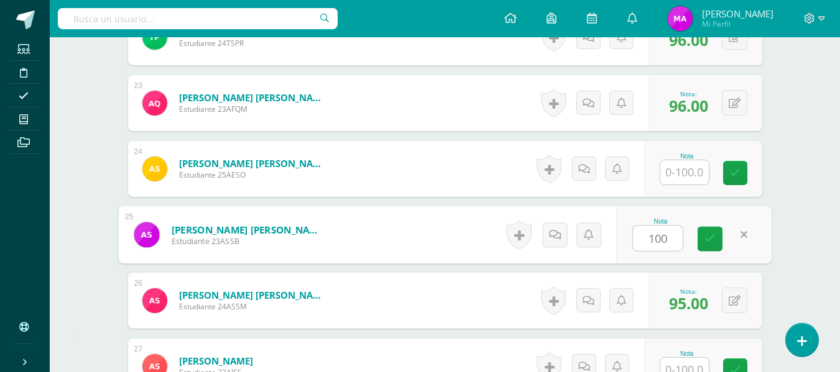
type input "100"
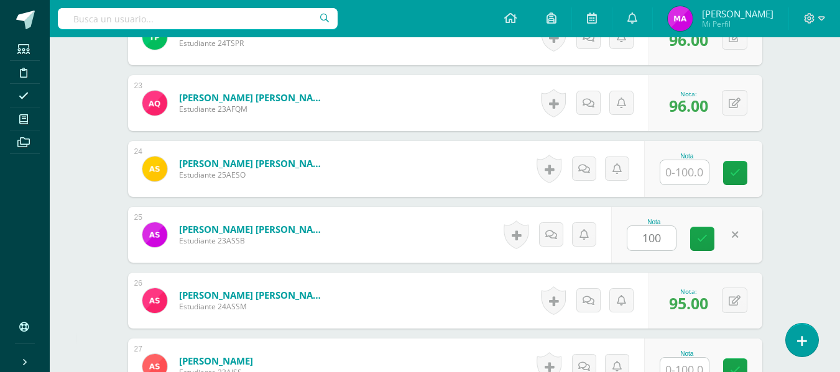
click at [735, 295] on button at bounding box center [734, 300] width 25 height 25
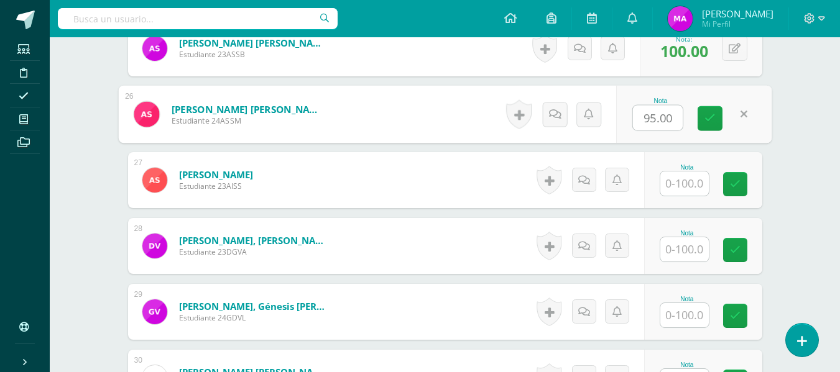
scroll to position [1942, 0]
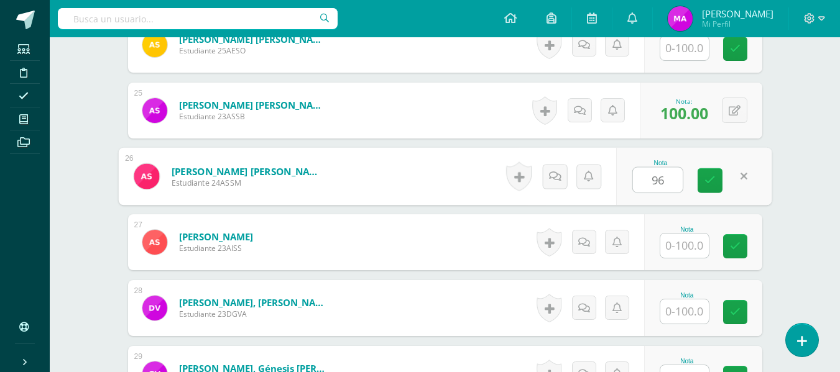
type input "96"
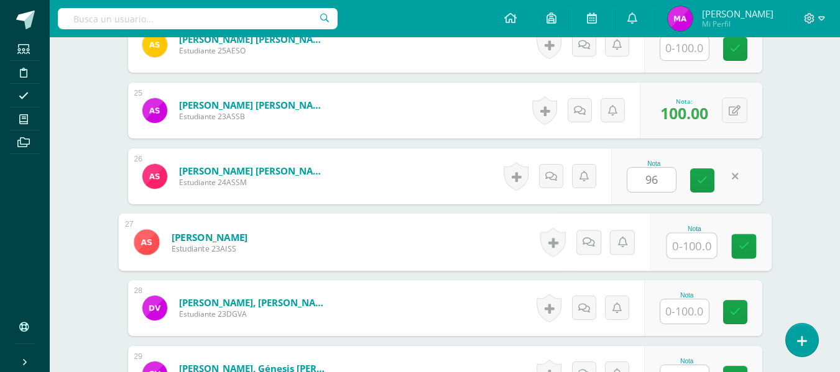
click at [690, 249] on input "text" at bounding box center [691, 246] width 50 height 25
type input "95"
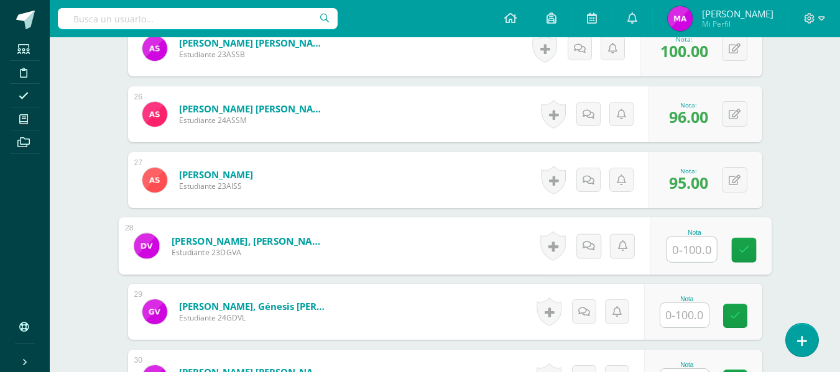
click at [690, 256] on input "text" at bounding box center [691, 249] width 50 height 25
paste input "100"
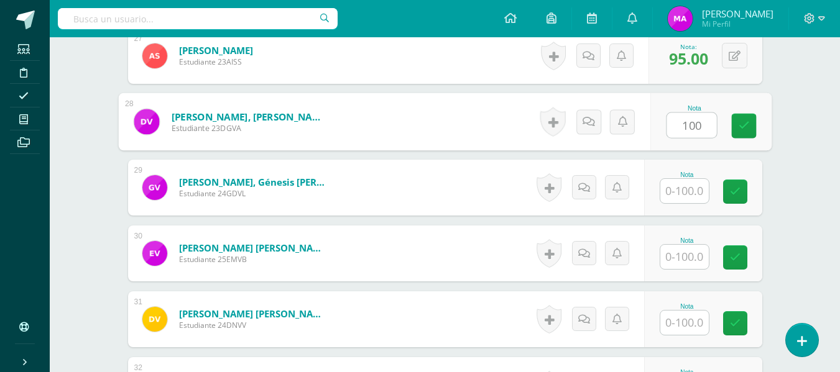
type input "100"
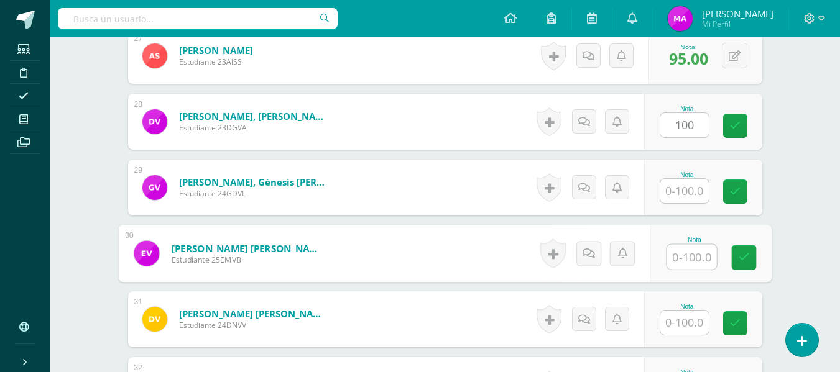
click at [689, 249] on input "text" at bounding box center [691, 257] width 50 height 25
paste input "100"
type input "100"
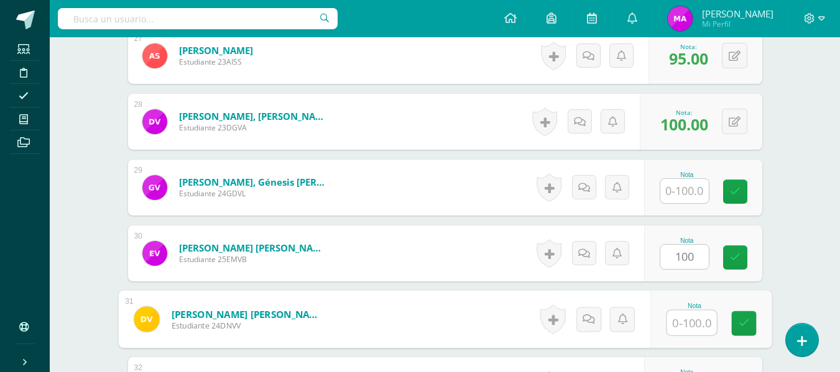
click at [686, 325] on input "text" at bounding box center [691, 323] width 50 height 25
paste input "100"
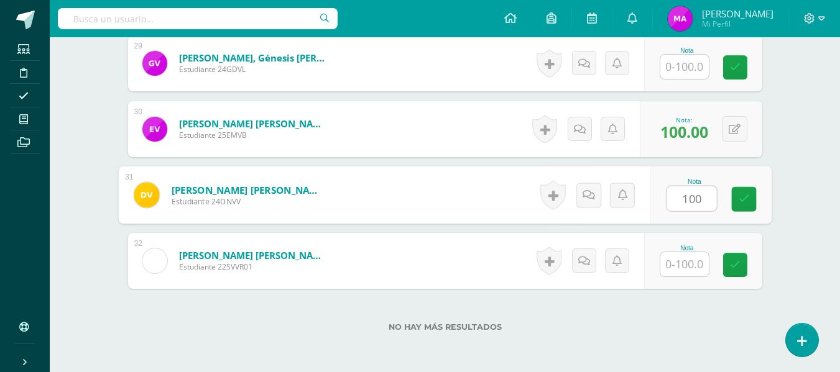
scroll to position [2312, 0]
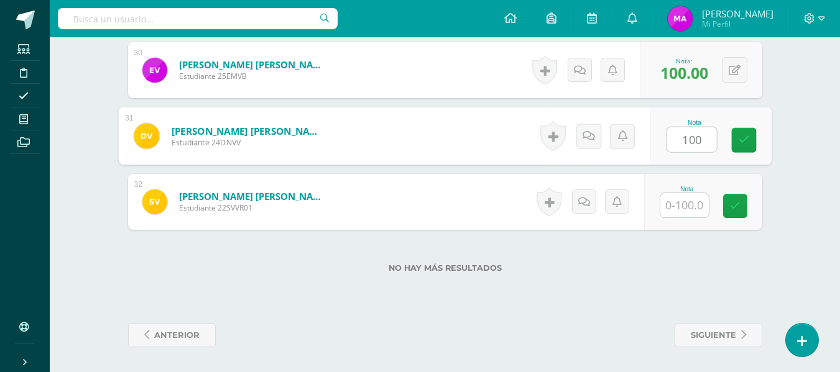
type input "100"
click at [695, 207] on input "text" at bounding box center [684, 205] width 48 height 24
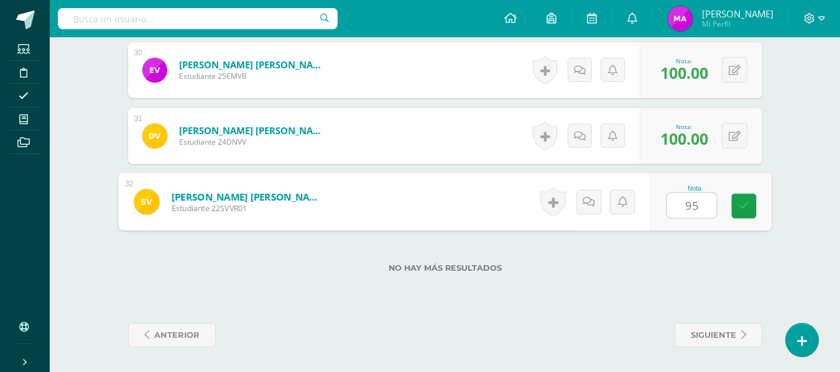
type input "95"
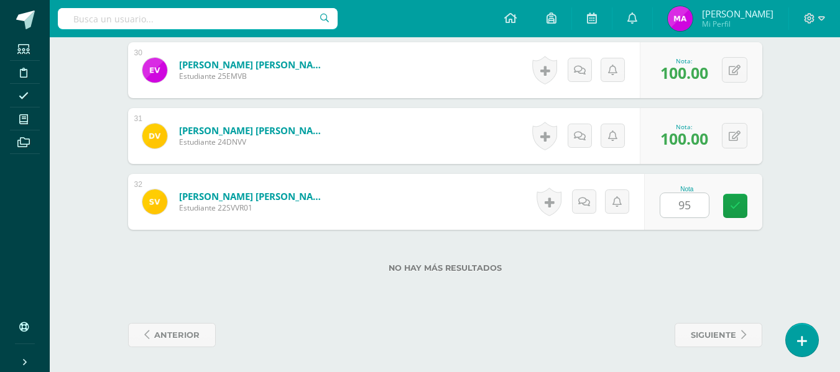
click at [718, 270] on label "No hay más resultados" at bounding box center [445, 268] width 634 height 9
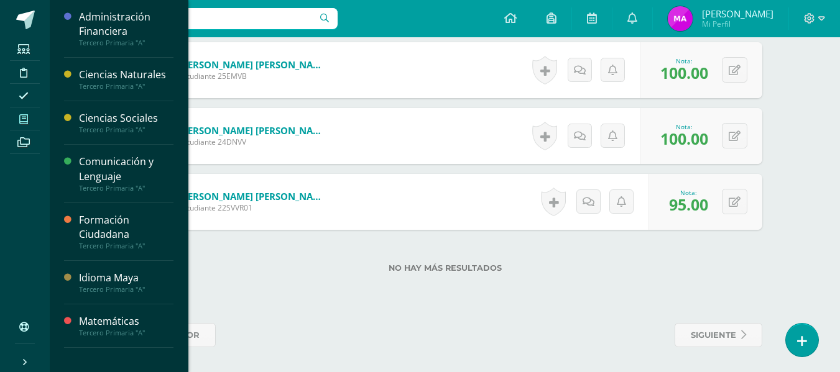
click at [19, 112] on span at bounding box center [24, 119] width 28 height 17
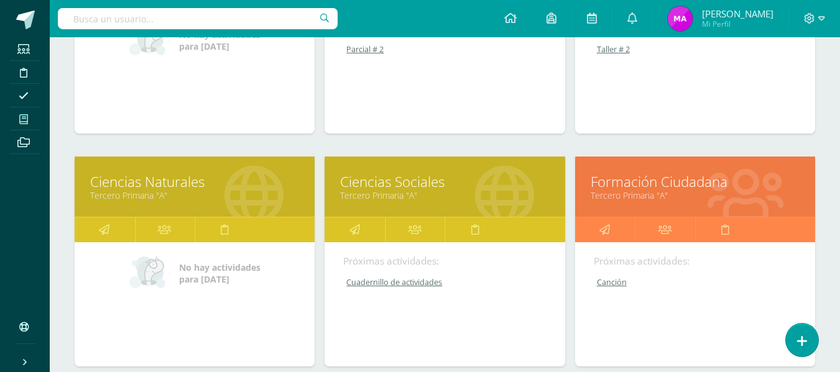
scroll to position [435, 0]
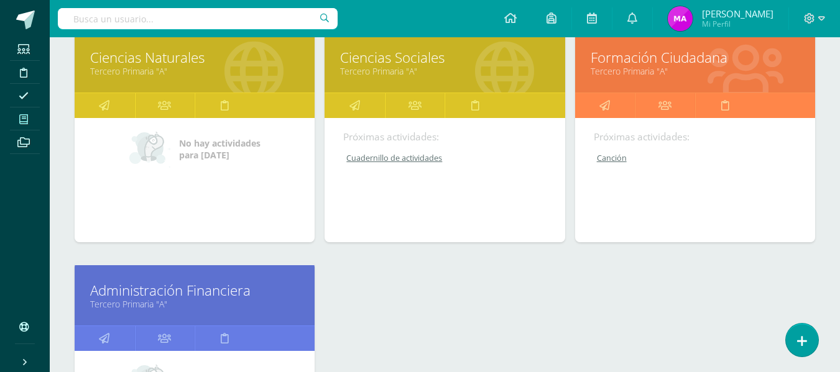
click at [295, 287] on link "Administración Financiera" at bounding box center [194, 290] width 209 height 19
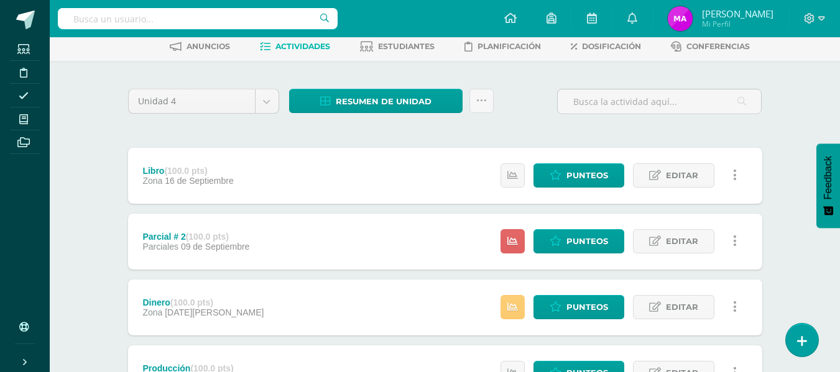
scroll to position [186, 0]
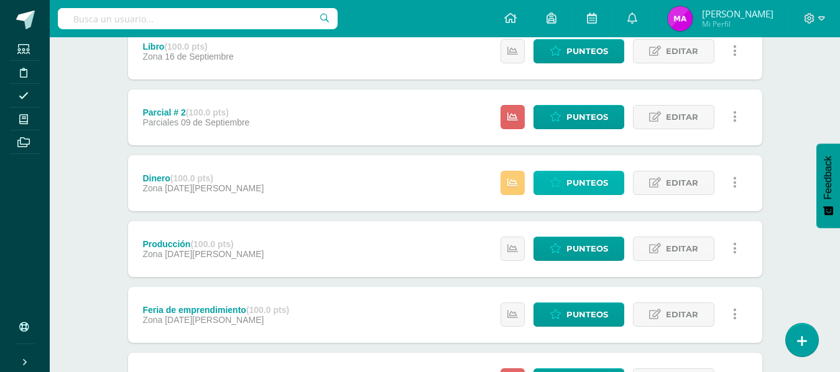
click at [580, 181] on span "Punteos" at bounding box center [587, 183] width 42 height 23
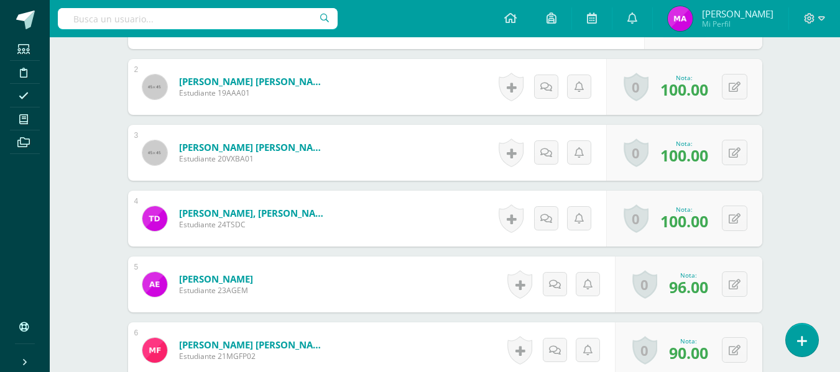
scroll to position [326, 0]
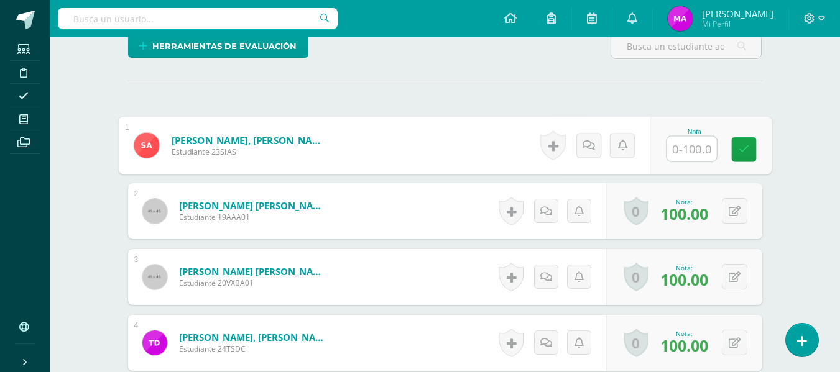
click at [684, 145] on input "text" at bounding box center [691, 149] width 50 height 25
type input "60"
click at [812, 195] on div "Administración Financiera Tercero Primaria "A" Herramientas Detalle de asistenc…" at bounding box center [445, 307] width 790 height 1193
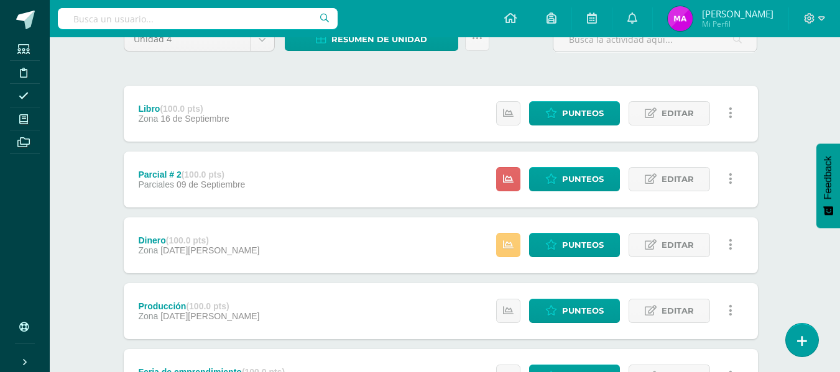
scroll to position [186, 4]
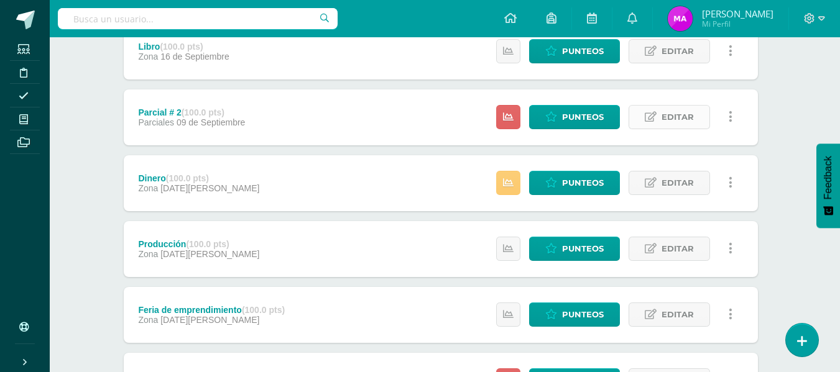
click at [675, 119] on span "Editar" at bounding box center [677, 117] width 32 height 23
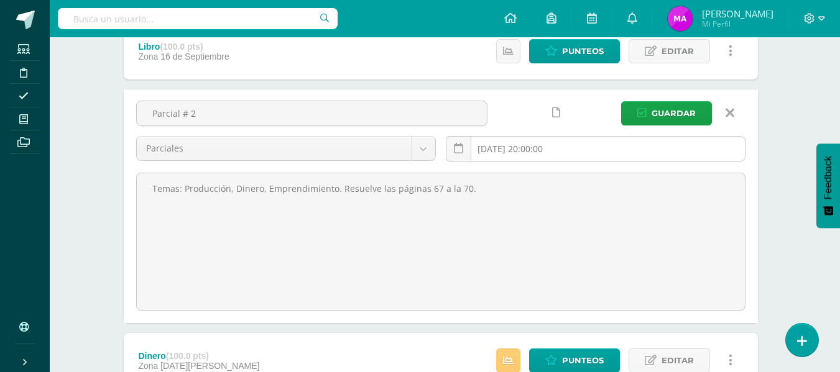
click at [603, 138] on input "[DATE] 20:00:00" at bounding box center [595, 149] width 298 height 24
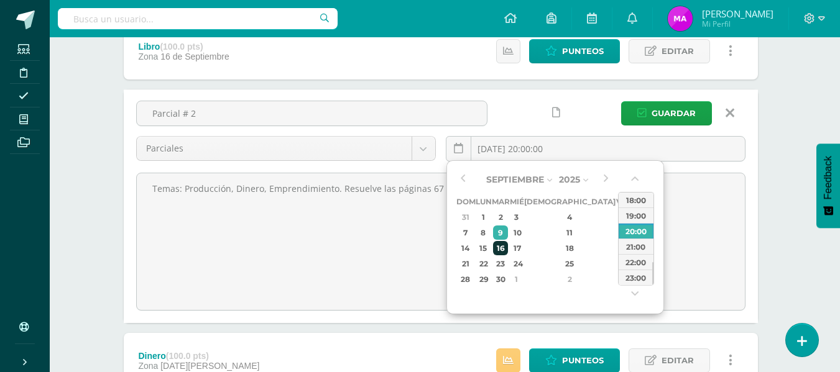
click at [507, 249] on div "16" at bounding box center [500, 248] width 14 height 14
type input "[DATE] 20:00"
click at [667, 116] on span "Guardar" at bounding box center [673, 113] width 44 height 23
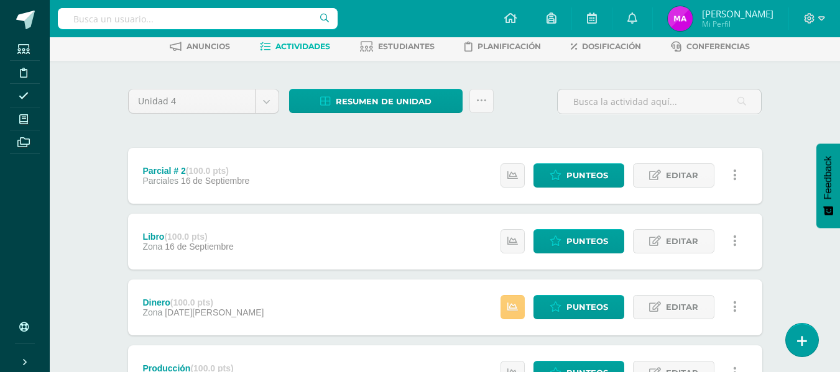
scroll to position [124, 0]
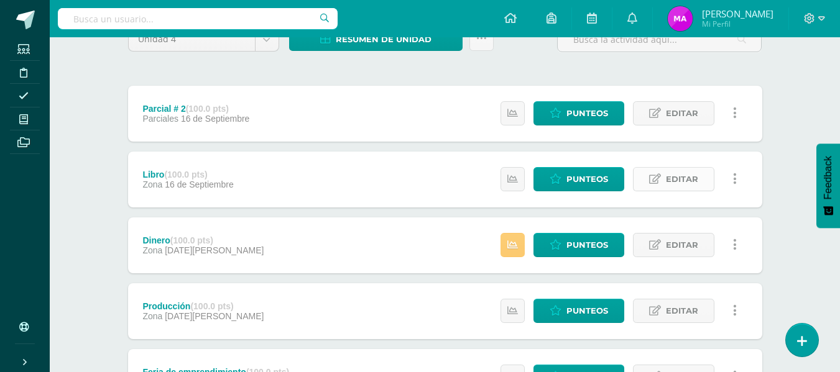
click at [699, 176] on link "Editar" at bounding box center [673, 179] width 81 height 24
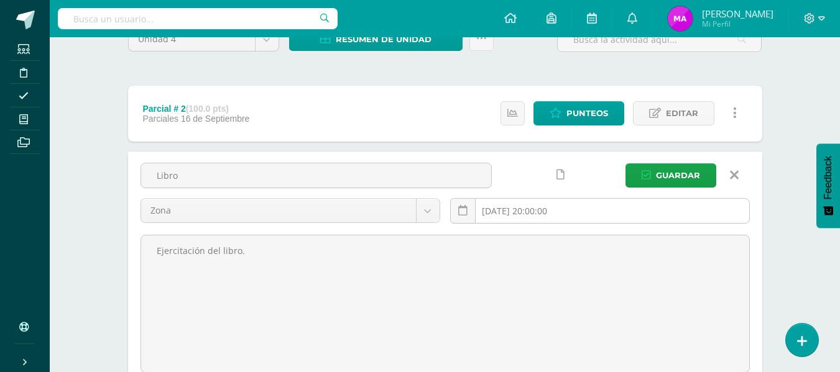
click at [564, 216] on input "[DATE] 20:00:00" at bounding box center [600, 211] width 298 height 24
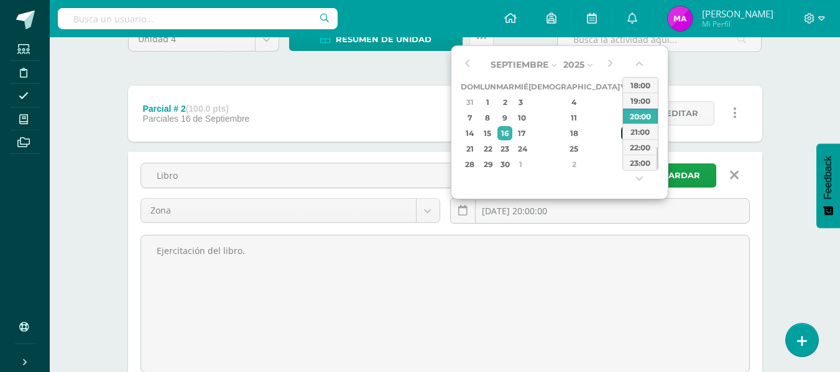
click at [621, 133] on div "19" at bounding box center [626, 133] width 11 height 14
type input "[DATE] 20:00"
click at [694, 175] on span "Guardar" at bounding box center [678, 175] width 44 height 23
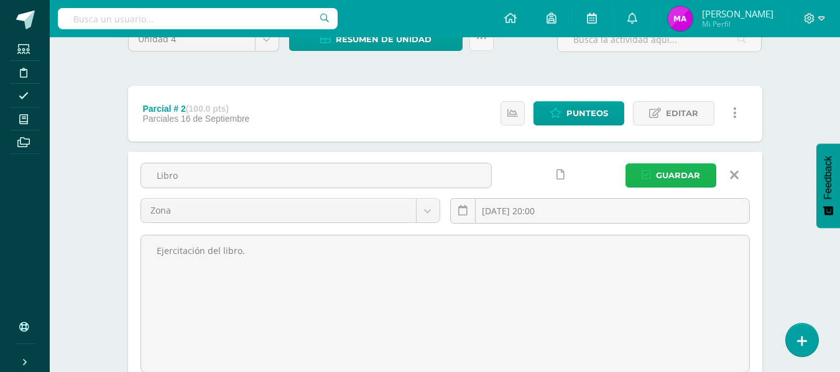
click at [682, 179] on span "Guardar" at bounding box center [678, 175] width 44 height 23
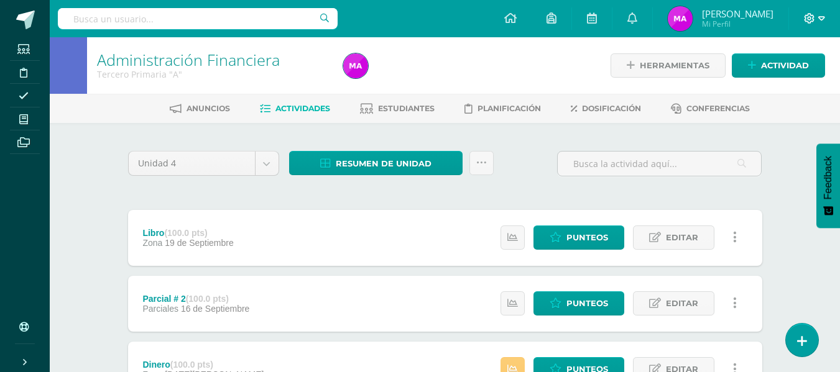
click at [809, 22] on icon at bounding box center [809, 18] width 11 height 11
click at [785, 87] on span "Cerrar sesión" at bounding box center [782, 84] width 56 height 12
